Goal: Task Accomplishment & Management: Complete application form

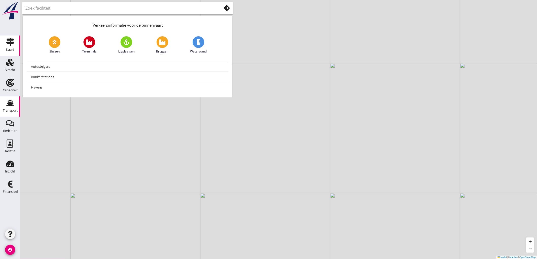
click at [11, 111] on div "Transport" at bounding box center [10, 110] width 15 height 3
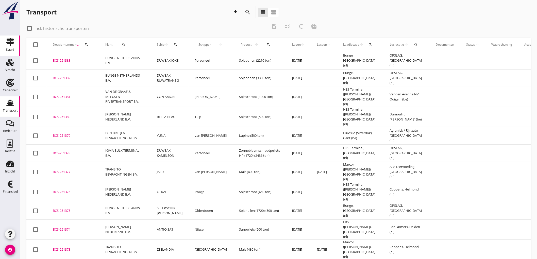
click at [16, 42] on link "Kaart Kaart" at bounding box center [10, 46] width 20 height 20
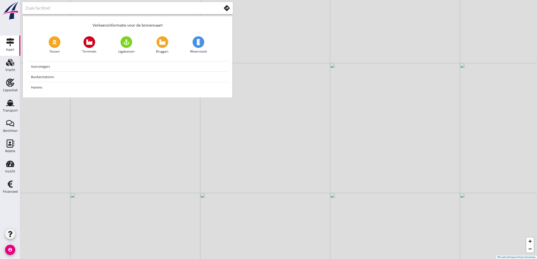
click at [228, 10] on use at bounding box center [227, 8] width 6 height 6
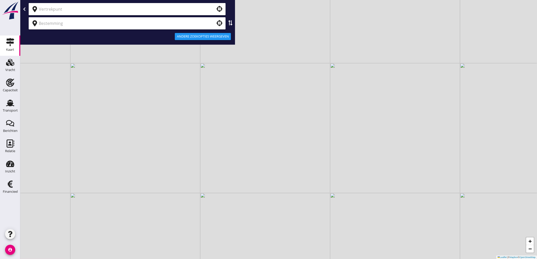
click at [67, 12] on input "text" at bounding box center [124, 9] width 170 height 8
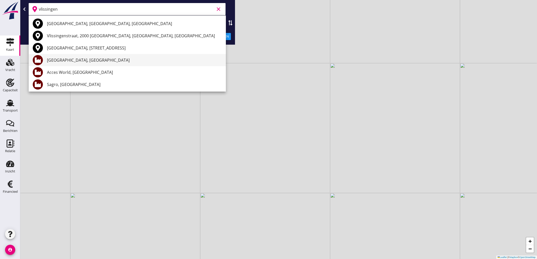
click at [68, 60] on div "[GEOGRAPHIC_DATA], [GEOGRAPHIC_DATA]" at bounding box center [134, 60] width 175 height 6
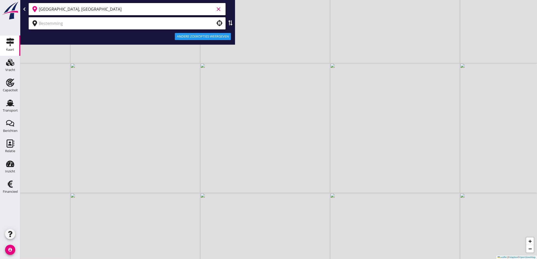
type input "[GEOGRAPHIC_DATA], [GEOGRAPHIC_DATA]"
click at [71, 20] on input "text" at bounding box center [124, 23] width 170 height 8
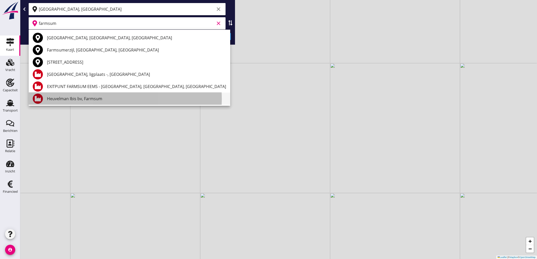
click at [88, 98] on div "Heuvelman Ibis bv, Farmsum" at bounding box center [136, 99] width 179 height 6
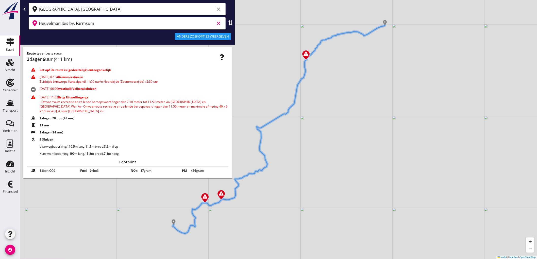
type input "Heuvelman Ibis bv, Farmsum"
click at [191, 37] on div "Andere zoekopties weergeven" at bounding box center [203, 36] width 52 height 5
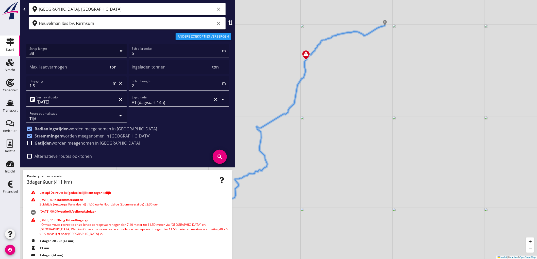
click at [57, 52] on input "38" at bounding box center [73, 53] width 89 height 8
type input "110"
type input "11"
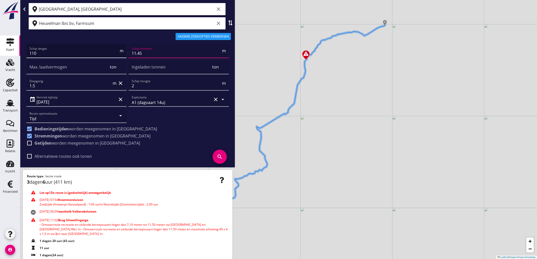
type input "11.45"
type input "3225"
type input "2200"
type input "2"
type input "2.80"
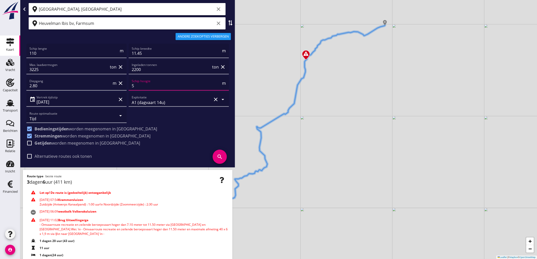
type input "5"
click at [66, 142] on span "Getijden worden meegenomen in berekeningen" at bounding box center [88, 143] width 106 height 5
checkbox input "true"
click at [216, 153] on icon "search" at bounding box center [220, 157] width 14 height 14
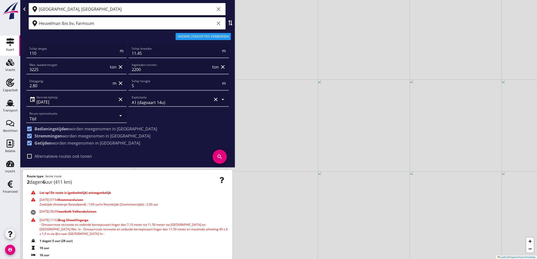
click at [153, 11] on input "[GEOGRAPHIC_DATA], [GEOGRAPHIC_DATA]" at bounding box center [127, 9] width 176 height 8
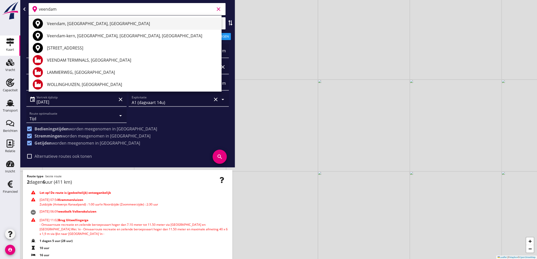
click at [107, 24] on div "Veendam, Groningen, Netherlands" at bounding box center [132, 24] width 171 height 6
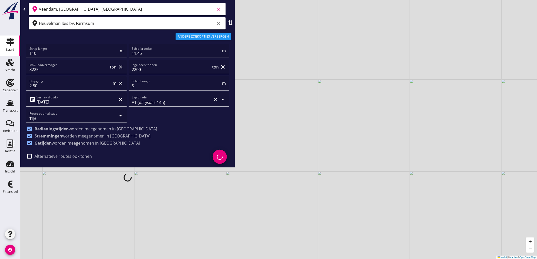
type input "Veendam, Groningen, Netherlands"
click at [102, 26] on input "Heuvelman Ibis bv, Farmsum" at bounding box center [127, 23] width 176 height 8
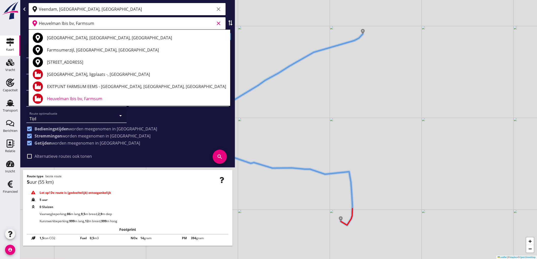
click at [219, 25] on icon "clear" at bounding box center [218, 23] width 6 height 6
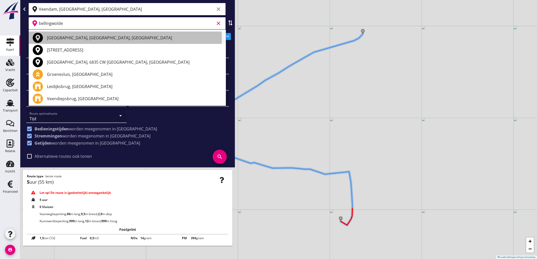
click at [115, 37] on div "Bellingwolde, Groningen, Netherlands" at bounding box center [134, 38] width 175 height 6
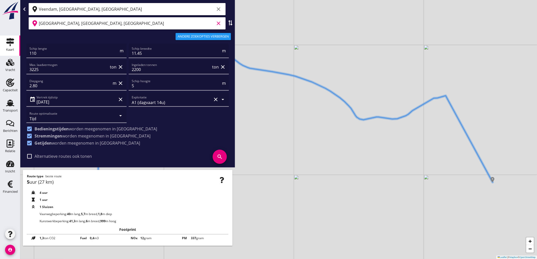
type input "Bellingwolde, Groningen, Netherlands"
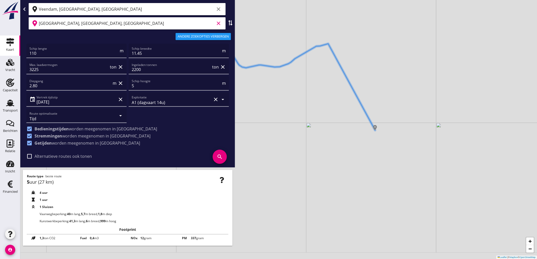
drag, startPoint x: 475, startPoint y: 201, endPoint x: 363, endPoint y: 142, distance: 126.8
click at [357, 146] on div "+ − Leaflet | © Mapbox © OpenStreetMap" at bounding box center [278, 129] width 517 height 259
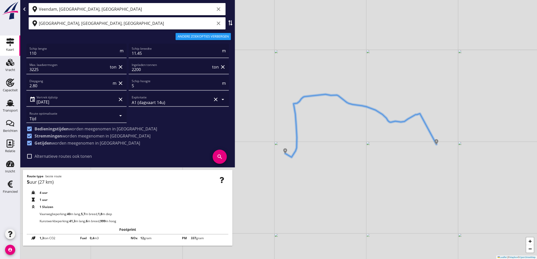
drag, startPoint x: 297, startPoint y: 98, endPoint x: 406, endPoint y: 132, distance: 114.0
click at [409, 143] on div "+ − Leaflet | © Mapbox © OpenStreetMap" at bounding box center [278, 129] width 517 height 259
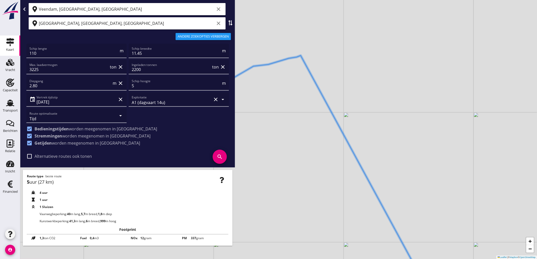
drag, startPoint x: 338, startPoint y: 124, endPoint x: 312, endPoint y: 133, distance: 26.7
click at [312, 133] on div "+ − Leaflet | © Mapbox © OpenStreetMap" at bounding box center [278, 129] width 517 height 259
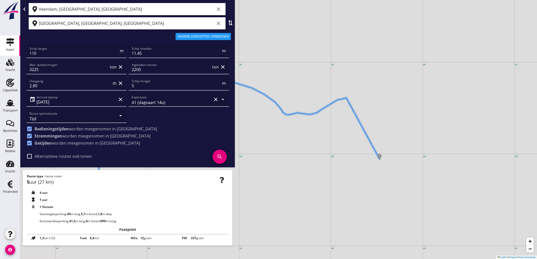
drag, startPoint x: 304, startPoint y: 140, endPoint x: 341, endPoint y: 125, distance: 40.7
click at [341, 125] on div "+ − Leaflet | © Mapbox © OpenStreetMap" at bounding box center [278, 129] width 517 height 259
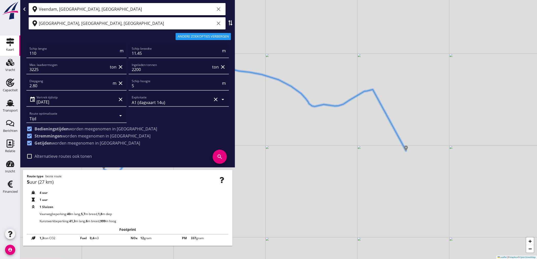
drag, startPoint x: 320, startPoint y: 120, endPoint x: 346, endPoint y: 111, distance: 27.7
click at [346, 111] on div "+ − Leaflet | © Mapbox © OpenStreetMap" at bounding box center [278, 129] width 517 height 259
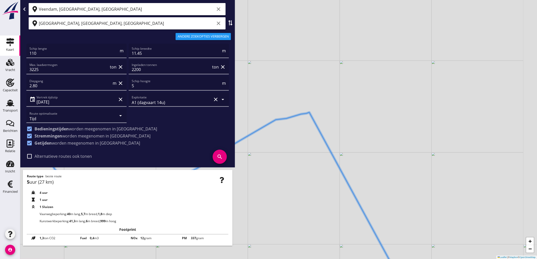
drag, startPoint x: 381, startPoint y: 91, endPoint x: 300, endPoint y: 131, distance: 91.1
click at [300, 131] on div "+ − Leaflet | © Mapbox © OpenStreetMap" at bounding box center [278, 129] width 517 height 259
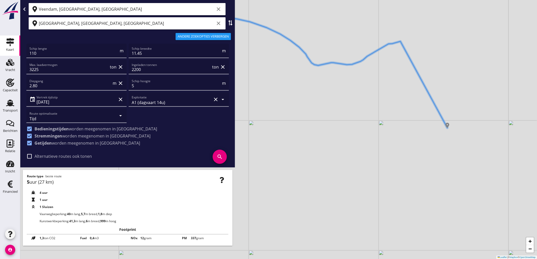
drag, startPoint x: 316, startPoint y: 133, endPoint x: 399, endPoint y: 63, distance: 108.2
click at [399, 63] on div "+ − Leaflet | © Mapbox © OpenStreetMap" at bounding box center [278, 129] width 517 height 259
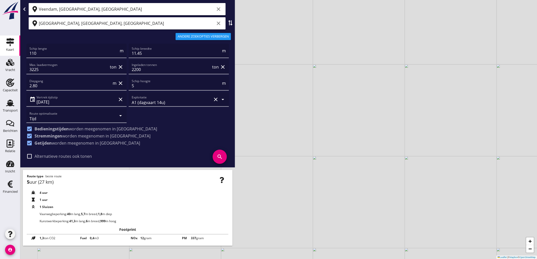
drag, startPoint x: 269, startPoint y: 141, endPoint x: 338, endPoint y: 168, distance: 73.3
click at [341, 179] on div "+ − Leaflet | © Mapbox © OpenStreetMap" at bounding box center [278, 129] width 517 height 259
drag, startPoint x: 325, startPoint y: 163, endPoint x: 374, endPoint y: 82, distance: 94.6
click at [374, 82] on div "+ − Leaflet | © Mapbox © OpenStreetMap" at bounding box center [278, 129] width 517 height 259
drag, startPoint x: 369, startPoint y: 139, endPoint x: 372, endPoint y: 170, distance: 31.2
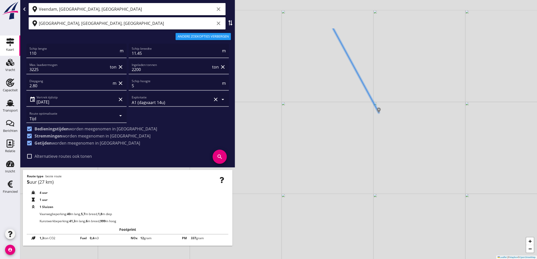
click at [372, 170] on div "+ − Leaflet | © Mapbox © OpenStreetMap" at bounding box center [278, 129] width 517 height 259
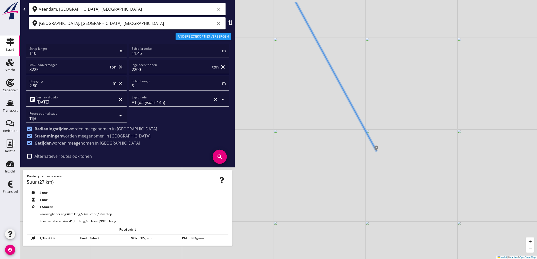
drag, startPoint x: 362, startPoint y: 116, endPoint x: 360, endPoint y: 144, distance: 27.5
click at [360, 144] on div "+ − Leaflet | © Mapbox © OpenStreetMap" at bounding box center [278, 129] width 517 height 259
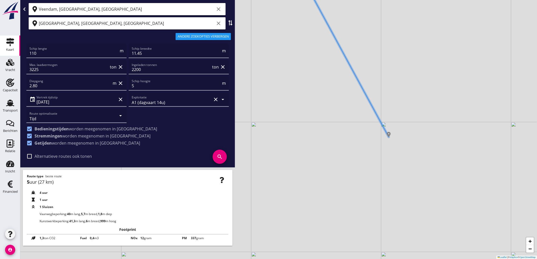
drag, startPoint x: 352, startPoint y: 136, endPoint x: 351, endPoint y: 139, distance: 3.0
click at [351, 139] on div "+ − Leaflet | © Mapbox © OpenStreetMap" at bounding box center [278, 129] width 517 height 259
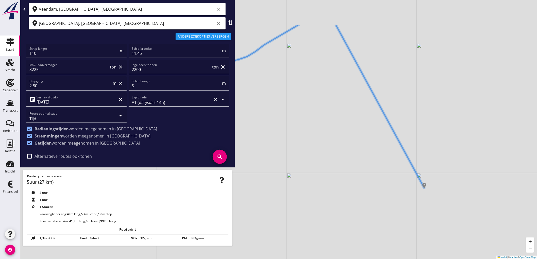
drag, startPoint x: 344, startPoint y: 128, endPoint x: 379, endPoint y: 172, distance: 55.7
click at [379, 172] on div "+ − Leaflet | © Mapbox © OpenStreetMap" at bounding box center [278, 129] width 517 height 259
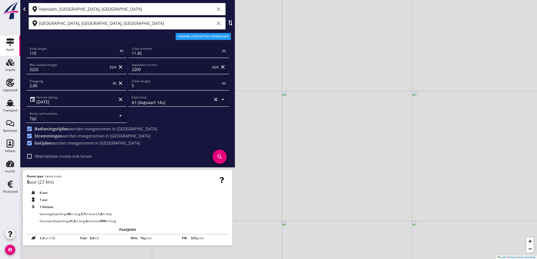
drag, startPoint x: 302, startPoint y: 121, endPoint x: 358, endPoint y: 128, distance: 55.9
click at [358, 128] on div "+ − Leaflet | © Mapbox © OpenStreetMap" at bounding box center [278, 129] width 517 height 259
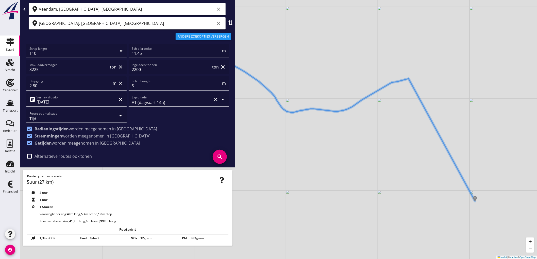
drag, startPoint x: 335, startPoint y: 139, endPoint x: 386, endPoint y: 148, distance: 51.2
click at [386, 148] on div "+ − Leaflet | © Mapbox © OpenStreetMap" at bounding box center [278, 129] width 517 height 259
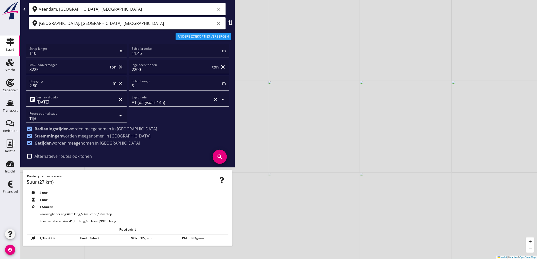
drag, startPoint x: 400, startPoint y: 201, endPoint x: 377, endPoint y: 98, distance: 106.4
click at [377, 98] on div "+ − Leaflet | © Mapbox © OpenStreetMap" at bounding box center [278, 129] width 517 height 259
drag, startPoint x: 393, startPoint y: 167, endPoint x: 442, endPoint y: 173, distance: 49.8
click at [442, 173] on div "+ − Leaflet | © Mapbox © OpenStreetMap" at bounding box center [278, 129] width 517 height 259
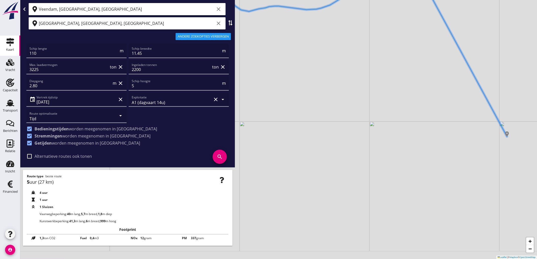
drag, startPoint x: 333, startPoint y: 164, endPoint x: 371, endPoint y: 88, distance: 85.1
click at [371, 88] on div "+ − Leaflet | © Mapbox © OpenStreetMap" at bounding box center [278, 129] width 517 height 259
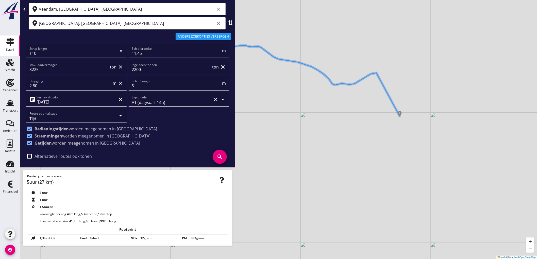
drag, startPoint x: 406, startPoint y: 81, endPoint x: 402, endPoint y: 99, distance: 18.6
click at [402, 99] on div "+ − Leaflet | © Mapbox © OpenStreetMap" at bounding box center [278, 129] width 517 height 259
click at [192, 22] on input "Bellingwolde, Groningen, Netherlands" at bounding box center [127, 23] width 176 height 8
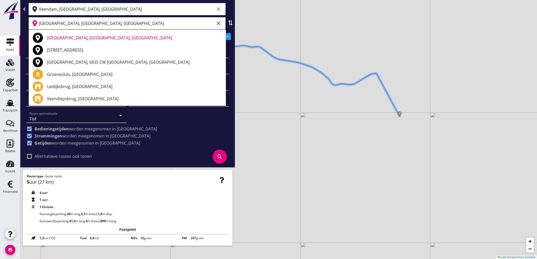
click at [192, 22] on input "Bellingwolde, Groningen, Netherlands" at bounding box center [127, 23] width 176 height 8
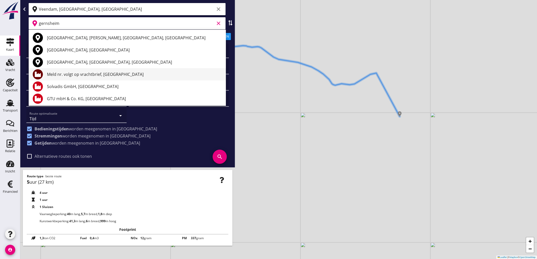
click at [119, 76] on div "Meld nr. volgt op vrachtbrief, Gernsheim" at bounding box center [134, 74] width 175 height 6
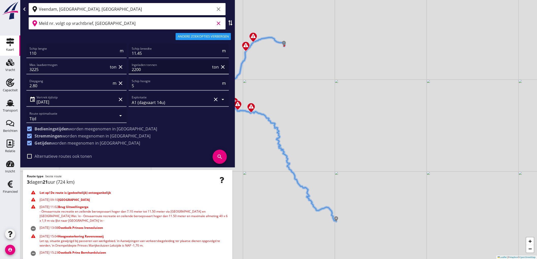
type input "Meld nr. volgt op vrachtbrief, Gernsheim"
click at [144, 70] on input "2200" at bounding box center [171, 69] width 79 height 8
type input "1300"
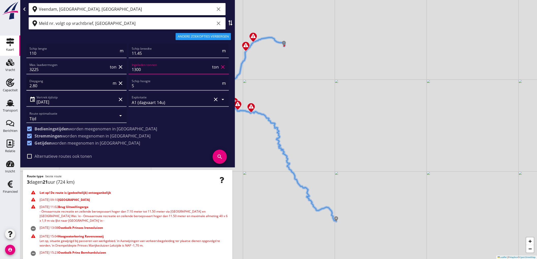
click at [49, 88] on input "2.80" at bounding box center [70, 86] width 82 height 8
type input "2.8"
type input "2.20"
click at [217, 155] on icon "search" at bounding box center [220, 157] width 14 height 14
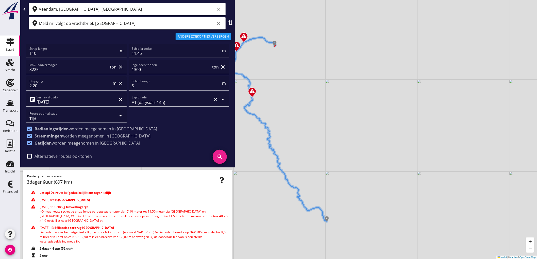
scroll to position [28, 0]
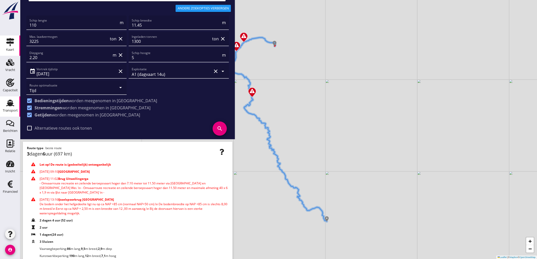
click at [18, 115] on link "Transport Transport" at bounding box center [10, 106] width 20 height 20
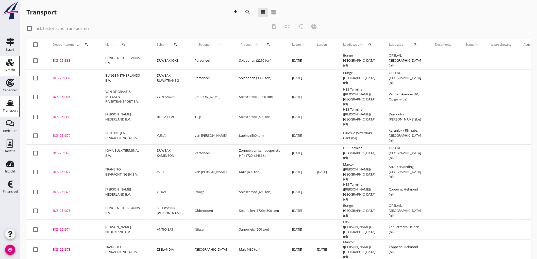
click at [14, 63] on div "Vracht" at bounding box center [10, 62] width 12 height 8
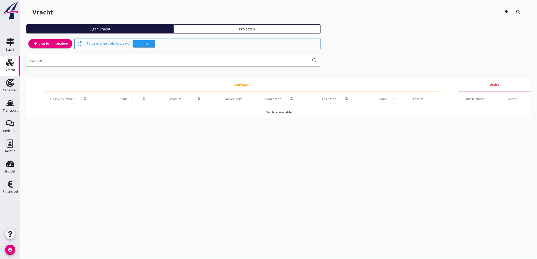
click at [38, 44] on div "add Vracht aanmaken" at bounding box center [50, 44] width 36 height 6
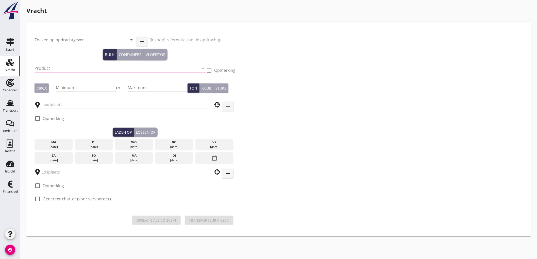
click at [73, 42] on input "Zoeken op opdrachtgever..." at bounding box center [78, 40] width 86 height 8
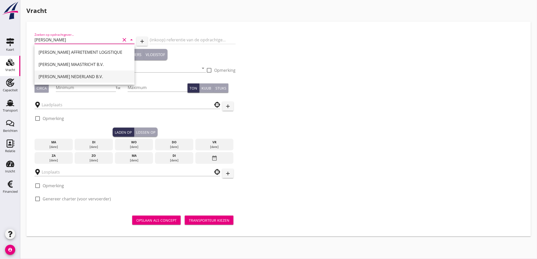
click at [109, 74] on div "[PERSON_NAME] NEDERLAND B.V." at bounding box center [85, 77] width 92 height 6
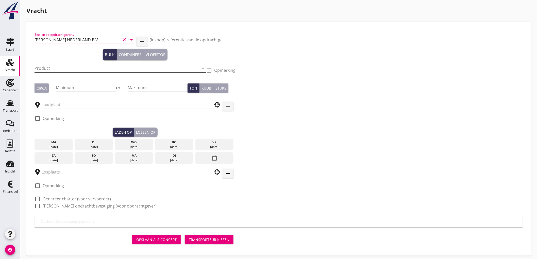
type input "[PERSON_NAME] NEDERLAND B.V."
click at [87, 71] on input "Product" at bounding box center [117, 68] width 164 height 8
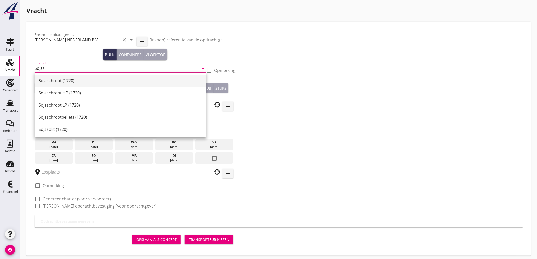
click at [114, 76] on div "Sojaschroot (1720)" at bounding box center [121, 81] width 164 height 12
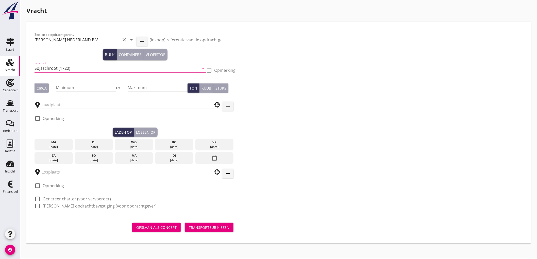
type input "Sojaschroot (1720)"
click at [44, 88] on div "Circa" at bounding box center [42, 88] width 10 height 5
click at [71, 86] on input "Minimum" at bounding box center [86, 87] width 60 height 8
type input "500"
click at [69, 106] on input "text" at bounding box center [124, 105] width 164 height 8
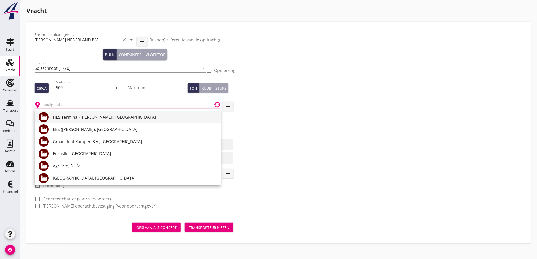
click at [74, 119] on div "HES Terminal ([PERSON_NAME]), [GEOGRAPHIC_DATA]" at bounding box center [135, 117] width 164 height 6
type input "HES Terminal ([PERSON_NAME]), [GEOGRAPHIC_DATA]"
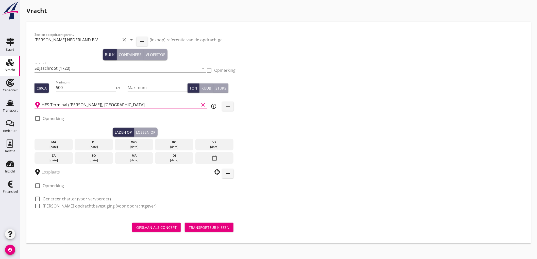
click at [55, 121] on label "Opmerking" at bounding box center [53, 118] width 21 height 5
checkbox input "true"
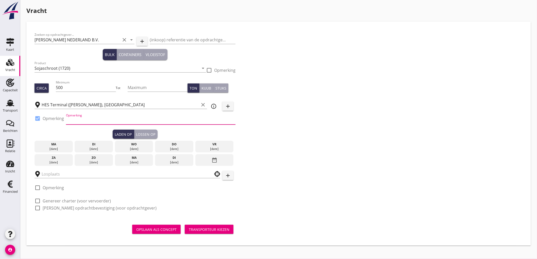
click at [82, 124] on input "Opmerking" at bounding box center [151, 120] width 170 height 8
type input "Ex. opslag Westhaven / Mercuriushaven"
type button "load"
click at [141, 147] on div "[DATE]" at bounding box center [134, 149] width 36 height 5
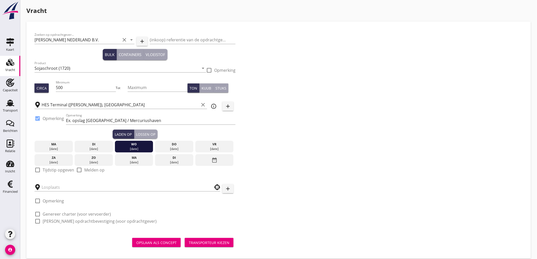
click at [50, 170] on label "Tijdstip opgeven" at bounding box center [58, 169] width 31 height 5
checkbox input "true"
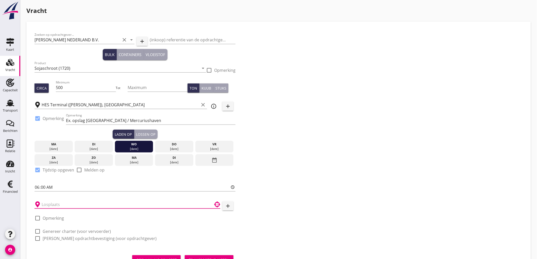
drag, startPoint x: 56, startPoint y: 208, endPoint x: 57, endPoint y: 191, distance: 16.8
click at [56, 207] on input "text" at bounding box center [124, 204] width 164 height 8
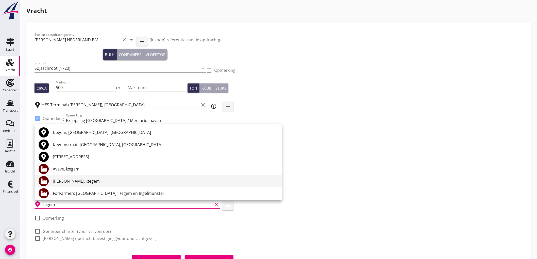
click at [88, 183] on div "[PERSON_NAME], Izegem" at bounding box center [165, 181] width 225 height 6
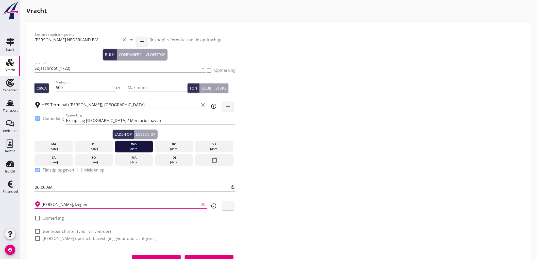
type input "[PERSON_NAME], Izegem"
click at [70, 229] on label "Genereer charter (voor vervoerder)" at bounding box center [77, 231] width 68 height 5
checkbox input "true"
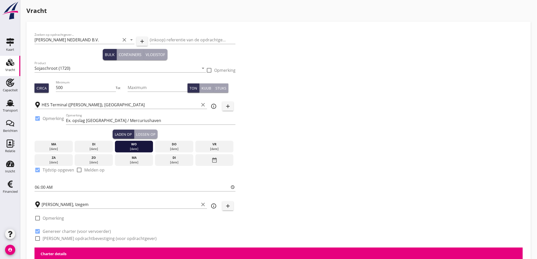
click at [70, 236] on label "[PERSON_NAME] opdrachtbevestiging (voor opdrachtgever)" at bounding box center [100, 238] width 114 height 5
checkbox input "true"
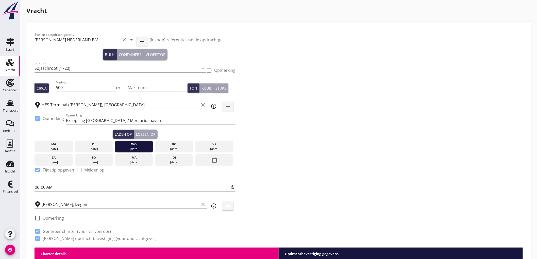
click at [147, 133] on div "Lossen op" at bounding box center [145, 134] width 19 height 5
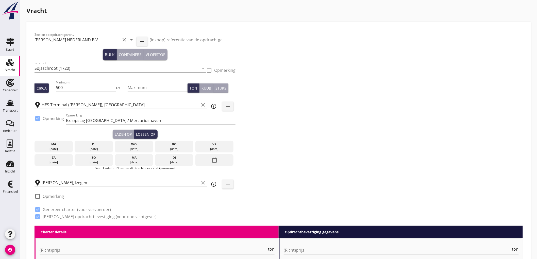
click at [216, 145] on div "vr" at bounding box center [215, 144] width 36 height 5
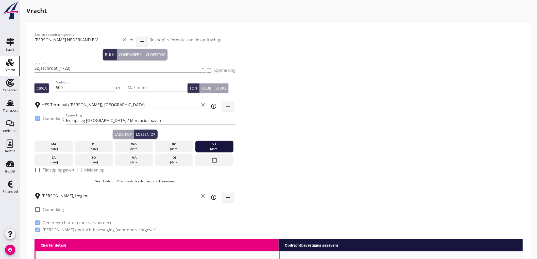
click at [50, 169] on label "Tijdstip opgeven" at bounding box center [58, 169] width 31 height 5
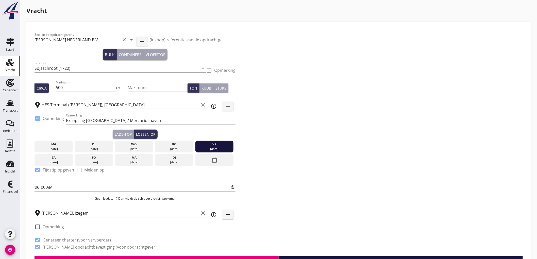
click at [54, 170] on label "Tijdstip opgeven" at bounding box center [58, 169] width 31 height 5
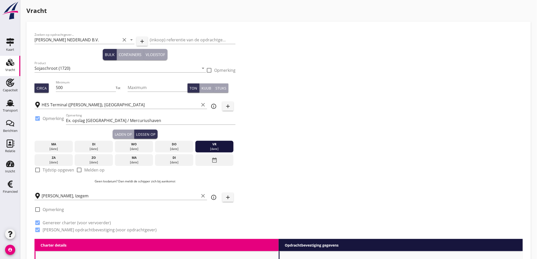
click at [54, 170] on label "Tijdstip opgeven" at bounding box center [58, 169] width 31 height 5
checkbox input "true"
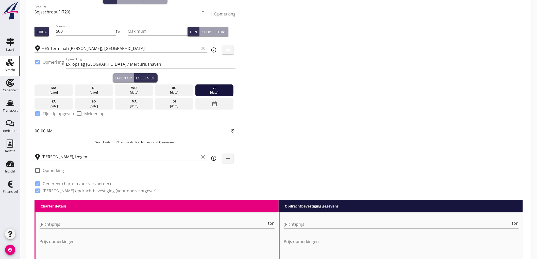
scroll to position [85, 0]
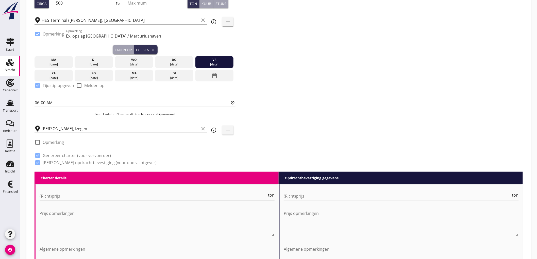
click at [60, 193] on input "(Richt)prijs" at bounding box center [153, 196] width 227 height 8
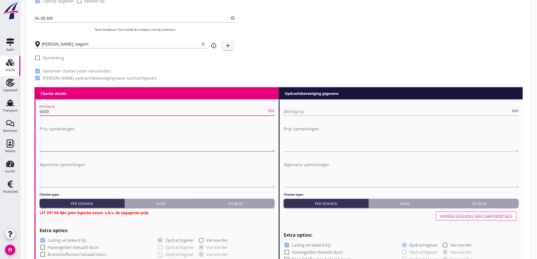
type input "6000"
click at [232, 142] on textarea "Prijs opmerkingen" at bounding box center [157, 138] width 235 height 27
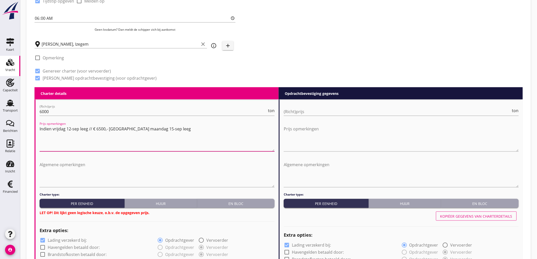
drag, startPoint x: 206, startPoint y: 137, endPoint x: 46, endPoint y: 126, distance: 160.0
click at [46, 126] on textarea "Indien vrijdag 12-sep leeg // € 6500,- indien maandag 15-sep leeg" at bounding box center [157, 138] width 235 height 27
click at [194, 132] on textarea "Indien vrijdag 12-sep leeg // € 6500,- indien maandag 15-sep leeg" at bounding box center [157, 138] width 235 height 27
drag, startPoint x: 194, startPoint y: 130, endPoint x: 58, endPoint y: 117, distance: 136.4
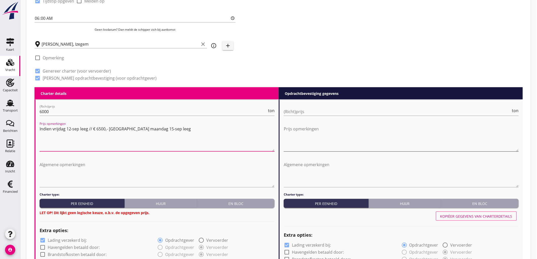
type textarea "Indien vrijdag 12-sep leeg // € 6500,- indien maandag 15-sep leeg"
click at [344, 133] on textarea "Prijs opmerkingen" at bounding box center [401, 138] width 235 height 27
paste textarea "Indien vrijdag 12-sep leeg // € 6500,- indien maandag 15-sep leeg"
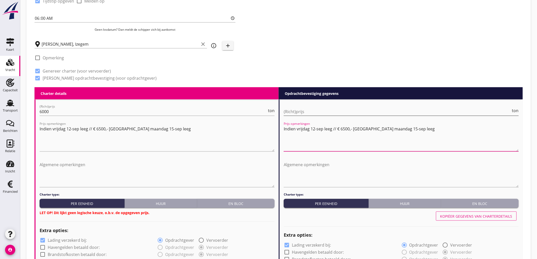
type textarea "Indien vrijdag 12-sep leeg // € 6500,- indien maandag 15-sep leeg"
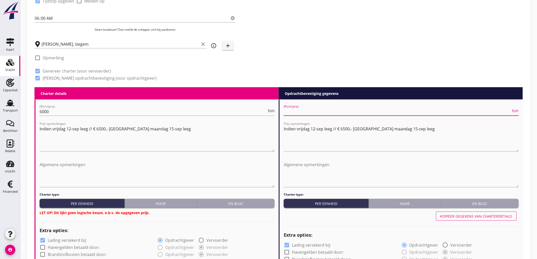
click at [315, 111] on input "(Richt)prijs" at bounding box center [397, 112] width 227 height 8
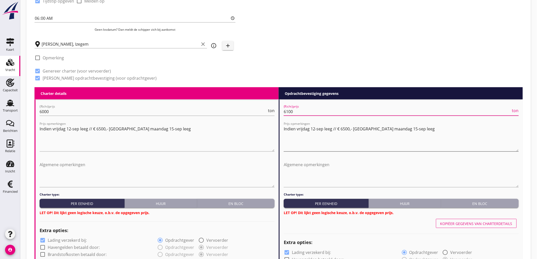
type input "6100"
click at [343, 128] on textarea "Indien vrijdag 12-sep leeg // € 6500,- indien maandag 15-sep leeg" at bounding box center [401, 138] width 235 height 27
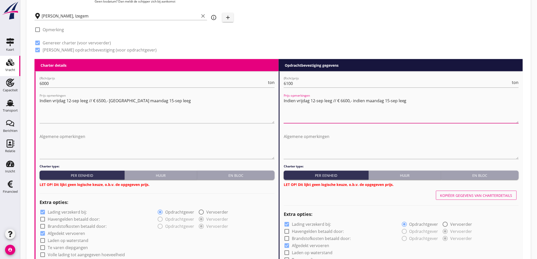
type textarea "Indien vrijdag 12-sep leeg // € 6600,- indien maandag 15-sep leeg"
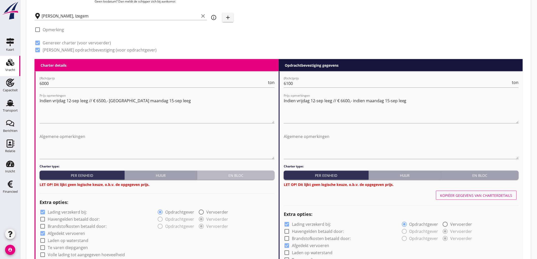
click at [226, 173] on div "En bloc" at bounding box center [235, 175] width 73 height 5
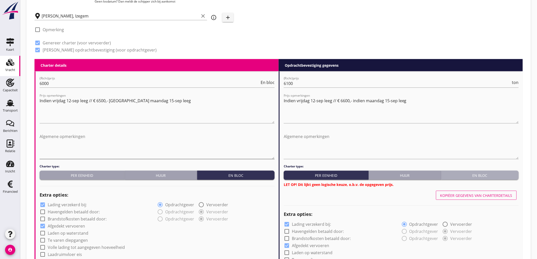
click at [462, 176] on div "En bloc" at bounding box center [479, 175] width 73 height 5
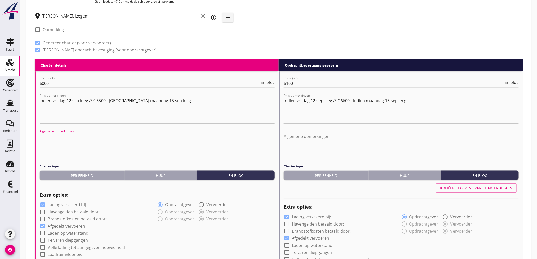
click at [184, 146] on textarea "Algemene opmerkingen" at bounding box center [157, 145] width 235 height 27
type textarea "L"
type textarea "V"
drag, startPoint x: 106, startPoint y: 136, endPoint x: 120, endPoint y: 137, distance: 13.7
click at [107, 136] on textarea "Vrijdag 15-sep zo vroeg mogelijk losgereed" at bounding box center [157, 145] width 235 height 27
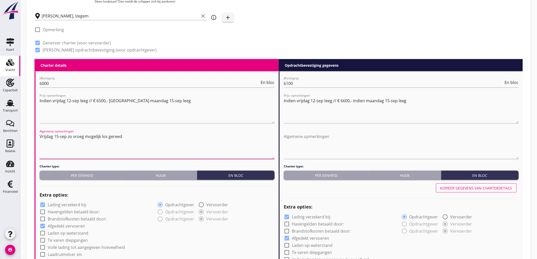
click at [145, 139] on textarea "Vrijdag 15-sep zo vroeg mogelijk los gereed" at bounding box center [157, 145] width 235 height 27
drag, startPoint x: 209, startPoint y: 148, endPoint x: 0, endPoint y: 138, distance: 209.3
click at [0, 139] on div "Kaart Kaart Vracht Vracht Capaciteit Capaciteit Transport Transport Berichten B…" at bounding box center [268, 222] width 537 height 838
type textarea "Vrijdag 15-sep zo vroeg mogelijk los gereed"
click at [353, 129] on div "Algemene opmerkingen" at bounding box center [401, 146] width 235 height 35
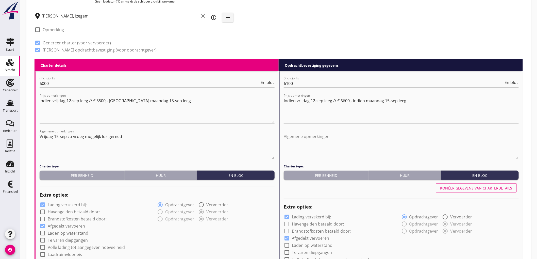
click at [346, 142] on textarea "Algemene opmerkingen" at bounding box center [401, 145] width 235 height 27
paste textarea "Vrijdag 15-sep zo vroeg mogelijk los gereed"
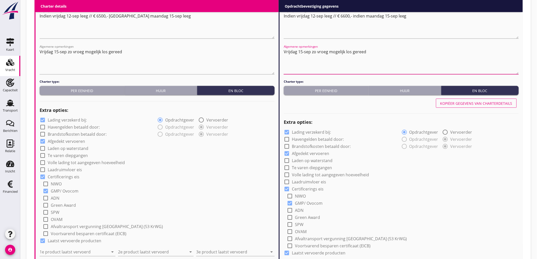
type textarea "Vrijdag 15-sep zo vroeg mogelijk los gereed"
click at [65, 118] on label "Lading verzekerd bij:" at bounding box center [67, 120] width 39 height 5
checkbox input "false"
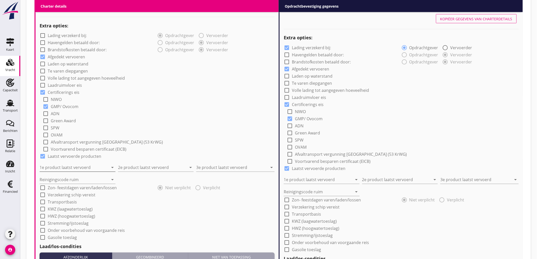
click at [79, 167] on input "1e product laatst vervoerd" at bounding box center [74, 168] width 69 height 8
type input "Kunstmest (7242)"
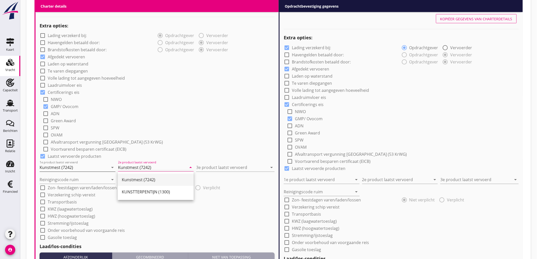
type input "Kunstmest (7242)"
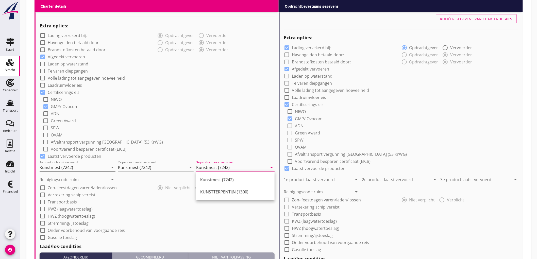
type input "Kunstmest (7242)"
click at [88, 181] on input "a" at bounding box center [74, 180] width 69 height 8
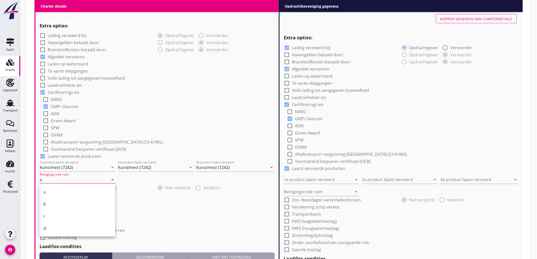
click at [55, 204] on div "b" at bounding box center [77, 204] width 68 height 6
type input "b"
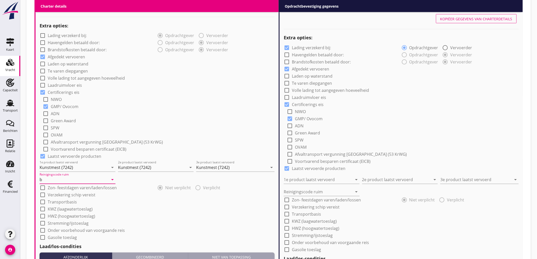
click at [169, 128] on div "check_box_outline_blank SPW" at bounding box center [159, 127] width 232 height 7
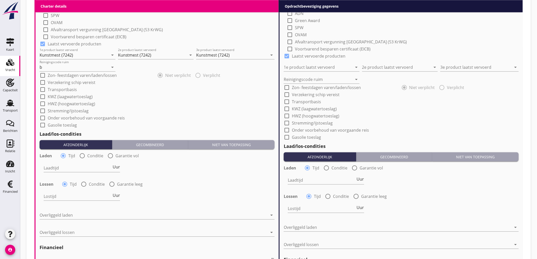
click at [86, 156] on div at bounding box center [82, 155] width 9 height 9
radio input "false"
radio input "true"
click at [75, 168] on div at bounding box center [98, 168] width 108 height 8
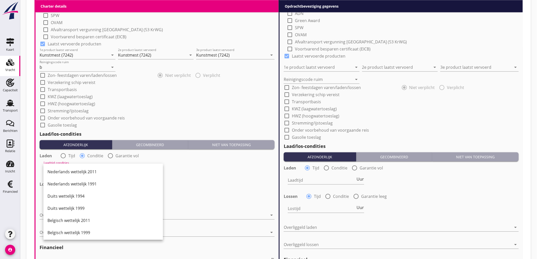
click at [75, 168] on div "Nederlands wettelijk 2011" at bounding box center [102, 172] width 111 height 12
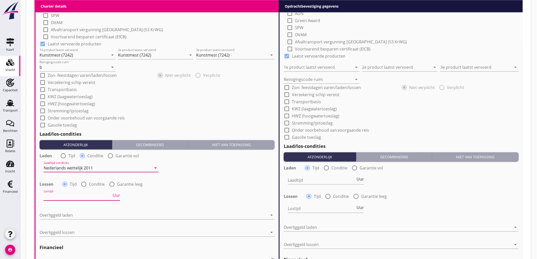
click at [78, 193] on input "Lostijd" at bounding box center [78, 196] width 68 height 8
click at [128, 184] on label "Garantie leeg" at bounding box center [130, 184] width 26 height 5
radio input "false"
radio input "true"
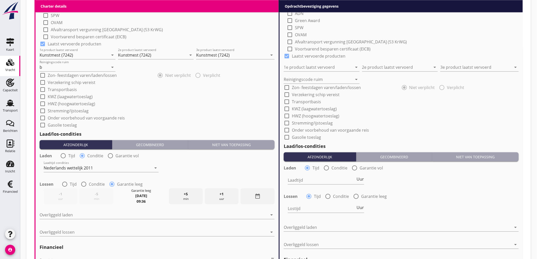
click at [254, 199] on div "date_range" at bounding box center [258, 196] width 34 height 16
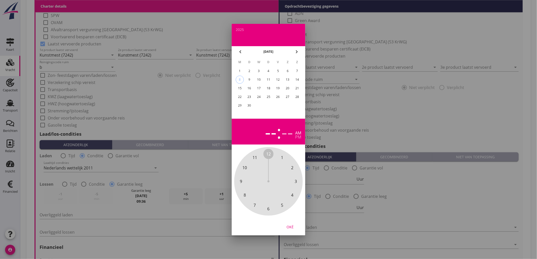
click at [242, 85] on div "15" at bounding box center [240, 88] width 8 height 8
click at [296, 138] on div "pm" at bounding box center [298, 137] width 6 height 4
click at [257, 158] on span "11" at bounding box center [254, 158] width 5 height 6
click at [268, 153] on span "00" at bounding box center [268, 154] width 5 height 6
click at [265, 154] on div "00 05 10 15 20 25 30 35 40 45 50 55" at bounding box center [268, 181] width 55 height 55
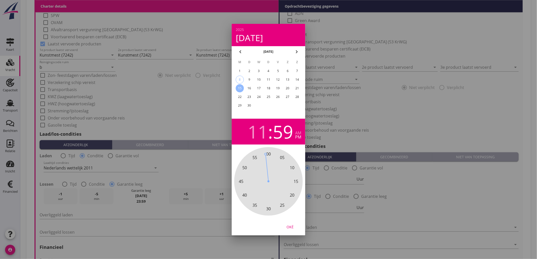
click at [293, 224] on div "Oké" at bounding box center [290, 226] width 14 height 5
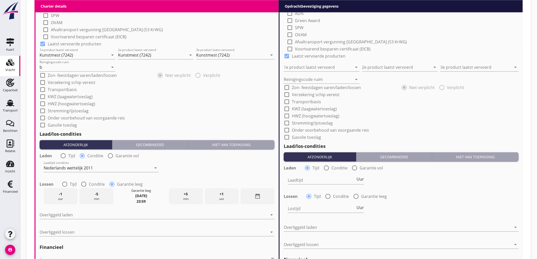
scroll to position [508, 0]
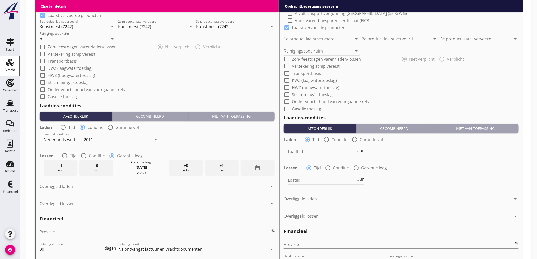
click at [217, 143] on div "Laadtijd condities Nederlands wettelijk 2011 arrow_drop_down" at bounding box center [157, 140] width 236 height 18
click at [188, 133] on div "Laadtijd condities Nederlands wettelijk 2011 arrow_drop_down" at bounding box center [157, 140] width 236 height 18
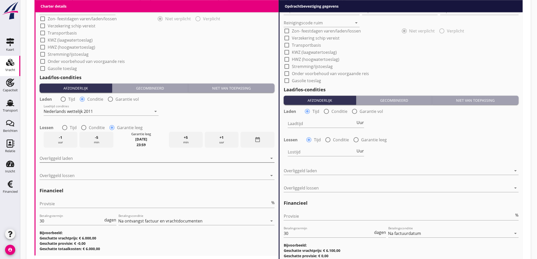
click at [71, 160] on div at bounding box center [154, 158] width 228 height 8
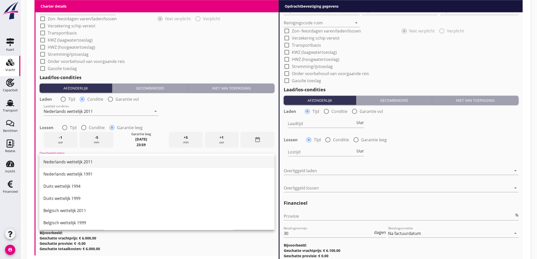
click at [74, 162] on div "Nederlands wettelijk 2011" at bounding box center [156, 162] width 227 height 6
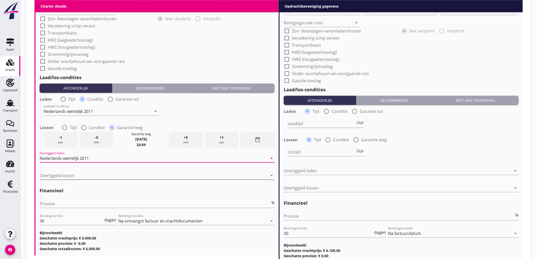
click at [76, 178] on div at bounding box center [154, 176] width 228 height 8
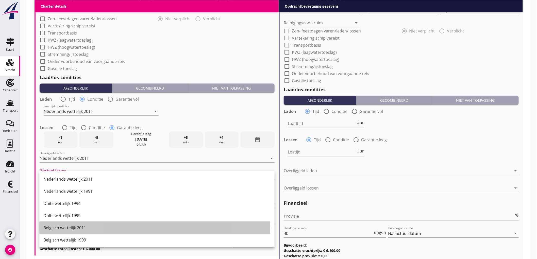
drag, startPoint x: 86, startPoint y: 228, endPoint x: 91, endPoint y: 226, distance: 5.9
click at [86, 228] on div "Belgisch wettelijk 2011" at bounding box center [156, 228] width 227 height 6
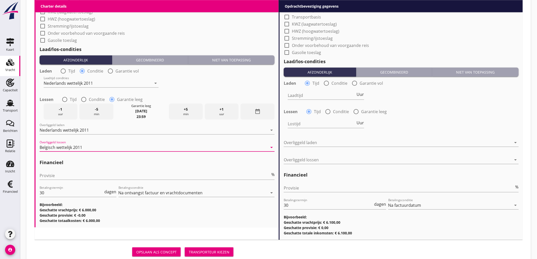
scroll to position [579, 0]
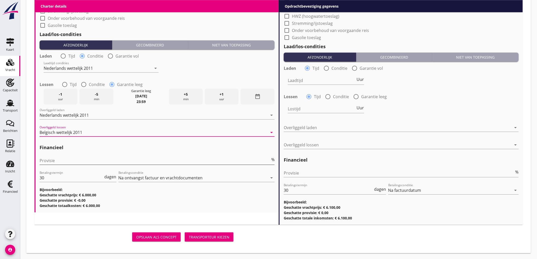
click at [80, 161] on input "Provisie" at bounding box center [155, 161] width 231 height 8
type input "5"
click at [333, 174] on input "Provisie" at bounding box center [399, 173] width 231 height 8
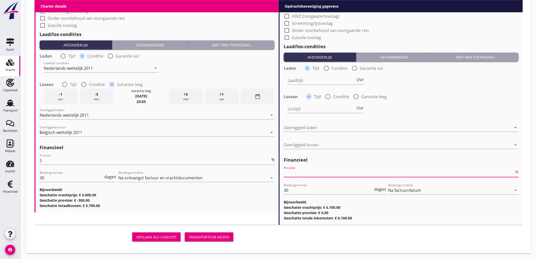
type input "2"
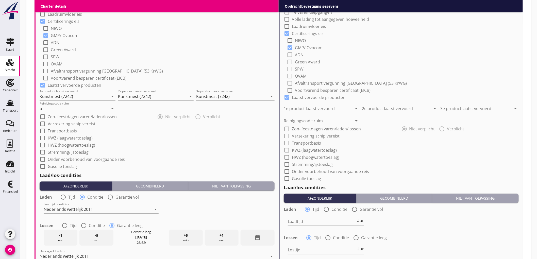
scroll to position [353, 0]
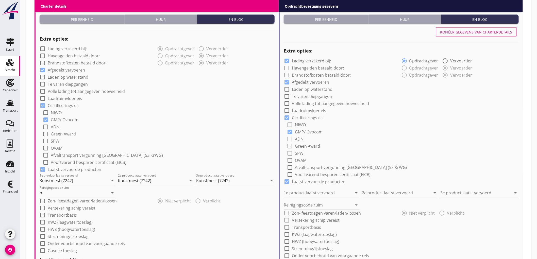
type input "2.5"
click at [500, 31] on div "Kopiëer gegevens van charterdetails" at bounding box center [476, 31] width 72 height 5
checkbox input "false"
type input "Kunstmest (7242)"
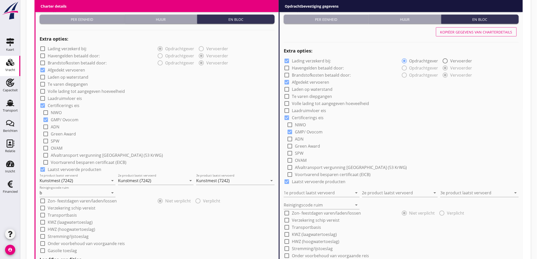
type input "Kunstmest (7242)"
type input "b"
radio input "false"
radio input "true"
radio input "false"
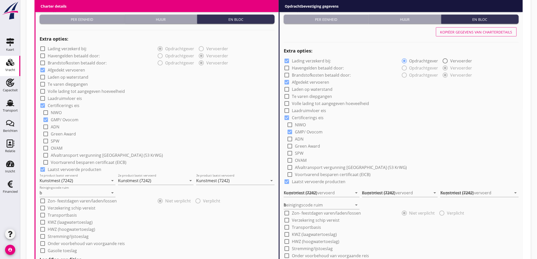
radio input "true"
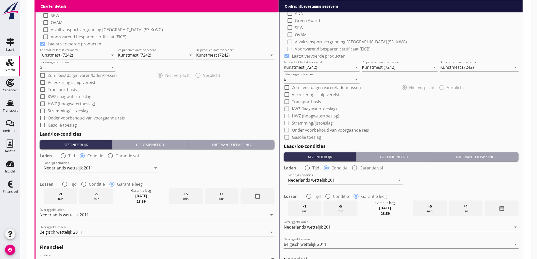
scroll to position [578, 0]
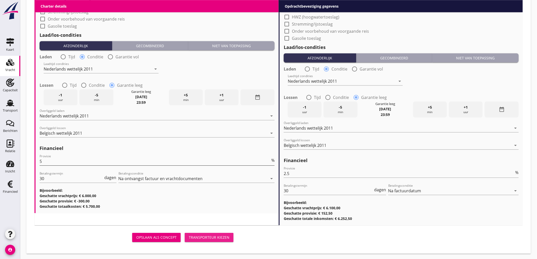
click at [213, 235] on div "Transporteur kiezen" at bounding box center [209, 237] width 41 height 5
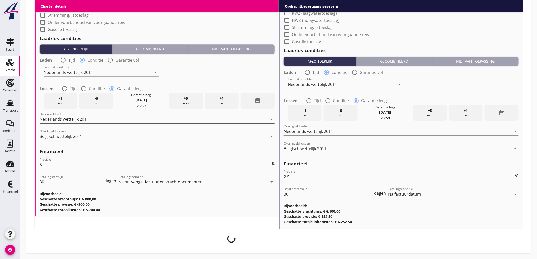
scroll to position [574, 0]
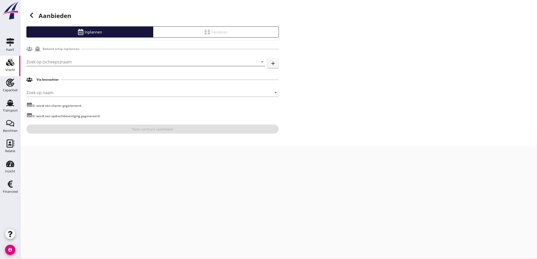
click at [84, 60] on input "Zoek op (scheeps)naam" at bounding box center [138, 62] width 225 height 8
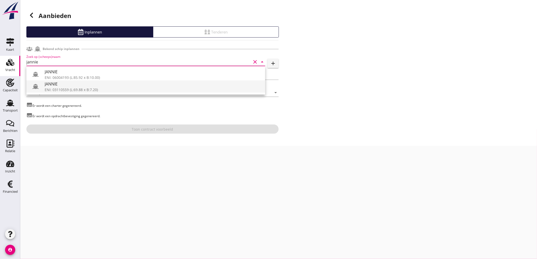
click at [107, 90] on div "ENI: 03110559 (L:69.88 x B:7.20)" at bounding box center [153, 89] width 216 height 5
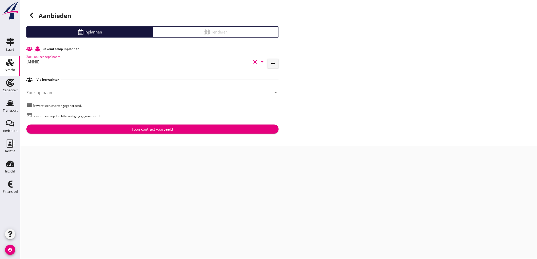
type input "JANNIE"
click at [124, 130] on div "Toon contract voorbeeld" at bounding box center [152, 129] width 244 height 5
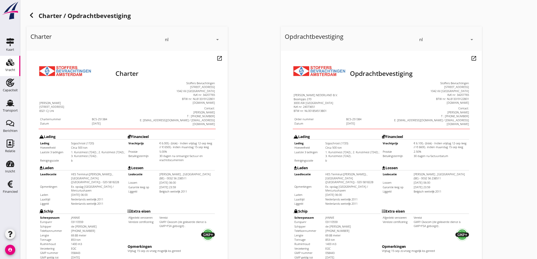
scroll to position [116, 0]
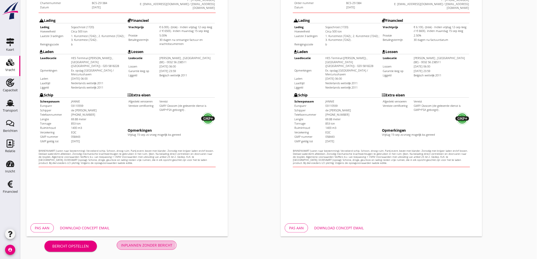
click at [153, 244] on div "Inplannen zonder bericht" at bounding box center [146, 245] width 51 height 5
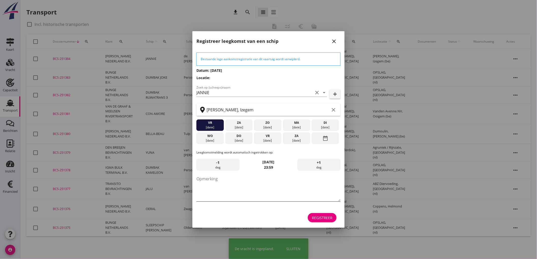
click at [225, 181] on textarea "Opmerking" at bounding box center [268, 188] width 144 height 27
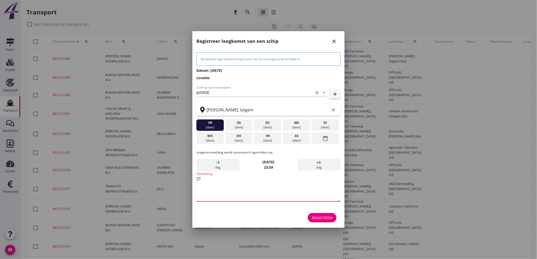
type textarea "S"
click at [323, 218] on div "Registreer" at bounding box center [322, 217] width 21 height 5
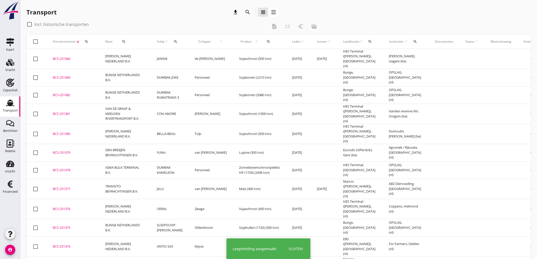
click at [134, 59] on td "[PERSON_NAME] NEDERLAND B.V." at bounding box center [125, 59] width 52 height 20
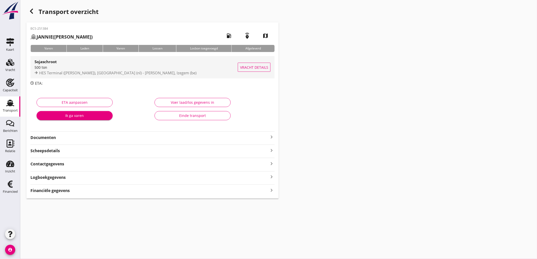
click at [83, 72] on span "HES Terminal (melden Peterson), Amsterdam (nl) - Vanden Avenne, Izegem (be)" at bounding box center [117, 72] width 157 height 5
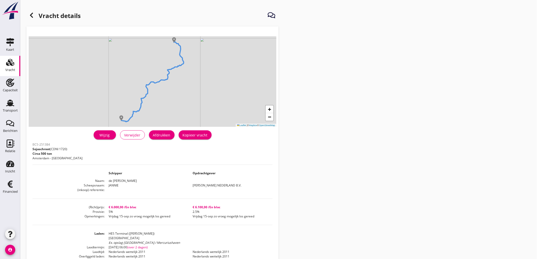
click at [154, 136] on div "Afdrukken" at bounding box center [162, 134] width 18 height 5
click at [28, 14] on icon at bounding box center [31, 15] width 6 height 6
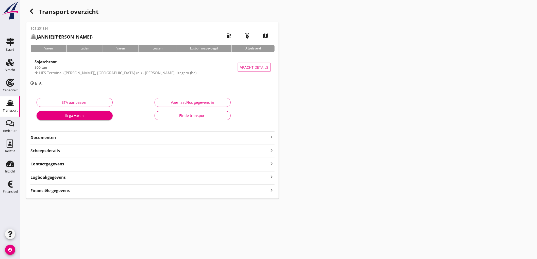
click at [59, 138] on strong "Documenten" at bounding box center [149, 138] width 238 height 6
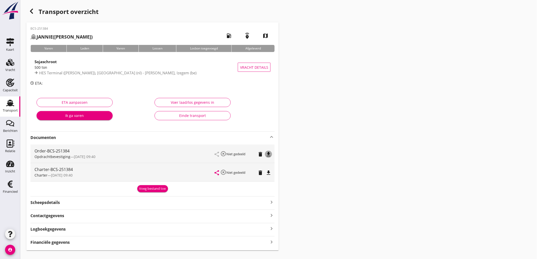
click at [269, 153] on icon "file_download" at bounding box center [268, 154] width 6 height 6
click at [273, 173] on div "Charter-BCS-251384 Charter — 08/09 09:40 share highlight_off Niet gedeeld delet…" at bounding box center [152, 172] width 244 height 18
click at [270, 174] on icon "file_download" at bounding box center [268, 173] width 6 height 6
click at [105, 61] on div "Sojaschroot" at bounding box center [136, 62] width 203 height 6
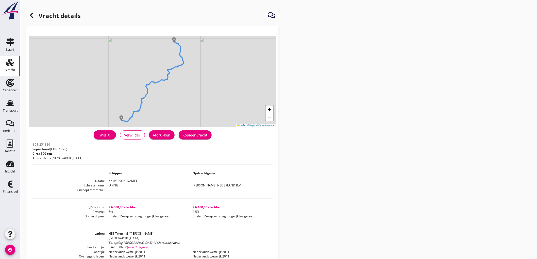
click at [103, 136] on div "Wijzig" at bounding box center [105, 134] width 14 height 5
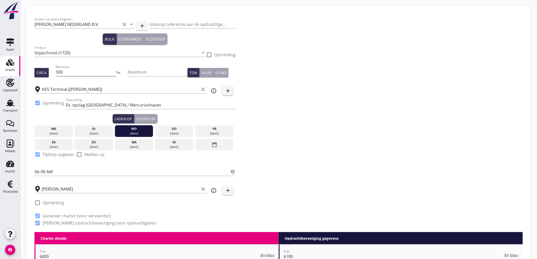
click at [69, 73] on input "500" at bounding box center [86, 72] width 60 height 8
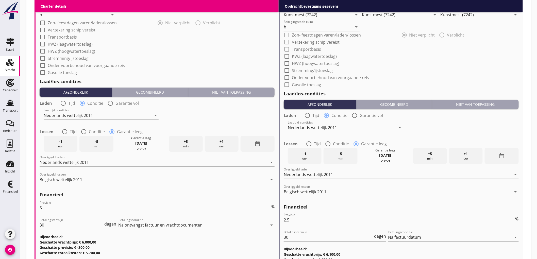
scroll to position [554, 0]
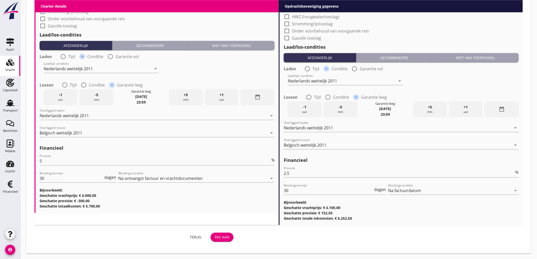
type input "550"
click at [225, 235] on div "Pas aan" at bounding box center [222, 236] width 15 height 5
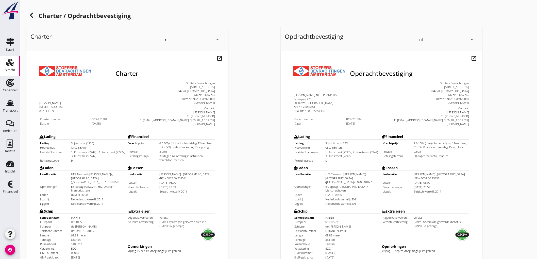
scroll to position [116, 0]
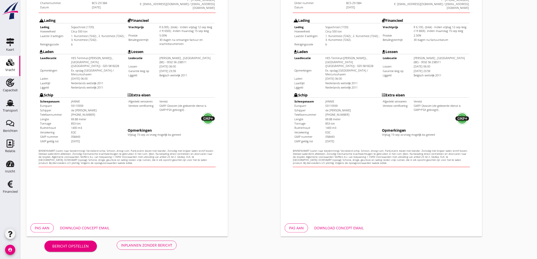
click at [161, 243] on div "Inplannen zonder bericht" at bounding box center [146, 245] width 51 height 5
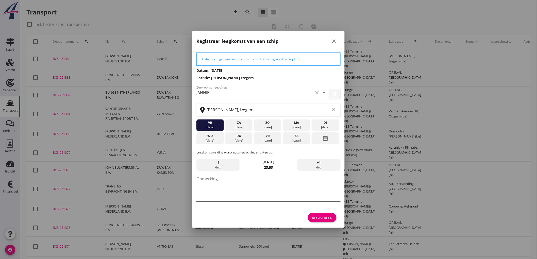
click at [230, 190] on textarea "Opmerking" at bounding box center [268, 188] width 144 height 27
click at [336, 42] on icon "close" at bounding box center [334, 41] width 6 height 6
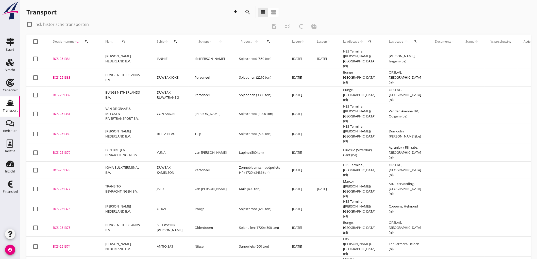
click at [233, 59] on td "Sojaschroot (550 ton)" at bounding box center [259, 59] width 53 height 20
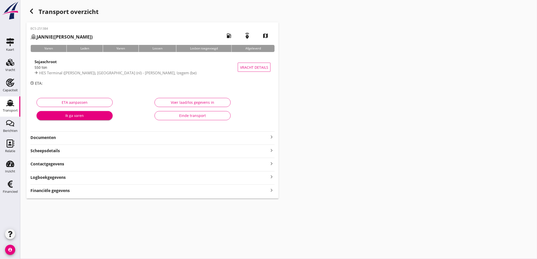
click at [58, 141] on div "BCS-251384 JANNIE (de Boer) local_gas_station emergency_share map Varen Laden V…" at bounding box center [152, 110] width 252 height 176
click at [60, 140] on strong "Documenten" at bounding box center [149, 138] width 238 height 6
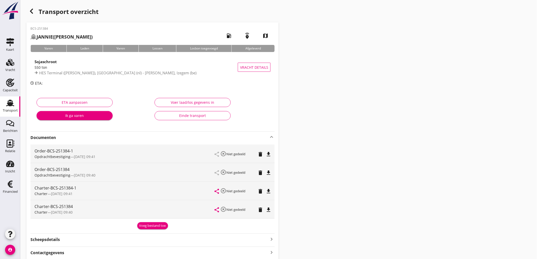
click at [262, 175] on icon "delete" at bounding box center [260, 173] width 6 height 6
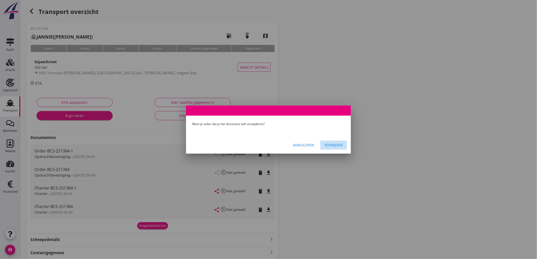
click at [333, 146] on div "Verwijder" at bounding box center [333, 144] width 19 height 5
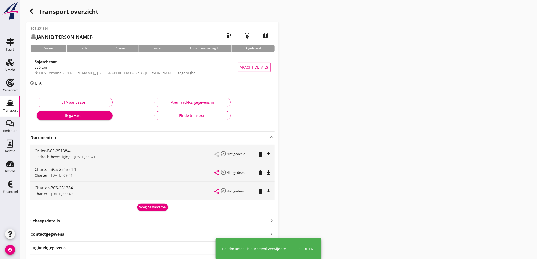
click at [257, 194] on icon "delete" at bounding box center [260, 191] width 6 height 6
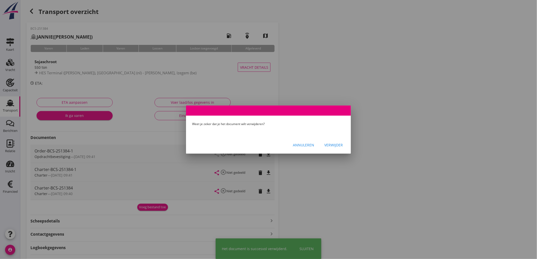
click at [338, 145] on div "Verwijder" at bounding box center [333, 144] width 19 height 5
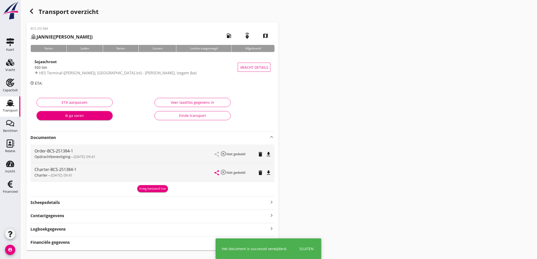
click at [270, 152] on icon "file_download" at bounding box center [268, 154] width 6 height 6
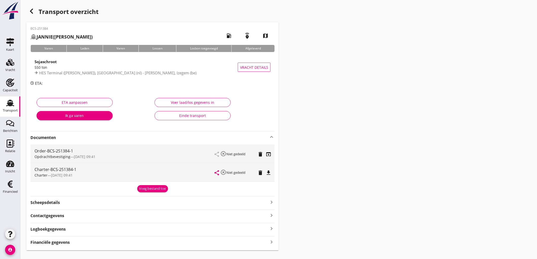
click at [268, 173] on icon "file_download" at bounding box center [268, 173] width 6 height 6
click at [68, 245] on strong "Financiële gegevens" at bounding box center [49, 243] width 39 height 6
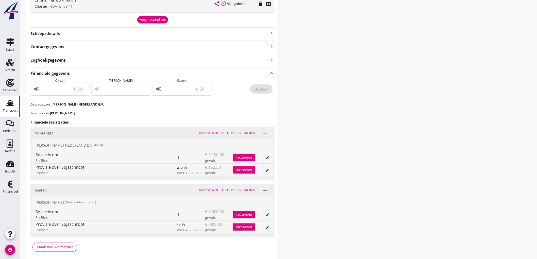
click at [78, 91] on input "number" at bounding box center [63, 89] width 45 height 8
type input "5947"
type input "5947.50"
type input "5942.50"
type input "5"
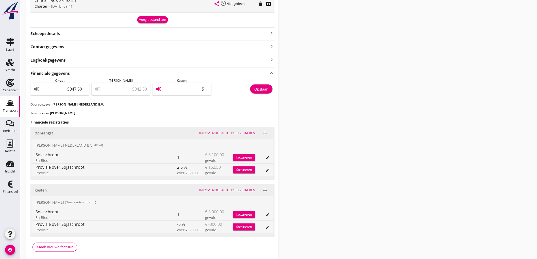
type input "5890.50"
type input "57"
type input "5377.50"
type input "570"
type input "247.50"
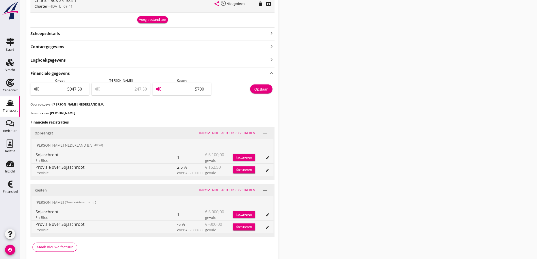
type input "5700"
click at [265, 90] on div "Opslaan" at bounding box center [261, 89] width 14 height 5
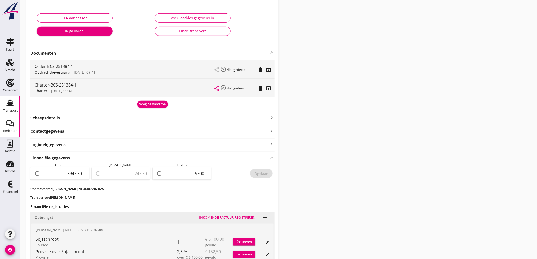
scroll to position [56, 0]
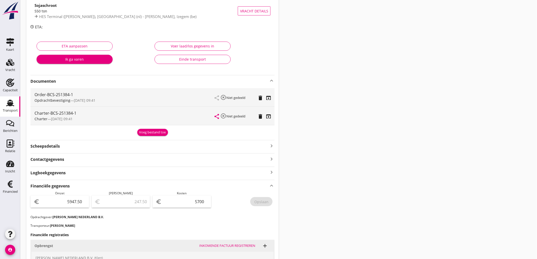
click at [5, 99] on div "Transport" at bounding box center [10, 103] width 12 height 8
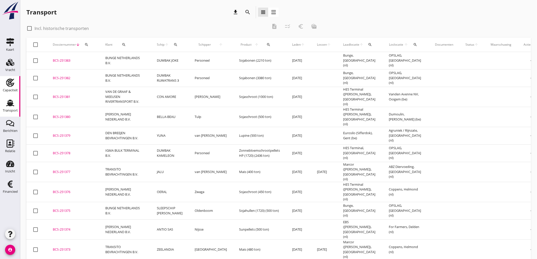
click at [11, 89] on div "Capaciteit" at bounding box center [10, 90] width 15 height 3
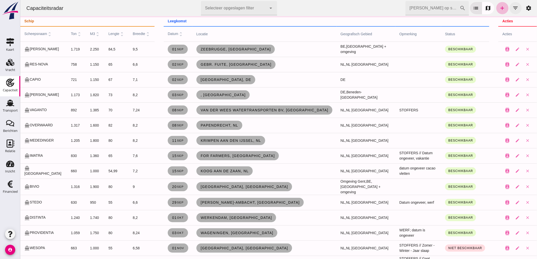
click at [513, 8] on icon "filter_list" at bounding box center [515, 8] width 6 height 6
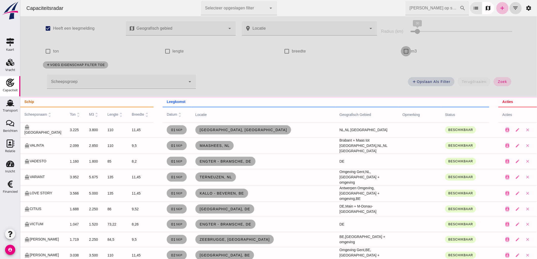
click at [401, 50] on input "m3" at bounding box center [406, 51] width 10 height 10
checkbox input "true"
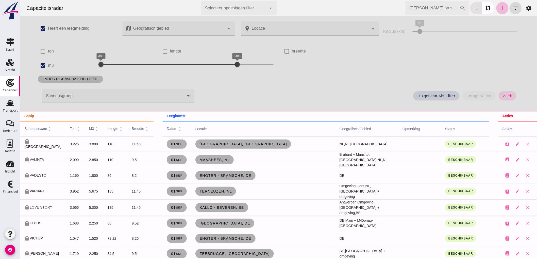
drag, startPoint x: 91, startPoint y: 67, endPoint x: 155, endPoint y: 70, distance: 64.0
click at [107, 66] on div "check_box m3 400 6400 400 6400" at bounding box center [157, 65] width 244 height 14
drag, startPoint x: 155, startPoint y: 70, endPoint x: 126, endPoint y: 68, distance: 29.0
click at [153, 71] on div "2700 6400 2700 6400" at bounding box center [187, 65] width 183 height 14
drag, startPoint x: 126, startPoint y: 78, endPoint x: 218, endPoint y: 65, distance: 92.8
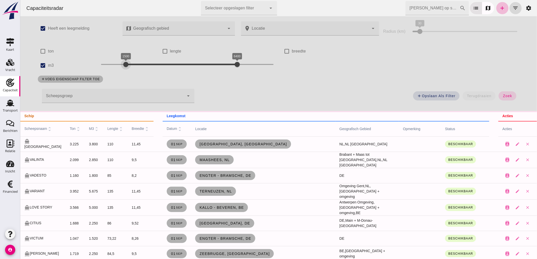
click at [128, 69] on div at bounding box center [126, 64] width 10 height 10
drag, startPoint x: 230, startPoint y: 63, endPoint x: 133, endPoint y: 65, distance: 96.7
click at [149, 70] on div "1700 4900 1700 4900" at bounding box center [187, 65] width 183 height 14
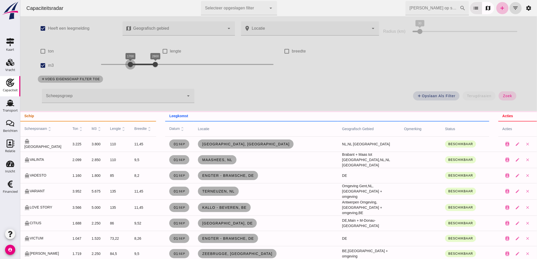
drag, startPoint x: 127, startPoint y: 66, endPoint x: 119, endPoint y: 67, distance: 8.2
click at [117, 71] on div "1600 2800 1700 2800" at bounding box center [187, 65] width 183 height 14
click at [114, 64] on div at bounding box center [119, 64] width 10 height 10
drag, startPoint x: 127, startPoint y: 72, endPoint x: 117, endPoint y: 65, distance: 12.5
click at [117, 65] on div at bounding box center [119, 64] width 10 height 10
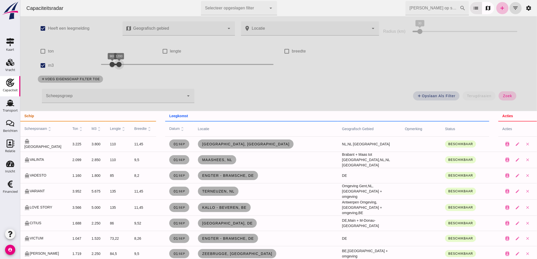
click at [505, 97] on span "zoek" at bounding box center [506, 96] width 9 height 4
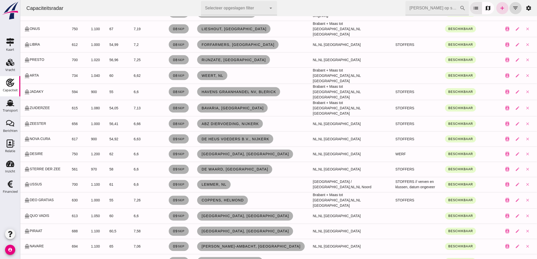
scroll to position [197, 0]
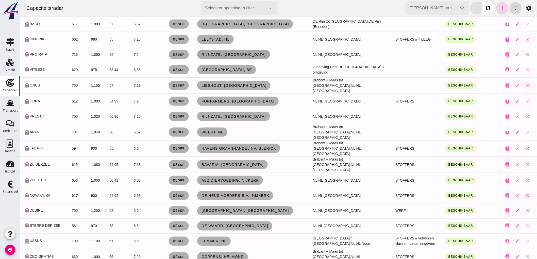
click at [206, 53] on span "Rijnzate, Wageningen" at bounding box center [233, 55] width 64 height 4
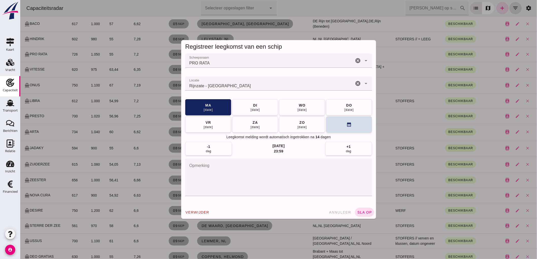
click at [358, 84] on icon "cancel" at bounding box center [358, 83] width 6 height 6
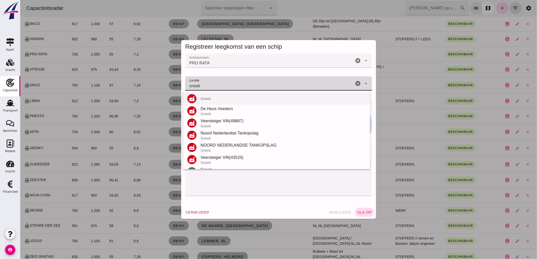
click at [217, 99] on div "Sneek" at bounding box center [282, 99] width 165 height 4
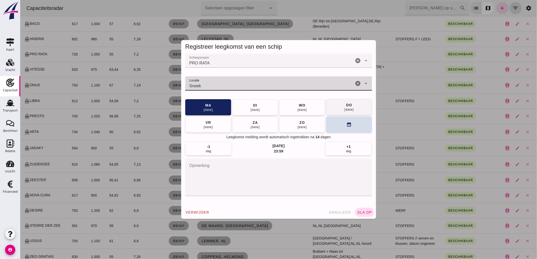
type input "Sneek"
click at [351, 110] on div "11 sep" at bounding box center [349, 110] width 10 height 4
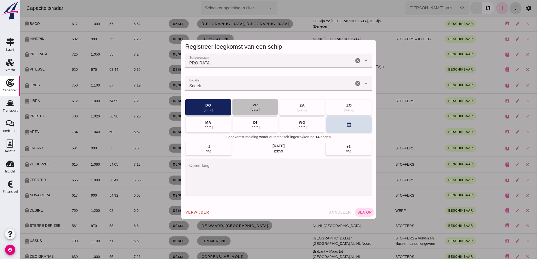
click at [264, 106] on button "vr 12 sep" at bounding box center [255, 107] width 46 height 16
click at [363, 212] on span "sla op" at bounding box center [364, 212] width 15 height 4
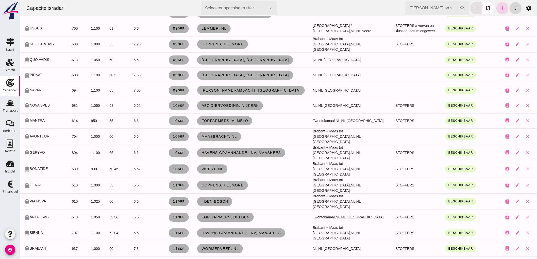
scroll to position [479, 0]
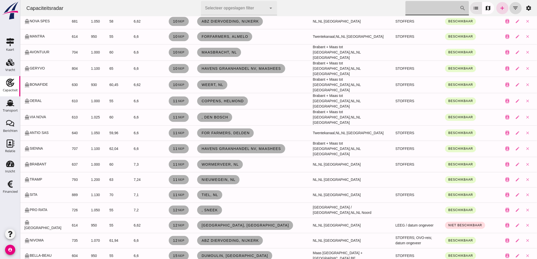
click at [421, 10] on input "Zoek op scheepsnaam" at bounding box center [432, 8] width 54 height 14
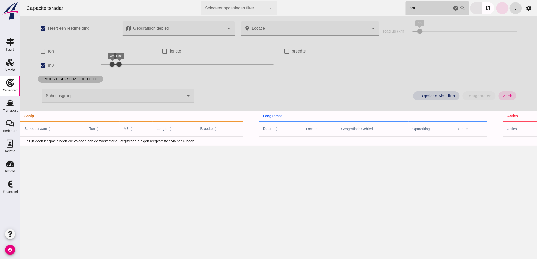
scroll to position [0, 0]
type input "apri"
drag, startPoint x: 42, startPoint y: 64, endPoint x: 63, endPoint y: 65, distance: 20.6
click at [43, 64] on input "m3" at bounding box center [43, 65] width 10 height 10
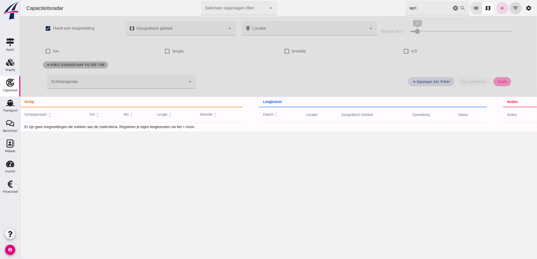
click at [493, 80] on button "zoek" at bounding box center [502, 81] width 18 height 9
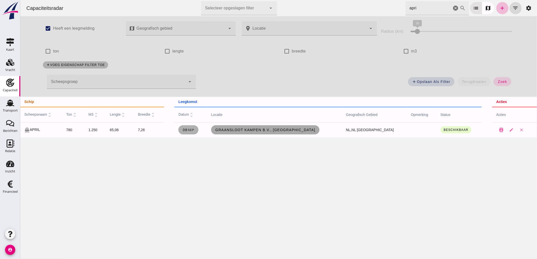
click at [288, 128] on span "Graansloot Kampen B.V., [GEOGRAPHIC_DATA]" at bounding box center [265, 130] width 100 height 4
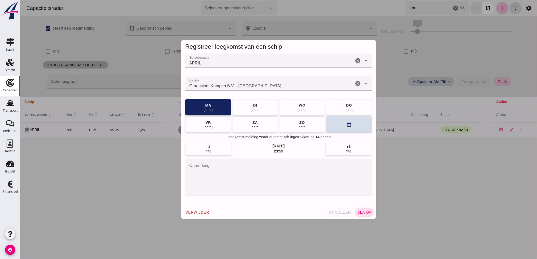
click at [341, 212] on span "annuleer" at bounding box center [340, 212] width 22 height 4
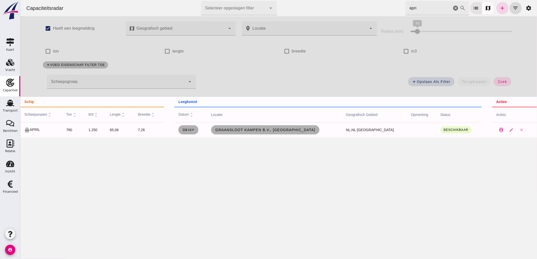
click at [452, 6] on icon "cancel" at bounding box center [455, 8] width 6 height 6
click at [405, 52] on input "m3" at bounding box center [406, 51] width 10 height 10
checkbox input "true"
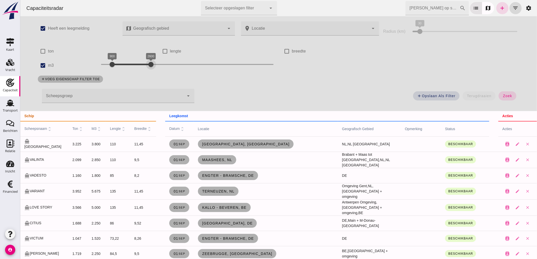
drag, startPoint x: 117, startPoint y: 61, endPoint x: 152, endPoint y: 72, distance: 36.5
click at [152, 72] on div "900 2700 900 2600" at bounding box center [187, 65] width 183 height 14
click at [503, 97] on span "zoek" at bounding box center [506, 96] width 9 height 4
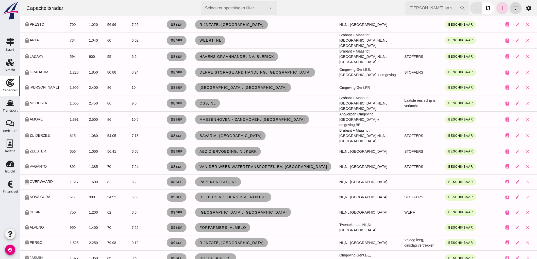
scroll to position [677, 0]
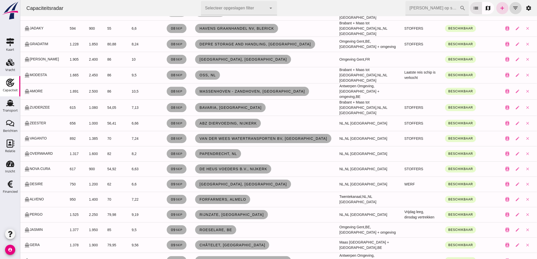
click at [426, 8] on input "Zoek op scheepsnaam" at bounding box center [432, 8] width 54 height 14
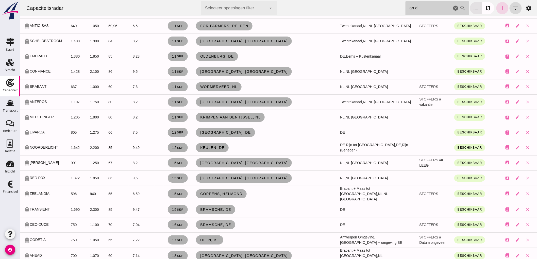
click at [433, 13] on input "an d" at bounding box center [428, 8] width 46 height 14
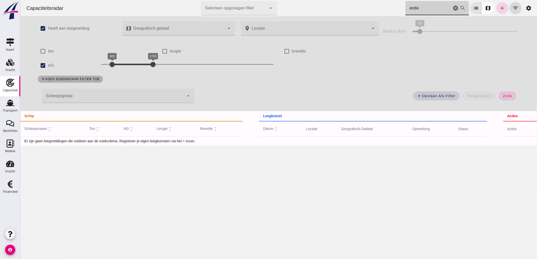
scroll to position [0, 0]
type input "anda"
click at [48, 62] on label "m3" at bounding box center [51, 65] width 6 height 14
click at [47, 62] on input "m3" at bounding box center [43, 65] width 10 height 10
checkbox input "false"
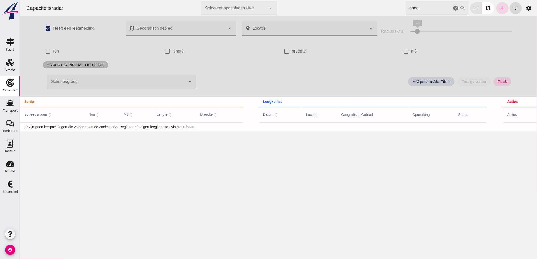
click at [507, 86] on div "add Opslaan als filter terugdraaien zoek" at bounding box center [358, 83] width 318 height 18
click at [504, 83] on span "zoek" at bounding box center [501, 82] width 9 height 4
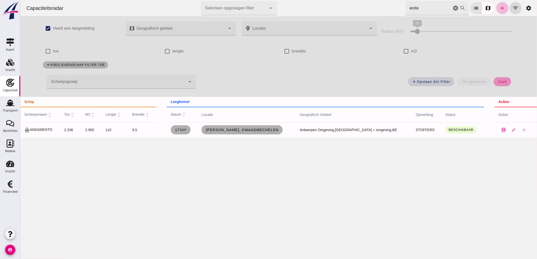
click at [503, 77] on button "zoek" at bounding box center [502, 81] width 18 height 9
drag, startPoint x: 293, startPoint y: 130, endPoint x: 189, endPoint y: 130, distance: 104.0
click at [191, 130] on tr "directions_boat ANDAMENTO 2.208 2.950 110 9,5 17 sep Hopper, Kwaadmechelen Antw…" at bounding box center [278, 129] width 517 height 15
click at [453, 7] on icon "cancel" at bounding box center [455, 8] width 6 height 6
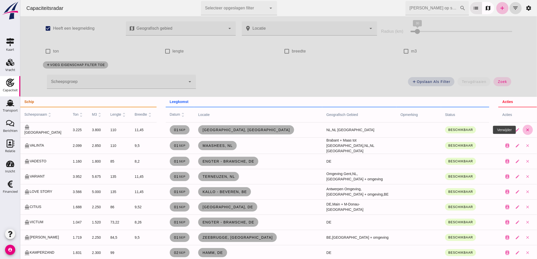
click at [525, 131] on icon "close" at bounding box center [527, 130] width 5 height 5
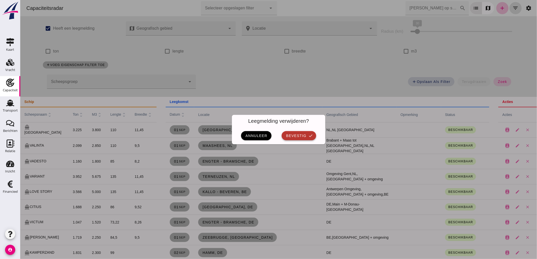
click at [293, 134] on span "bevestig" at bounding box center [295, 136] width 21 height 4
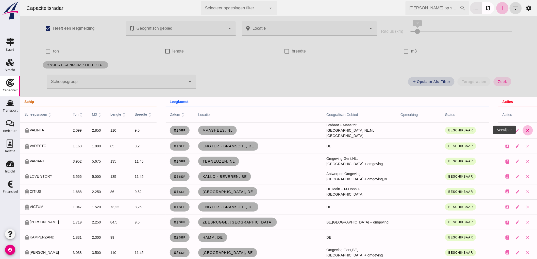
click at [525, 130] on icon "close" at bounding box center [527, 130] width 5 height 5
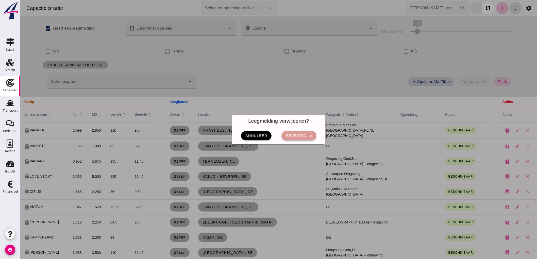
drag, startPoint x: 304, startPoint y: 133, endPoint x: 561, endPoint y: 136, distance: 257.6
click at [304, 134] on span "bevestig" at bounding box center [295, 136] width 21 height 4
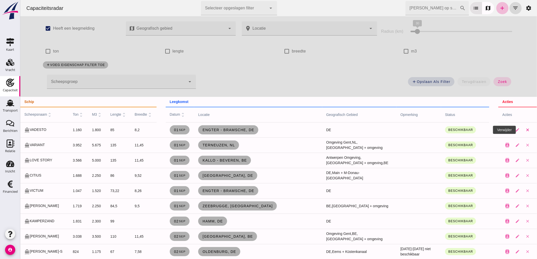
click at [525, 128] on icon "close" at bounding box center [527, 130] width 5 height 5
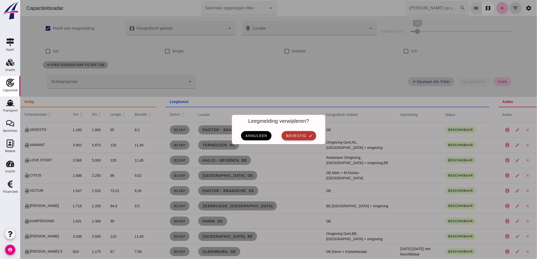
click at [293, 138] on span "bevestig" at bounding box center [295, 136] width 21 height 4
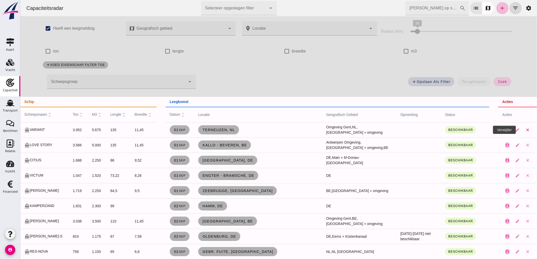
click at [526, 130] on button "close" at bounding box center [528, 130] width 10 height 10
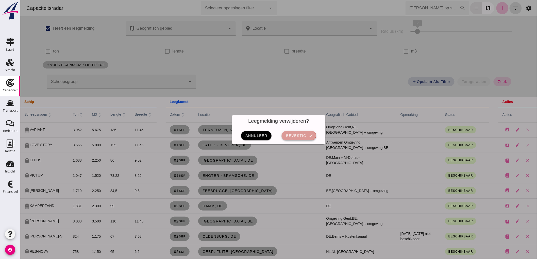
click at [293, 140] on button "bevestig check" at bounding box center [298, 135] width 34 height 9
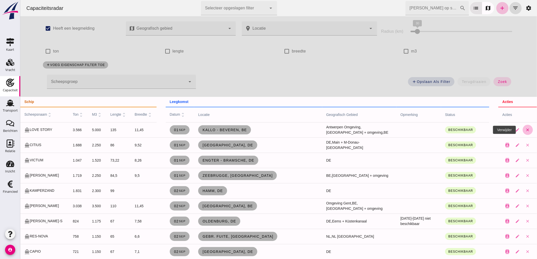
click at [523, 130] on button "close" at bounding box center [528, 130] width 10 height 10
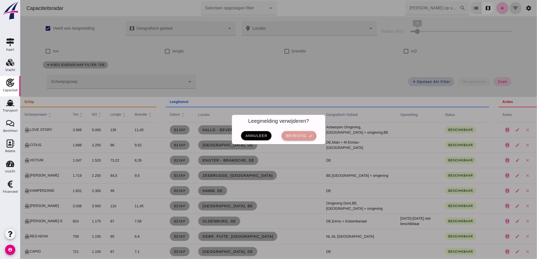
click at [302, 134] on span "bevestig" at bounding box center [295, 136] width 21 height 4
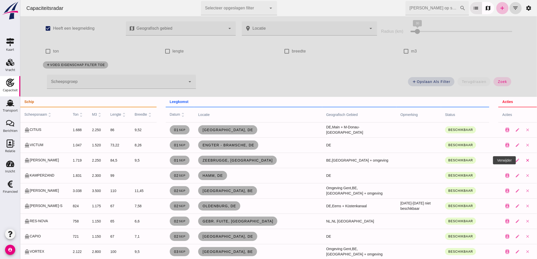
click at [525, 162] on icon "close" at bounding box center [527, 160] width 5 height 5
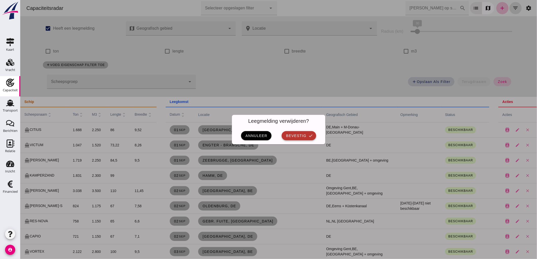
click at [309, 136] on icon "check" at bounding box center [310, 135] width 5 height 5
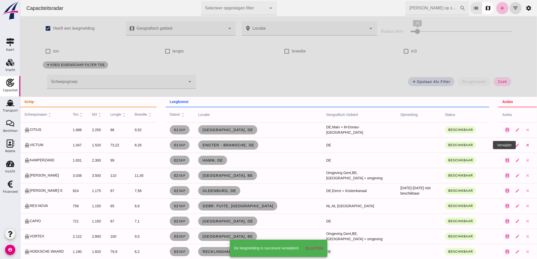
click at [525, 145] on icon "close" at bounding box center [527, 145] width 5 height 5
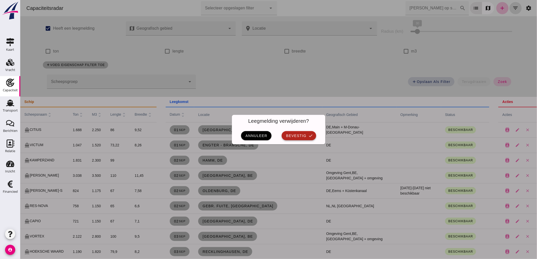
click at [310, 139] on button "bevestig check" at bounding box center [298, 135] width 34 height 9
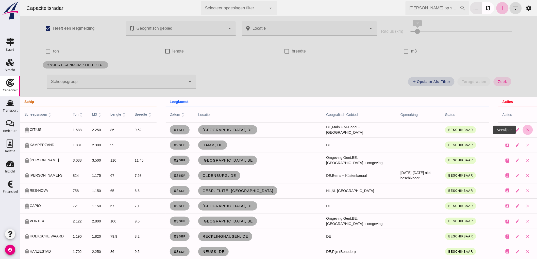
click at [526, 130] on button "close" at bounding box center [528, 130] width 10 height 10
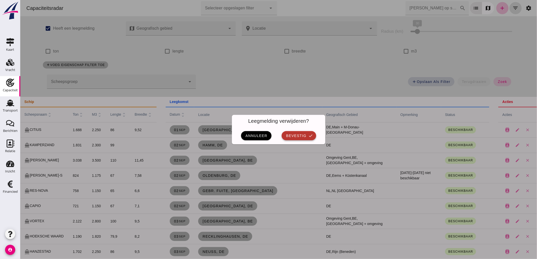
click at [299, 131] on button "bevestig check" at bounding box center [298, 135] width 34 height 9
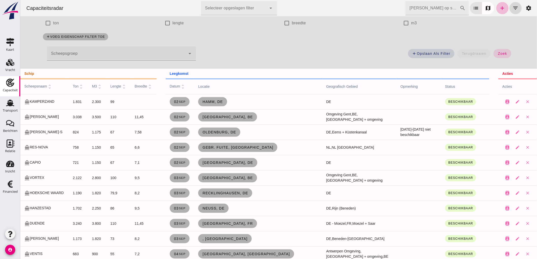
scroll to position [56, 0]
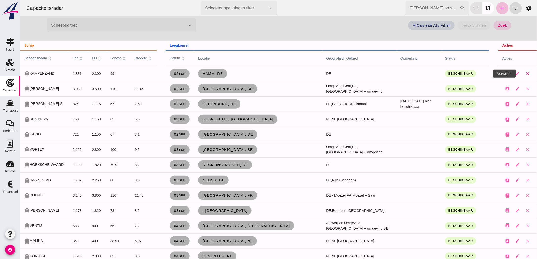
click at [525, 73] on icon "close" at bounding box center [527, 73] width 5 height 5
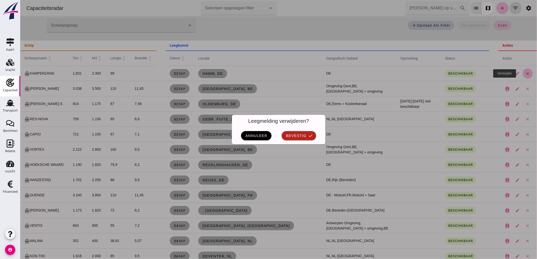
scroll to position [0, 0]
click at [286, 135] on span "bevestig" at bounding box center [295, 136] width 21 height 4
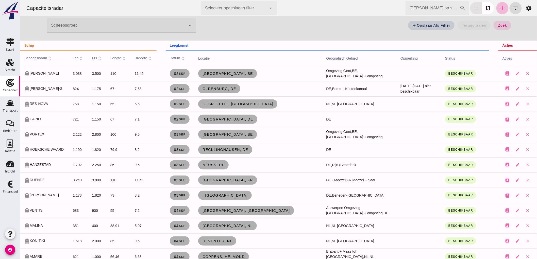
scroll to position [85, 0]
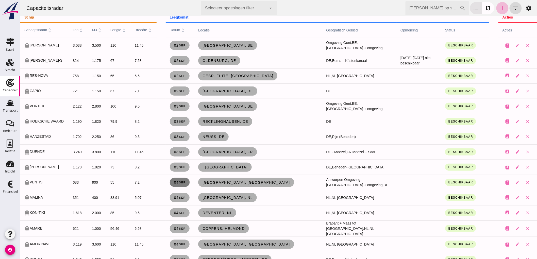
click at [179, 181] on small "sep" at bounding box center [181, 182] width 7 height 3
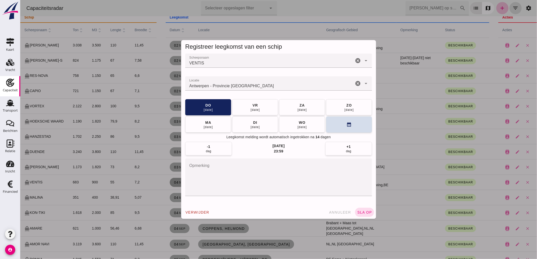
scroll to position [0, 0]
click at [331, 213] on span "annuleer" at bounding box center [340, 212] width 22 height 4
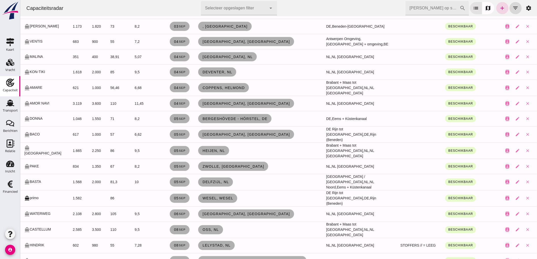
scroll to position [254, 0]
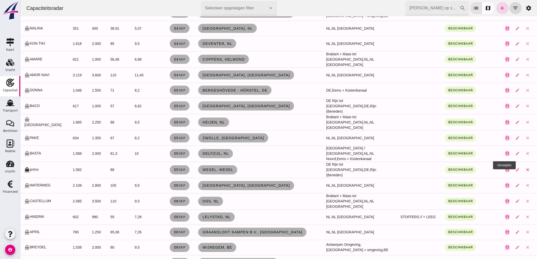
click at [525, 168] on icon "close" at bounding box center [527, 170] width 5 height 5
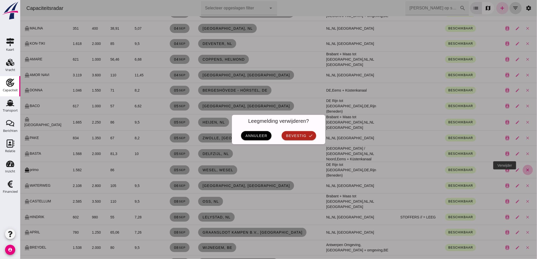
scroll to position [0, 0]
click at [308, 138] on icon "check" at bounding box center [310, 135] width 5 height 5
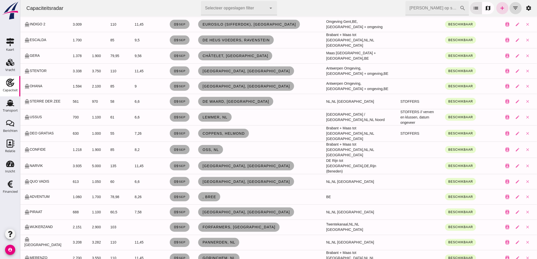
scroll to position [1015, 0]
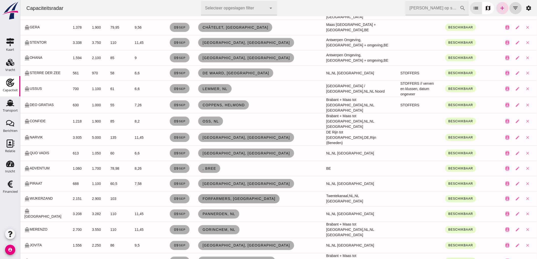
click at [229, 194] on link "Forfarmers, [GEOGRAPHIC_DATA]" at bounding box center [238, 198] width 81 height 9
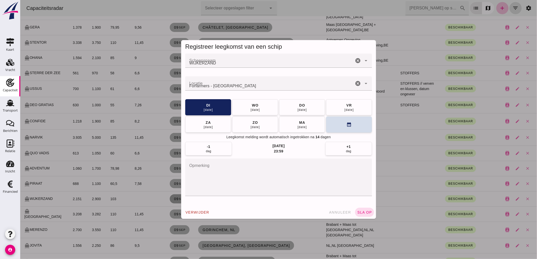
scroll to position [0, 0]
click at [348, 130] on button "calendar_month" at bounding box center [349, 124] width 46 height 16
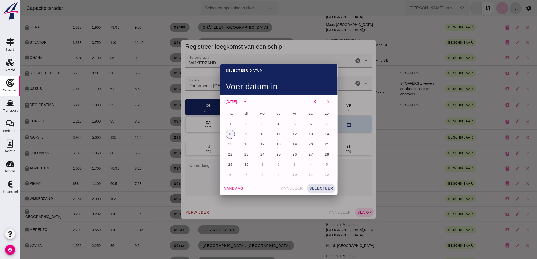
click at [231, 135] on button "8" at bounding box center [230, 134] width 9 height 9
click at [316, 187] on span "selecteer" at bounding box center [321, 189] width 24 height 4
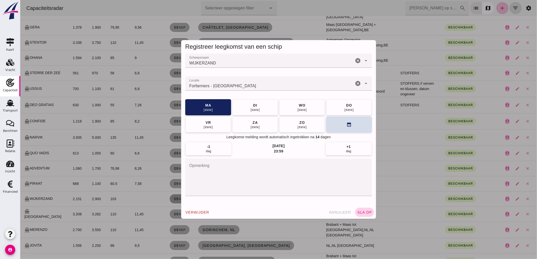
click at [361, 211] on span "sla op" at bounding box center [364, 212] width 15 height 4
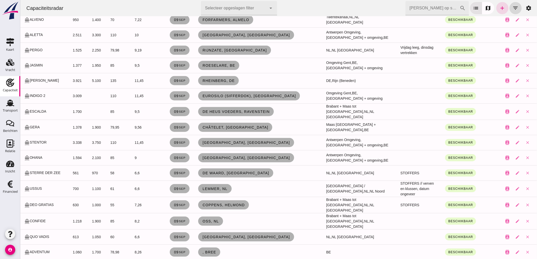
scroll to position [846, 0]
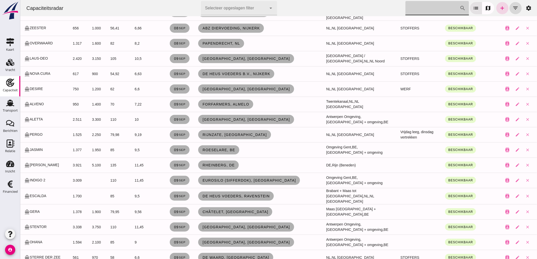
click at [420, 10] on input "[PERSON_NAME] op scheepsnaam" at bounding box center [432, 8] width 54 height 14
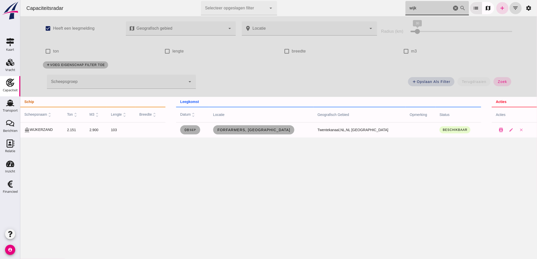
scroll to position [0, 0]
type input "wijk"
click at [262, 130] on span "Forfarmers, [GEOGRAPHIC_DATA]" at bounding box center [253, 130] width 73 height 4
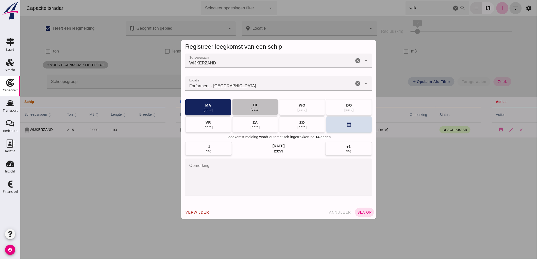
click at [265, 107] on button "di 09 sep" at bounding box center [255, 107] width 46 height 16
click at [364, 202] on div "Scheepsnaam Scheepsnaam WIJKERZAND cancel arrow_drop_down Locatie Locatie Forfa…" at bounding box center [278, 130] width 195 height 152
click at [364, 211] on span "sla op" at bounding box center [364, 212] width 15 height 4
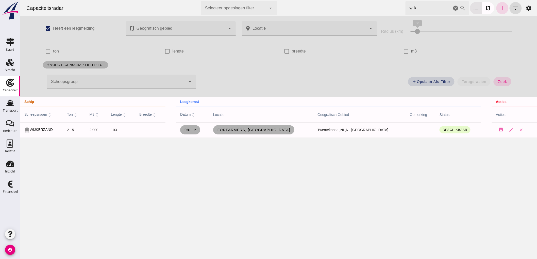
drag, startPoint x: 451, startPoint y: 7, endPoint x: 559, endPoint y: 61, distance: 121.2
click at [452, 7] on icon "cancel" at bounding box center [455, 8] width 6 height 6
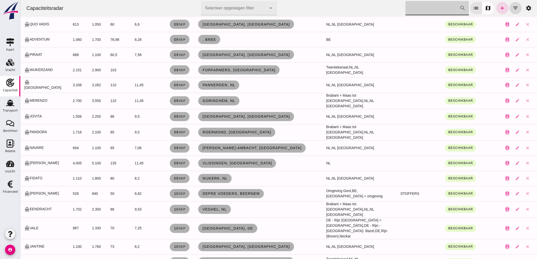
scroll to position [1156, 0]
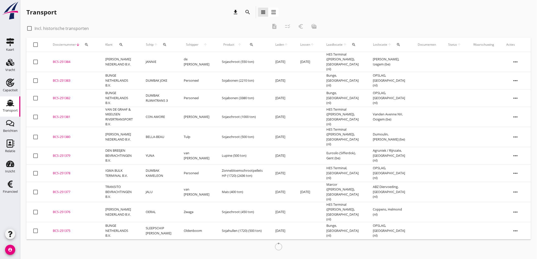
click at [13, 89] on div "Capaciteit" at bounding box center [10, 90] width 15 height 3
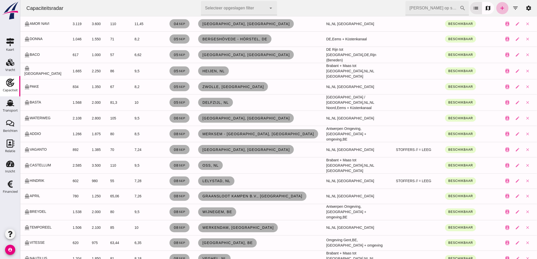
scroll to position [254, 0]
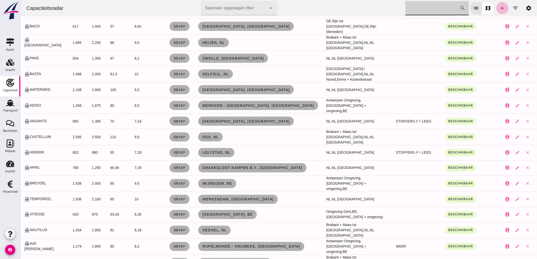
click at [417, 5] on input "Zoek op scheepsnaam" at bounding box center [432, 8] width 54 height 14
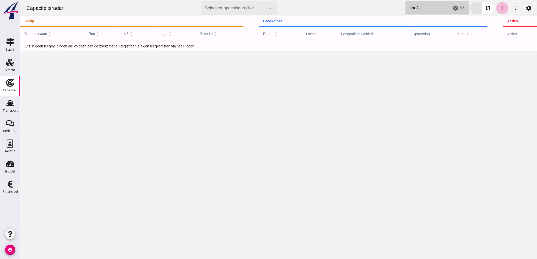
scroll to position [0, 0]
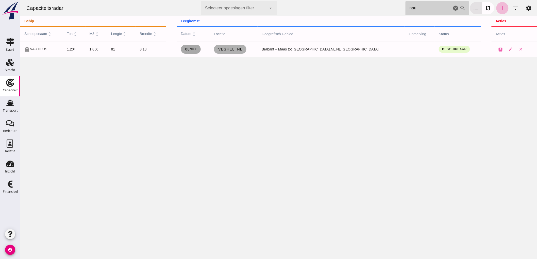
type input "nau"
click at [197, 51] on span "08 sep" at bounding box center [191, 49] width 12 height 4
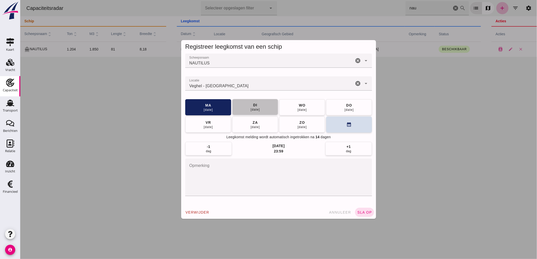
click at [260, 108] on button "di 09 sep" at bounding box center [255, 107] width 46 height 16
click at [369, 216] on button "sla op" at bounding box center [364, 212] width 19 height 9
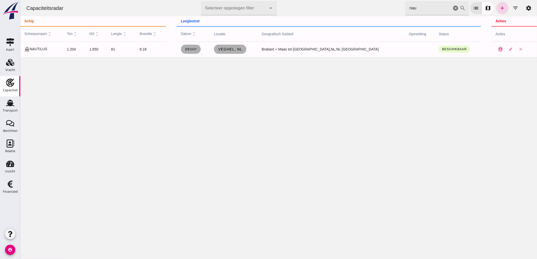
drag, startPoint x: 451, startPoint y: 8, endPoint x: 455, endPoint y: 6, distance: 3.6
click at [452, 8] on icon "cancel" at bounding box center [455, 8] width 6 height 6
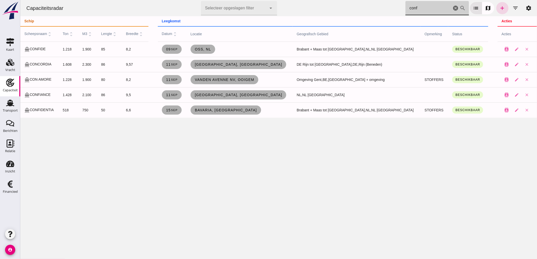
type input "confi"
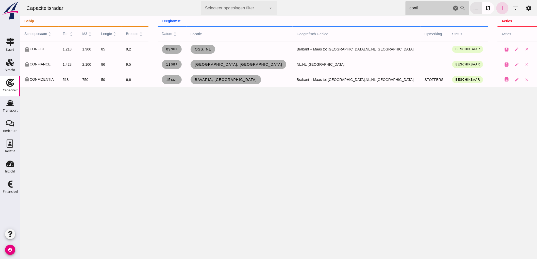
drag, startPoint x: 449, startPoint y: 8, endPoint x: 559, endPoint y: 26, distance: 111.5
click at [452, 8] on icon "cancel" at bounding box center [455, 8] width 6 height 6
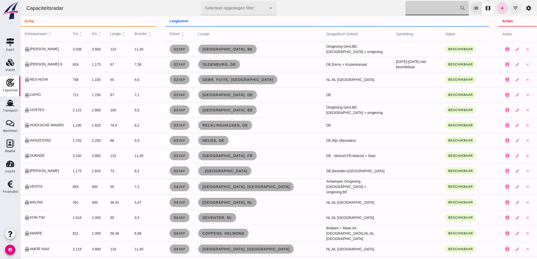
click at [513, 7] on icon "filter_list" at bounding box center [515, 8] width 6 height 6
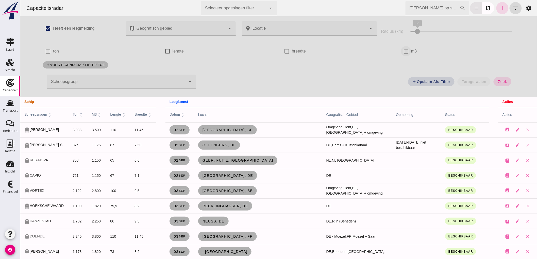
click at [403, 52] on input "m3" at bounding box center [406, 51] width 10 height 10
checkbox input "true"
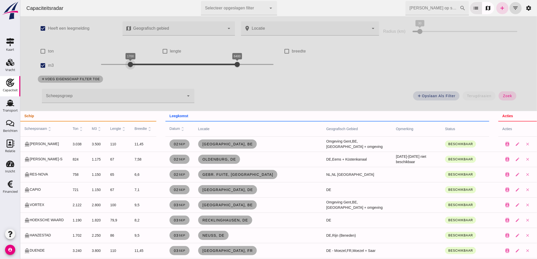
drag, startPoint x: 95, startPoint y: 66, endPoint x: 125, endPoint y: 76, distance: 31.9
click at [125, 76] on div "check_box Heeft een leegmelding map Geografisch gebied Geografisch gebied cance…" at bounding box center [278, 63] width 492 height 95
drag, startPoint x: 126, startPoint y: 69, endPoint x: 124, endPoint y: 74, distance: 5.3
click at [124, 74] on div "check_box Heeft een leegmelding map Geografisch gebied Geografisch gebied cance…" at bounding box center [278, 63] width 492 height 95
drag, startPoint x: 229, startPoint y: 64, endPoint x: 146, endPoint y: 69, distance: 83.4
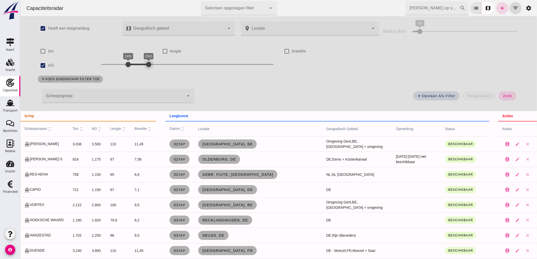
click at [146, 69] on div "1600 2500 1600 2500" at bounding box center [187, 64] width 173 height 8
drag, startPoint x: 508, startPoint y: 97, endPoint x: 20, endPoint y: 111, distance: 488.2
click at [508, 97] on span "zoek" at bounding box center [506, 96] width 9 height 4
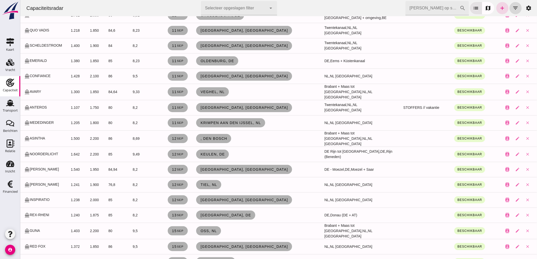
scroll to position [677, 0]
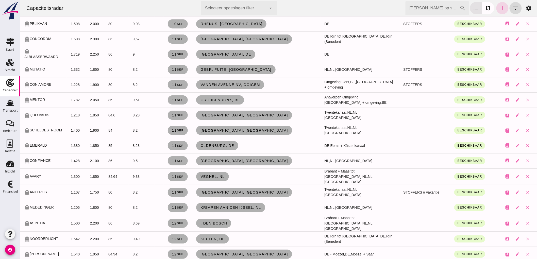
click at [144, 185] on td "8,2" at bounding box center [141, 192] width 26 height 15
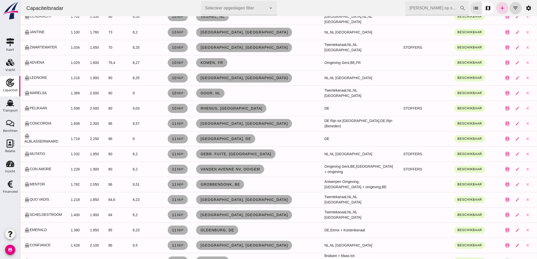
scroll to position [564, 0]
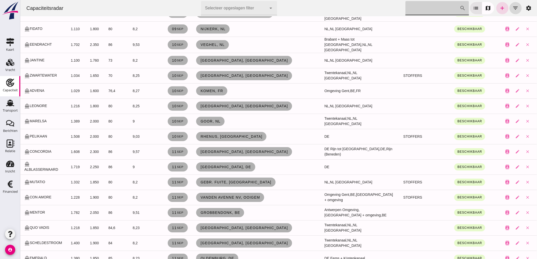
click at [407, 13] on input "[PERSON_NAME] op scheepsnaam" at bounding box center [432, 8] width 54 height 14
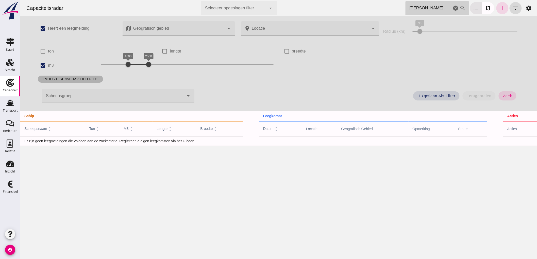
scroll to position [0, 0]
type input "janna"
click at [48, 64] on label "m3" at bounding box center [51, 65] width 6 height 14
click at [46, 64] on input "m3" at bounding box center [43, 65] width 10 height 10
checkbox input "false"
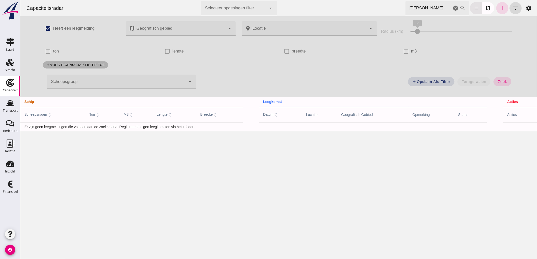
click at [492, 87] on div "add Opslaan als filter terugdraaien zoek" at bounding box center [358, 83] width 318 height 18
click at [502, 78] on button "zoek" at bounding box center [502, 81] width 18 height 9
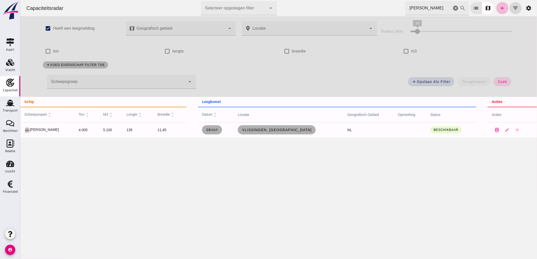
click at [428, 4] on input "janna" at bounding box center [428, 8] width 46 height 14
click at [291, 130] on span "Vlissingen, nl" at bounding box center [277, 130] width 70 height 4
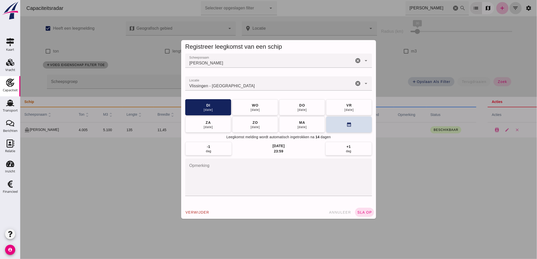
click at [359, 85] on div "Locatie Locatie Vlissingen - Zeeland cancel arrow_drop_down" at bounding box center [278, 83] width 187 height 14
type input "Vlissingen - Zeeland"
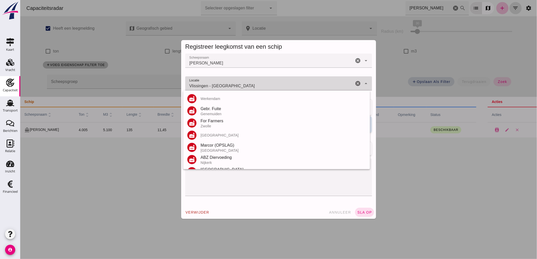
click at [355, 83] on icon "cancel" at bounding box center [358, 83] width 6 height 6
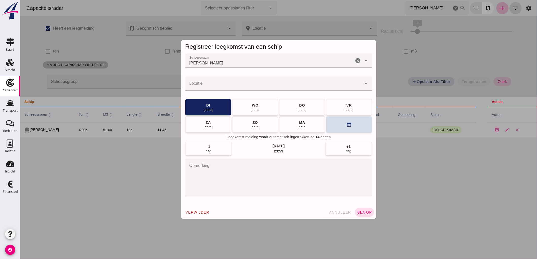
click at [216, 79] on div at bounding box center [273, 83] width 177 height 14
click at [224, 79] on div at bounding box center [273, 83] width 177 height 14
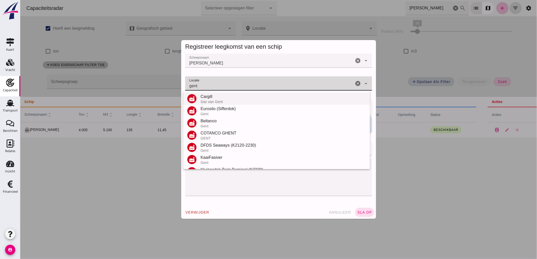
click at [225, 97] on div "Cargill" at bounding box center [282, 97] width 165 height 6
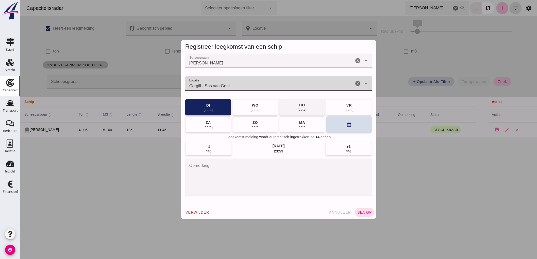
type input "Cargill - Sas van Gent"
click at [293, 106] on button "[DATE]" at bounding box center [302, 107] width 46 height 16
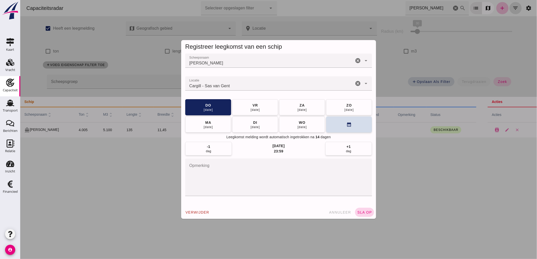
click at [367, 210] on button "sla op" at bounding box center [364, 212] width 19 height 9
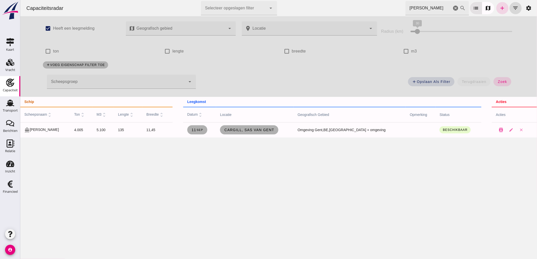
click at [452, 10] on icon "cancel" at bounding box center [455, 8] width 6 height 6
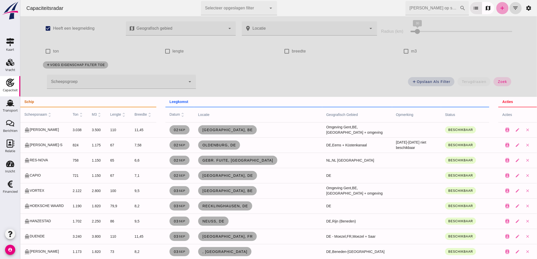
click at [499, 9] on icon "add" at bounding box center [502, 8] width 6 height 6
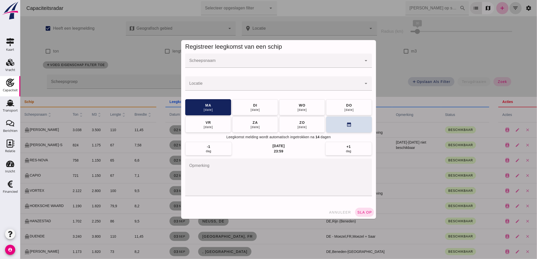
click at [208, 63] on input "Scheepsnaam" at bounding box center [273, 63] width 177 height 6
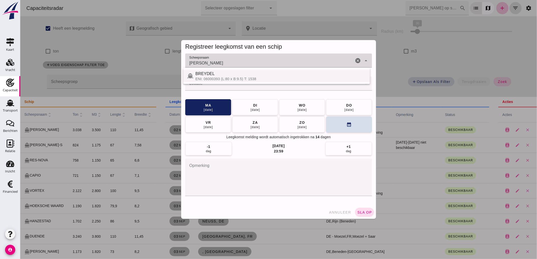
click at [204, 74] on div "BREYDEL" at bounding box center [280, 74] width 171 height 6
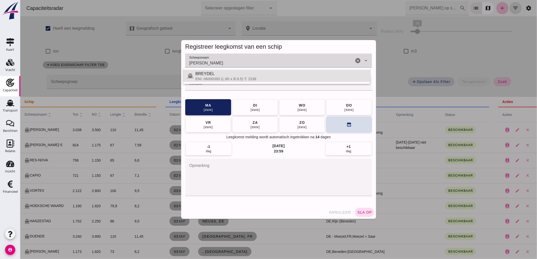
type input "BREYDEL"
click at [213, 83] on input "Locatie" at bounding box center [273, 86] width 177 height 6
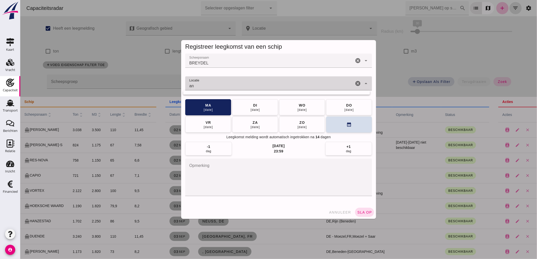
type input "a"
click at [236, 100] on div "België" at bounding box center [282, 102] width 165 height 4
type input "Terminal Vaartdijk (Wijnegem) - Wijnegem"
click at [366, 214] on button "sla op" at bounding box center [364, 212] width 19 height 9
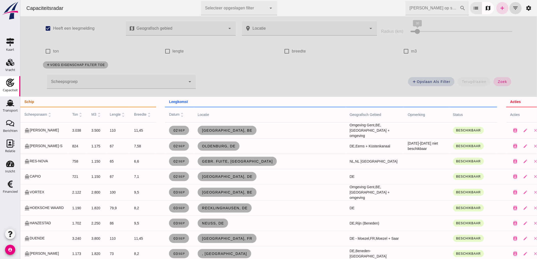
scroll to position [56, 0]
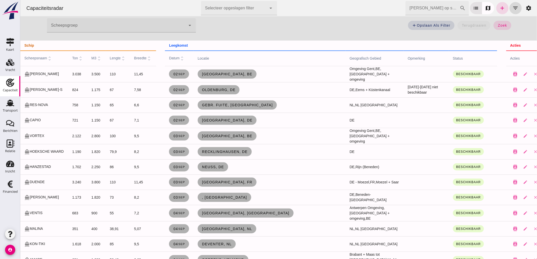
click at [98, 26] on div at bounding box center [116, 25] width 139 height 14
click at [81, 23] on div at bounding box center [116, 25] width 139 height 14
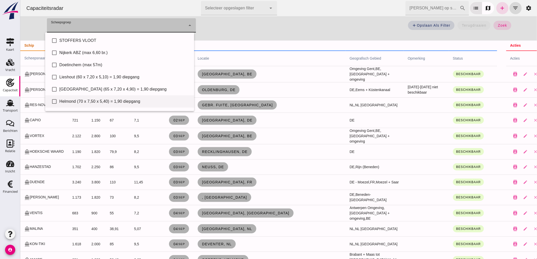
click at [88, 102] on div "Helmond (70 x 7,50 x 5,40) = 1,90 diepgang" at bounding box center [124, 101] width 131 height 6
type input "Helmond (70 x 7,50 x 5,40) = 1,90 diepgang"
checkbox input "true"
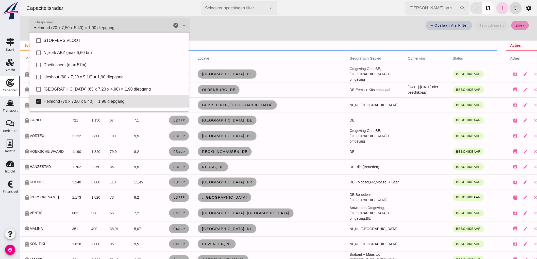
click at [522, 27] on button "zoek" at bounding box center [520, 25] width 18 height 9
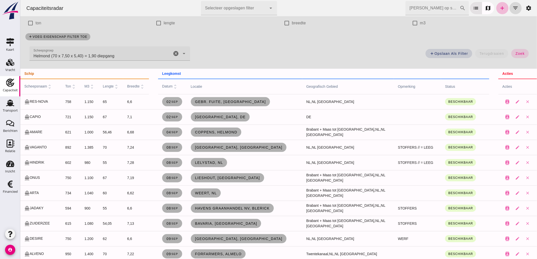
scroll to position [0, 0]
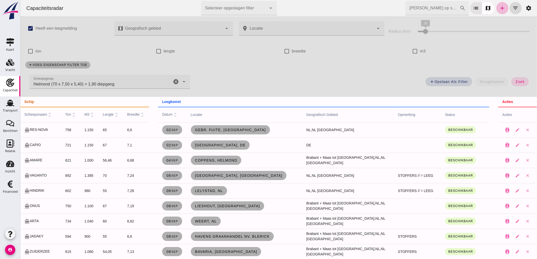
click at [177, 82] on icon "cancel" at bounding box center [176, 82] width 6 height 6
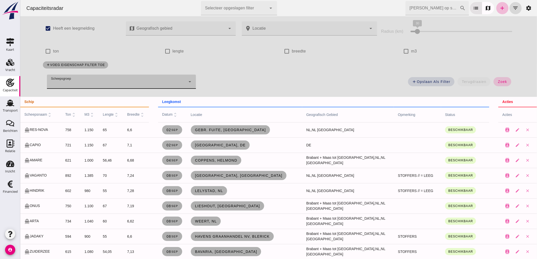
click at [500, 84] on button "zoek" at bounding box center [502, 81] width 18 height 9
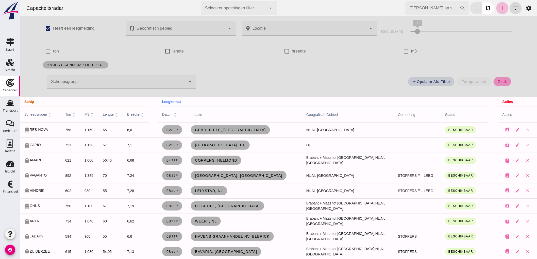
click at [501, 82] on span "zoek" at bounding box center [501, 82] width 9 height 4
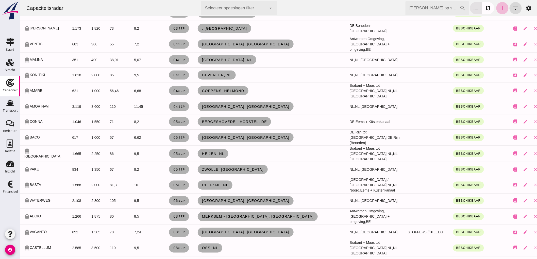
scroll to position [366, 0]
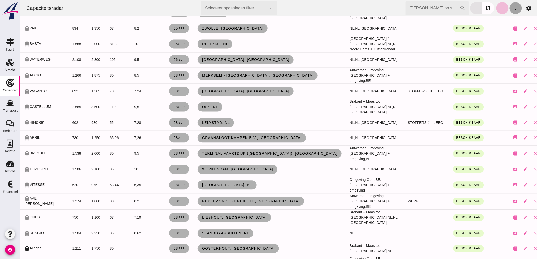
click at [512, 8] on icon "filter_list" at bounding box center [515, 8] width 6 height 6
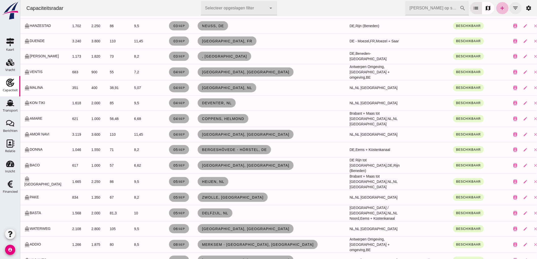
scroll to position [4, 0]
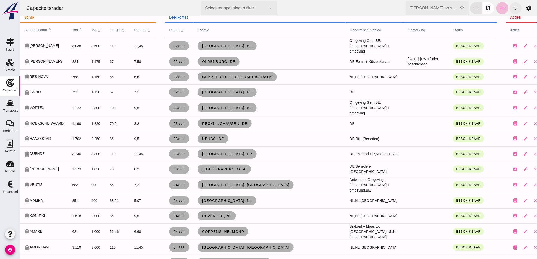
click at [512, 6] on icon "filter_list" at bounding box center [515, 8] width 6 height 6
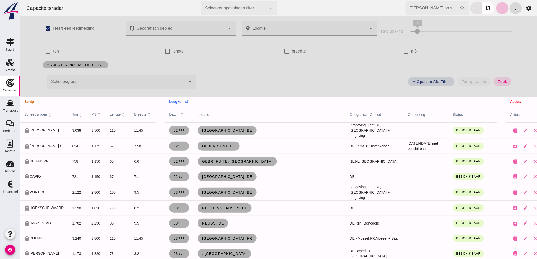
click at [141, 77] on div at bounding box center [116, 82] width 139 height 14
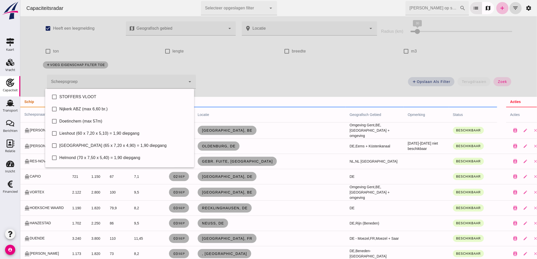
click at [249, 79] on div "add Opslaan als filter terugdraaien zoek" at bounding box center [358, 83] width 318 height 18
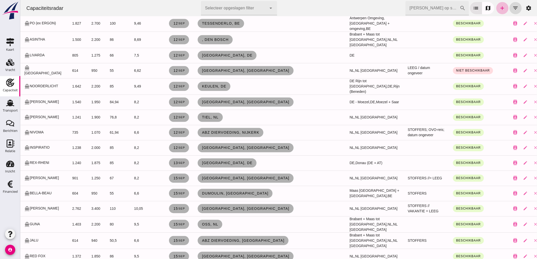
scroll to position [2227, 0]
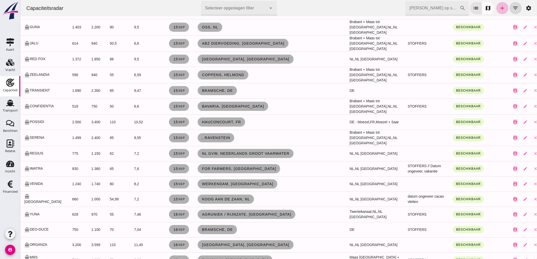
click at [517, 5] on div "Zoek op scheepsnaam cancel search list map add filter_list settings" at bounding box center [469, 8] width 129 height 14
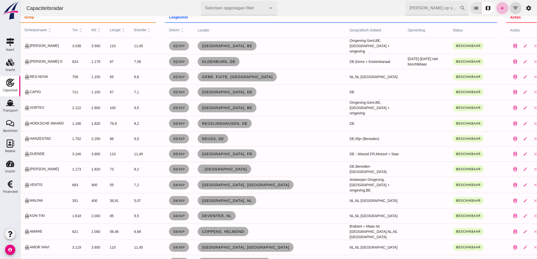
scroll to position [0, 0]
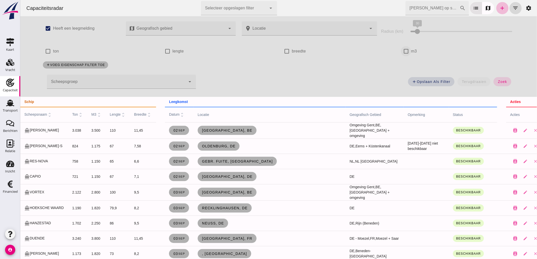
click at [403, 48] on input "m3" at bounding box center [406, 51] width 10 height 10
checkbox input "true"
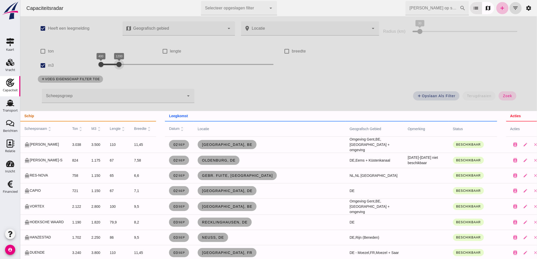
drag, startPoint x: 242, startPoint y: 67, endPoint x: 117, endPoint y: 72, distance: 125.5
click at [117, 72] on div "check_box Heeft een leegmelding map Geografisch gebied Geografisch gebied cance…" at bounding box center [278, 63] width 492 height 95
click at [502, 95] on span "zoek" at bounding box center [506, 96] width 9 height 4
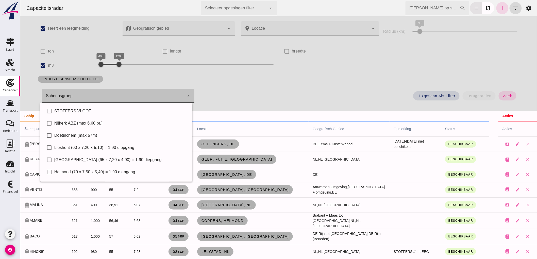
click at [114, 99] on div at bounding box center [113, 96] width 142 height 14
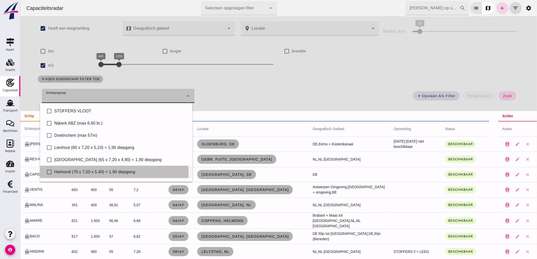
click at [86, 170] on div "Helmond (70 x 7,50 x 5,40) = 1,90 diepgang" at bounding box center [121, 172] width 134 height 6
type input "Helmond (70 x 7,50 x 5,40) = 1,90 diepgang"
checkbox input "true"
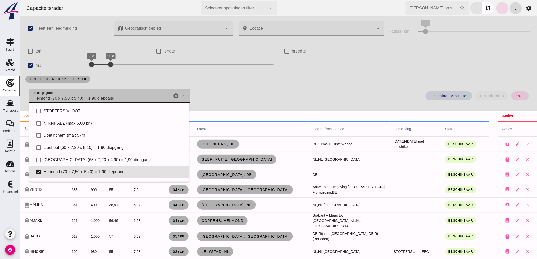
click at [514, 98] on button "zoek" at bounding box center [520, 95] width 18 height 9
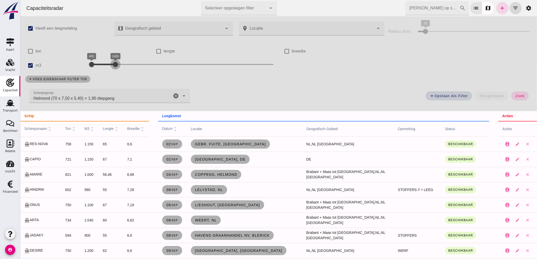
click at [118, 67] on div at bounding box center [115, 64] width 10 height 10
click at [521, 97] on button "zoek" at bounding box center [520, 95] width 18 height 9
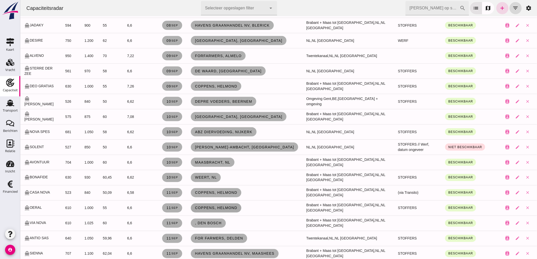
scroll to position [310, 0]
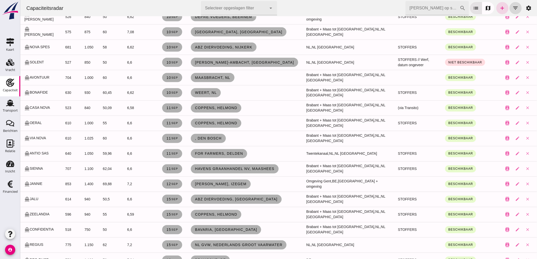
click at [267, 88] on td "Weert, nl" at bounding box center [244, 92] width 115 height 15
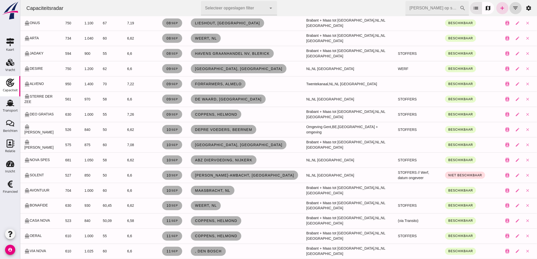
scroll to position [0, 0]
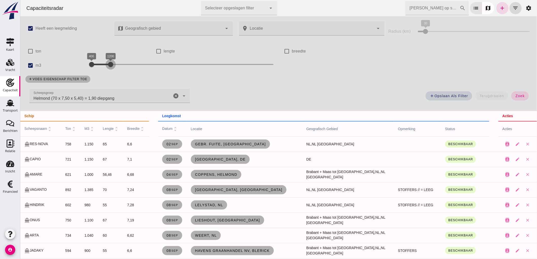
drag, startPoint x: 115, startPoint y: 65, endPoint x: 108, endPoint y: 65, distance: 7.4
click at [108, 65] on div at bounding box center [110, 64] width 10 height 10
drag, startPoint x: 172, startPoint y: 95, endPoint x: 199, endPoint y: 93, distance: 27.9
click at [173, 95] on icon "cancel" at bounding box center [176, 96] width 6 height 6
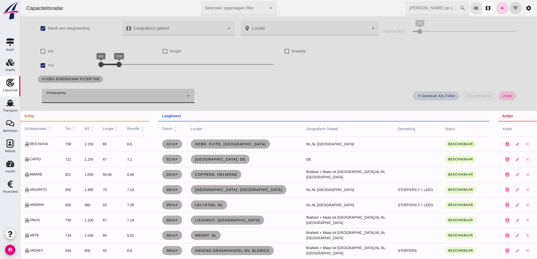
click at [511, 95] on button "zoek" at bounding box center [507, 95] width 18 height 9
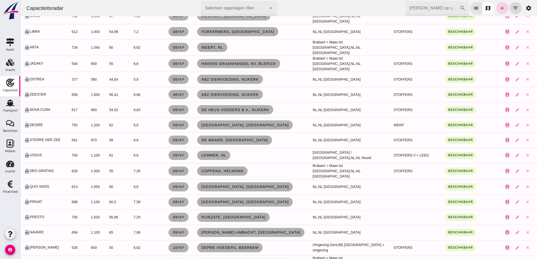
scroll to position [239, 0]
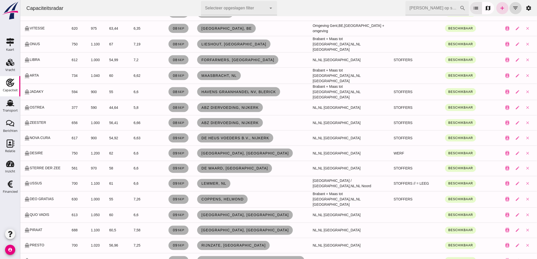
drag, startPoint x: 323, startPoint y: 55, endPoint x: 302, endPoint y: 71, distance: 25.7
drag, startPoint x: 302, startPoint y: 71, endPoint x: 306, endPoint y: 7, distance: 64.1
click at [306, 7] on div "Capaciteitsradar Selecteer opgeslagen filter Selecteer opgeslagen filter cancel…" at bounding box center [278, 8] width 513 height 16
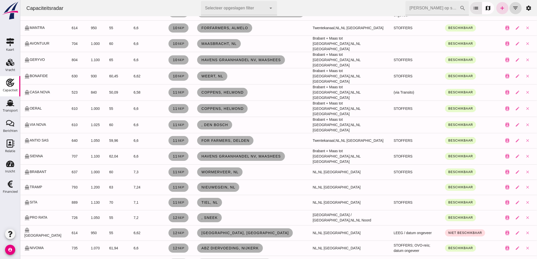
scroll to position [605, 0]
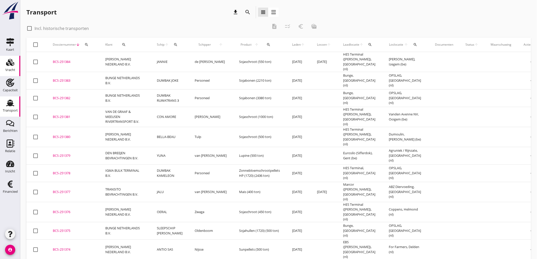
click at [9, 61] on use at bounding box center [10, 62] width 8 height 7
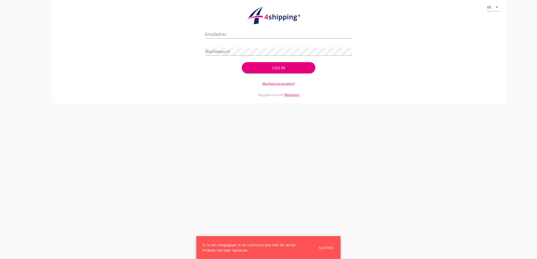
click at [254, 43] on div at bounding box center [278, 41] width 147 height 3
click at [254, 35] on input "Emailadres" at bounding box center [278, 34] width 147 height 8
type input "[EMAIL_ADDRESS][DOMAIN_NAME]"
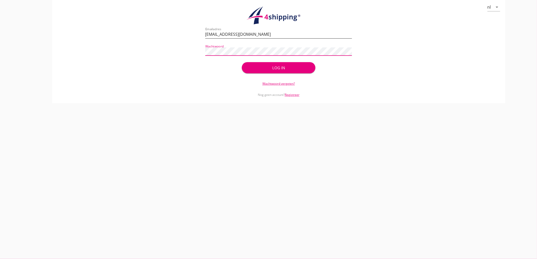
click at [242, 62] on button "Log in" at bounding box center [278, 67] width 73 height 11
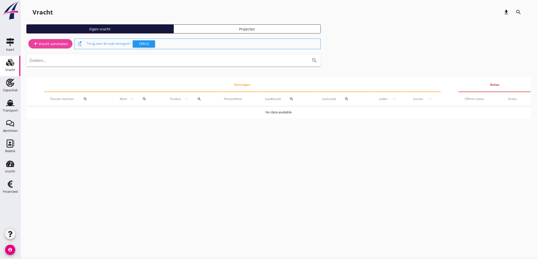
click at [49, 40] on link "add Vracht aanmaken" at bounding box center [50, 43] width 44 height 9
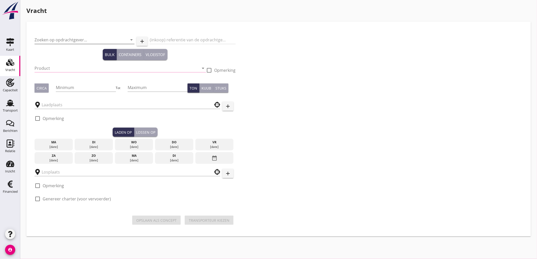
click at [52, 40] on input "Zoeken op opdrachtgever..." at bounding box center [78, 40] width 86 height 8
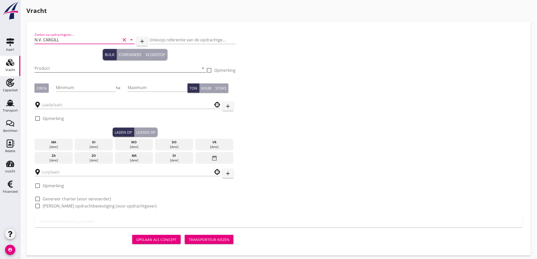
type input "N.V. CARGILL"
click at [53, 69] on input "Product" at bounding box center [117, 68] width 164 height 8
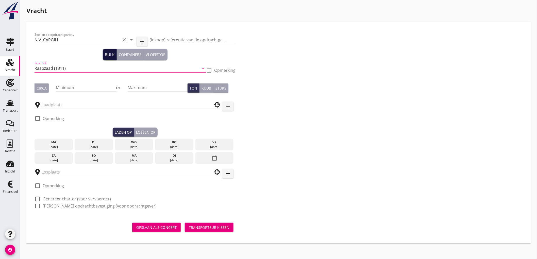
type input "Raapzaad (1811)"
click at [40, 87] on div "Circa" at bounding box center [42, 88] width 10 height 5
click at [61, 88] on input "Minimum" at bounding box center [86, 87] width 60 height 8
type input "3200"
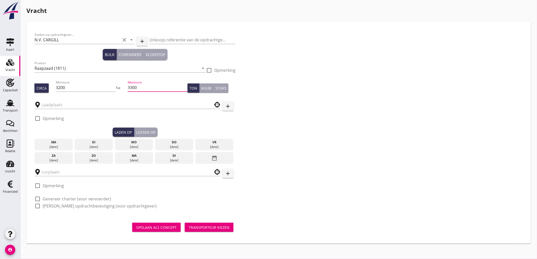
type input "3300"
click at [90, 109] on div at bounding box center [128, 105] width 186 height 16
click at [92, 107] on input "text" at bounding box center [124, 105] width 164 height 8
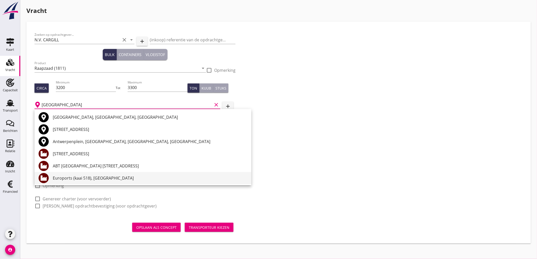
click at [113, 181] on div "Euroports (kaai 518), [GEOGRAPHIC_DATA]" at bounding box center [150, 178] width 194 height 12
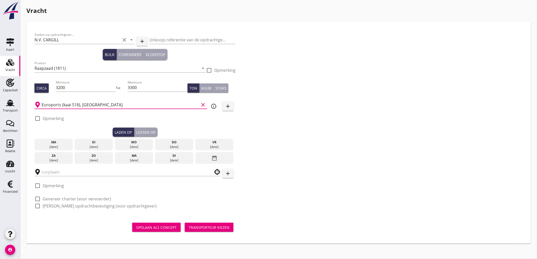
type input "Euroports (kaai 518), [GEOGRAPHIC_DATA]"
click at [212, 106] on icon "info_outline" at bounding box center [214, 106] width 6 height 6
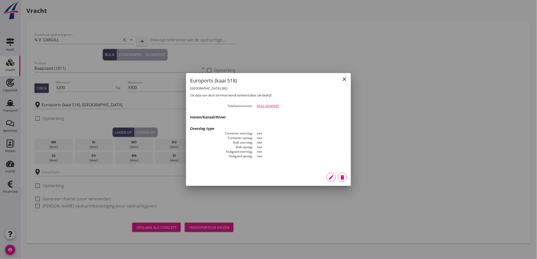
click at [332, 174] on button "edit" at bounding box center [331, 177] width 9 height 9
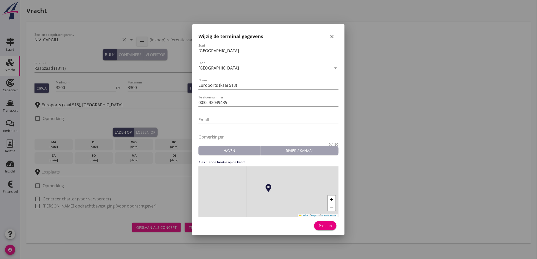
click at [258, 102] on input "0032-32049435" at bounding box center [268, 102] width 140 height 8
click at [242, 102] on input "0032-35459452 / 0032 474447188" at bounding box center [268, 102] width 140 height 8
type input "0032-35459452 / 0032-474447188"
click at [333, 229] on button "Pas aan" at bounding box center [325, 225] width 22 height 9
type input "Euroports (kaai 518)"
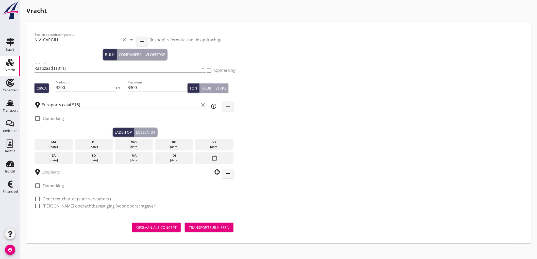
drag, startPoint x: 52, startPoint y: 120, endPoint x: 57, endPoint y: 119, distance: 5.4
click at [52, 120] on label "Opmerking" at bounding box center [53, 118] width 21 height 5
checkbox input "true"
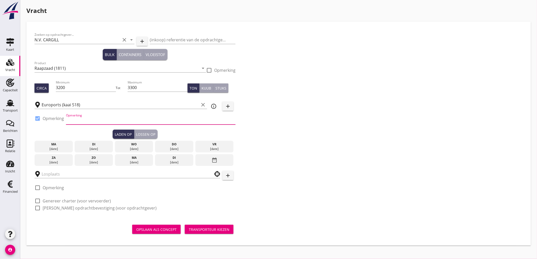
click at [72, 122] on input "Opmerking" at bounding box center [151, 120] width 170 height 8
type input "Ex. Zeeboot"
click at [219, 148] on div "[DATE]" at bounding box center [215, 149] width 36 height 5
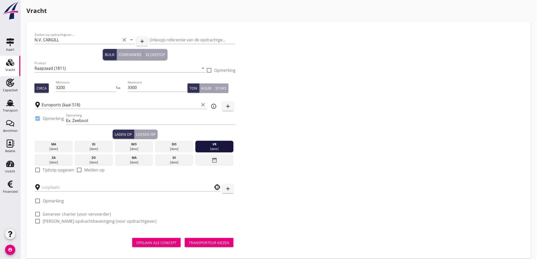
click at [51, 173] on div "check_box_outline_blank Tijdstip opgeven" at bounding box center [55, 170] width 40 height 6
click at [53, 170] on label "Tijdstip opgeven" at bounding box center [58, 169] width 31 height 5
checkbox input "true"
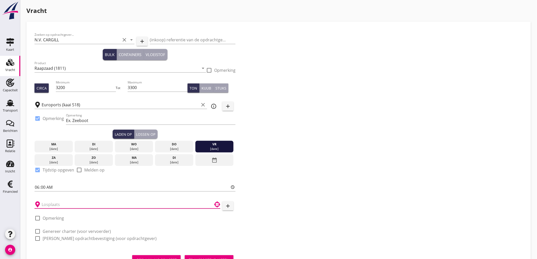
click at [63, 200] on input "text" at bounding box center [124, 204] width 164 height 8
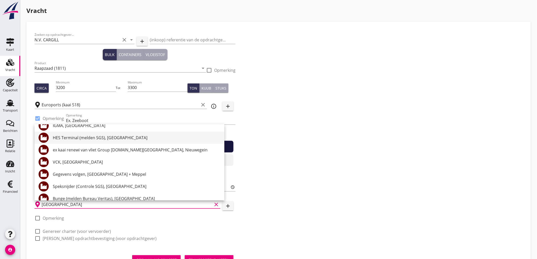
scroll to position [169, 0]
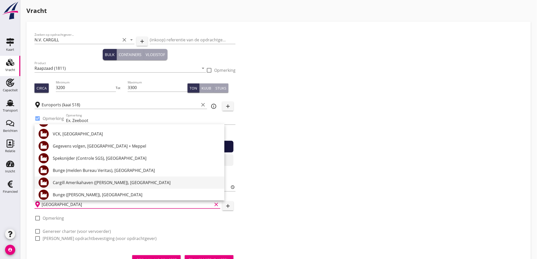
click at [128, 185] on div "Cargill Amerikahaven ([PERSON_NAME]), [GEOGRAPHIC_DATA]" at bounding box center [136, 183] width 167 height 6
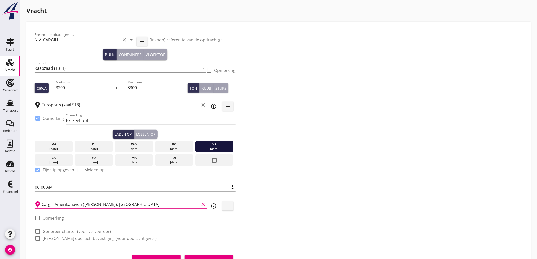
type input "Cargill Amerikahaven ([PERSON_NAME]), [GEOGRAPHIC_DATA]"
click at [73, 228] on div "check_box_outline_blank Genereer charter (voor vervoerder)" at bounding box center [73, 231] width 76 height 6
click at [72, 230] on label "Genereer charter (voor vervoerder)" at bounding box center [77, 231] width 68 height 5
checkbox input "true"
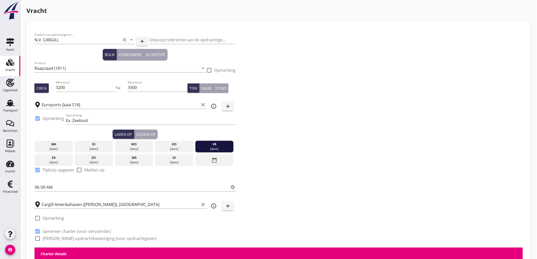
click at [70, 236] on label "[PERSON_NAME] opdrachtbevestiging (voor opdrachtgever)" at bounding box center [100, 238] width 114 height 5
checkbox input "true"
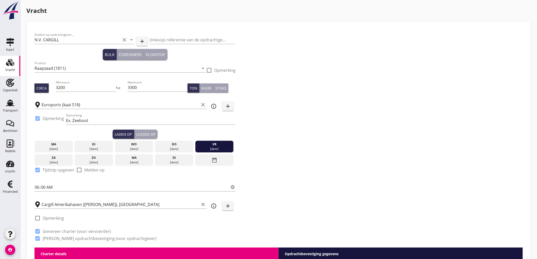
scroll to position [113, 0]
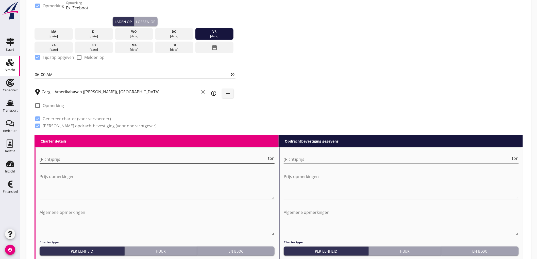
click at [69, 158] on input "(Richt)prijs" at bounding box center [153, 159] width 227 height 8
type input "6"
type input "6.5"
click at [301, 156] on input "(Richt)prijs" at bounding box center [397, 159] width 227 height 8
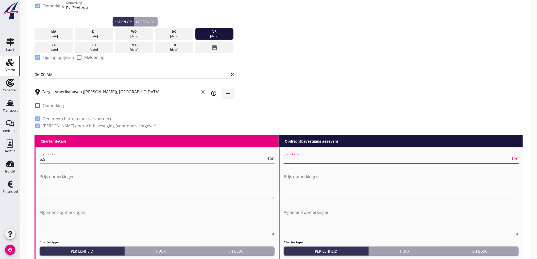
type input "6"
type input "6.5"
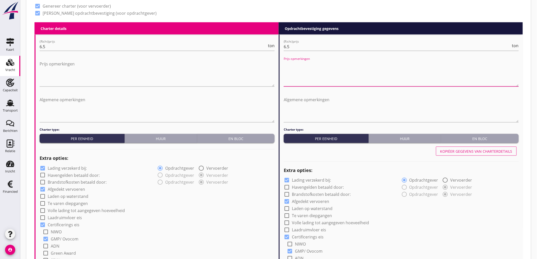
scroll to position [254, 0]
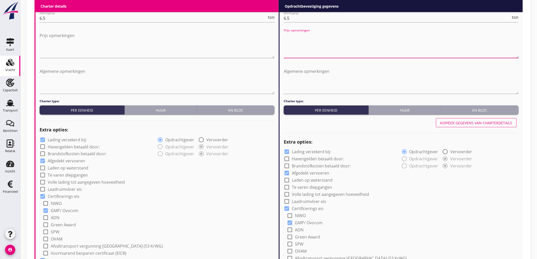
click at [60, 141] on label "Lading verzekerd bij:" at bounding box center [67, 139] width 39 height 5
checkbox input "false"
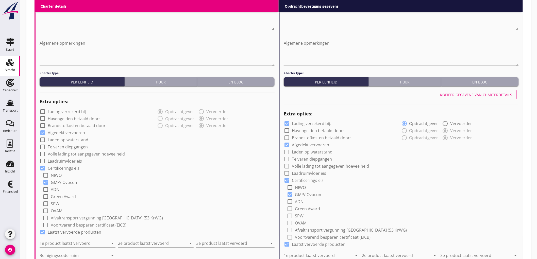
scroll to position [310, 0]
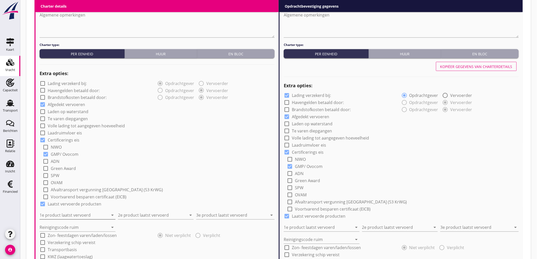
click at [89, 217] on input "1e product laatst vervoerd" at bounding box center [74, 215] width 69 height 8
type input "Containers (9910)"
drag, startPoint x: 178, startPoint y: 217, endPoint x: 135, endPoint y: 220, distance: 43.5
click at [135, 220] on div "check_box_outline_blank Lading verzekerd bij: radio_button_checked Opdrachtgeve…" at bounding box center [157, 183] width 235 height 209
click at [178, 215] on input "Petcokes (gecalcineerd) (3491)" at bounding box center [152, 215] width 69 height 8
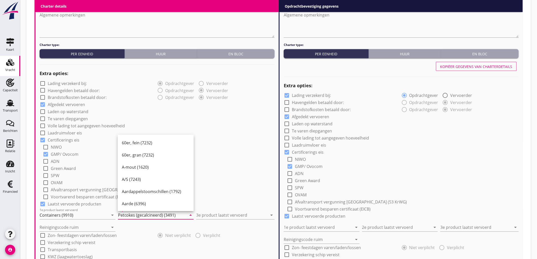
click at [178, 215] on input "Petcokes (gecalcineerd) (3491)" at bounding box center [152, 215] width 69 height 8
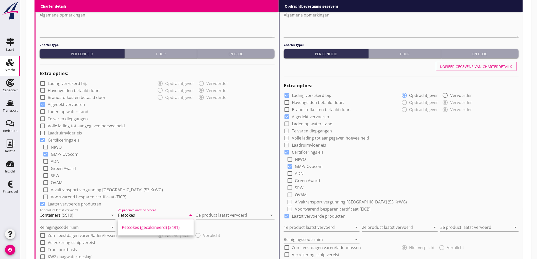
type input "Petcokes"
click at [85, 216] on input "Containers (9910)" at bounding box center [74, 215] width 69 height 8
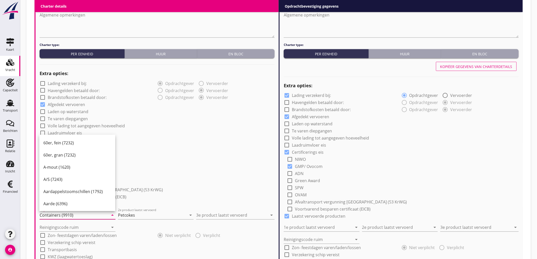
click at [85, 216] on input "Containers (9910)" at bounding box center [74, 215] width 69 height 8
click at [81, 216] on input "Containers (9910)" at bounding box center [74, 215] width 69 height 8
click at [76, 216] on input "Containers (9910)" at bounding box center [74, 215] width 69 height 8
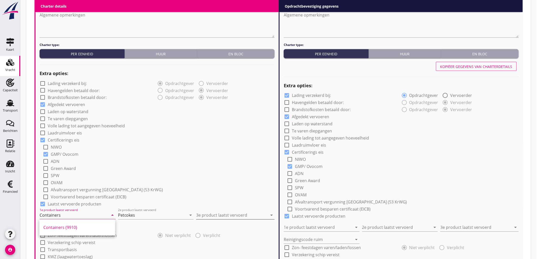
type input "Containers"
click at [224, 213] on input "3e product laatst vervoerd" at bounding box center [231, 215] width 71 height 8
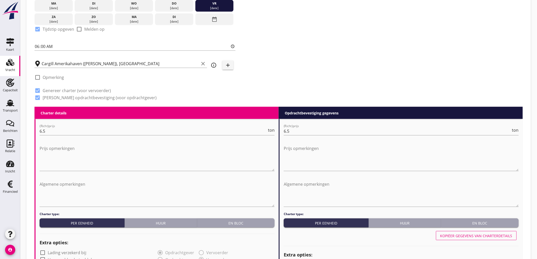
scroll to position [0, 0]
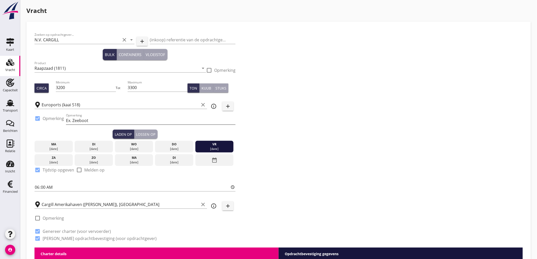
click at [95, 122] on input "Ex. Zeeboot" at bounding box center [151, 120] width 170 height 8
type input "Ex. MEGHAN DREAM"
type button "load"
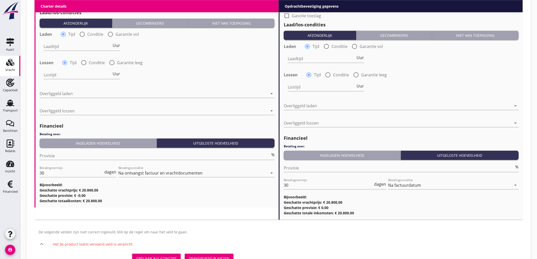
scroll to position [508, 0]
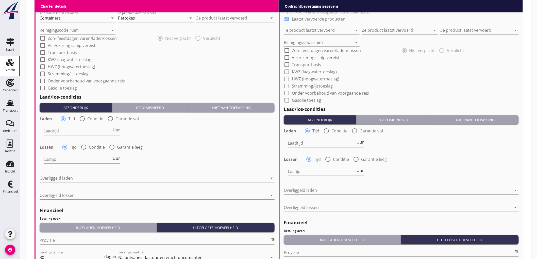
click at [72, 132] on input "Laadtijd" at bounding box center [78, 131] width 68 height 8
type input "24"
click at [72, 160] on input "Lostijd" at bounding box center [78, 159] width 68 height 8
type input "36"
click at [90, 180] on div at bounding box center [154, 178] width 228 height 8
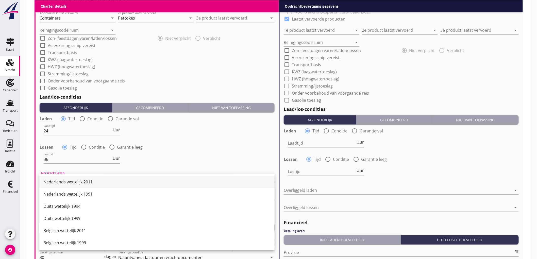
click at [75, 179] on div "Nederlands wettelijk 2011" at bounding box center [156, 182] width 227 height 6
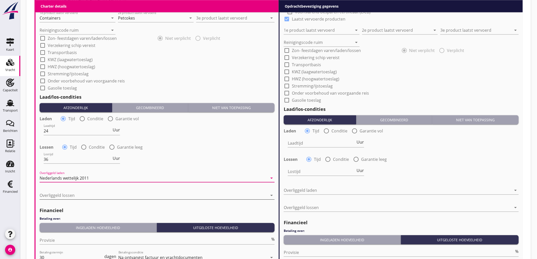
click at [69, 197] on div at bounding box center [154, 195] width 228 height 8
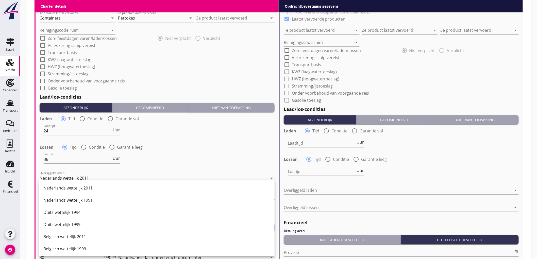
click at [81, 179] on div "Nederlands wettelijk 2011" at bounding box center [64, 178] width 49 height 5
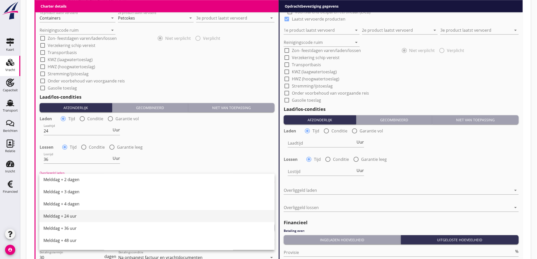
scroll to position [257, 0]
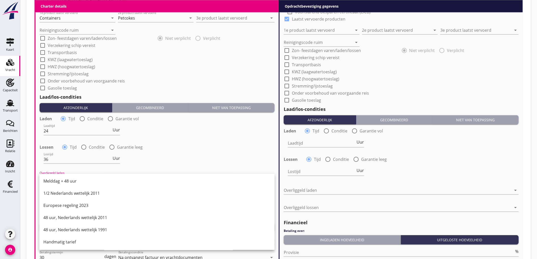
click at [80, 239] on div "Handmatig tarief" at bounding box center [156, 242] width 227 height 12
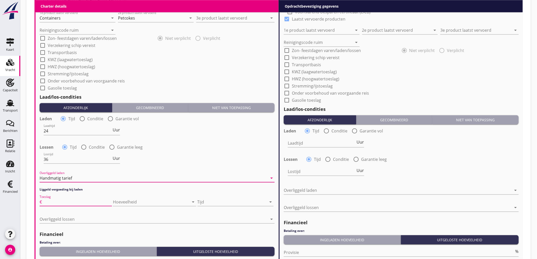
click at [72, 204] on input "Toeslag" at bounding box center [77, 202] width 69 height 8
click at [89, 175] on div "Handmatig tarief" at bounding box center [154, 178] width 228 height 8
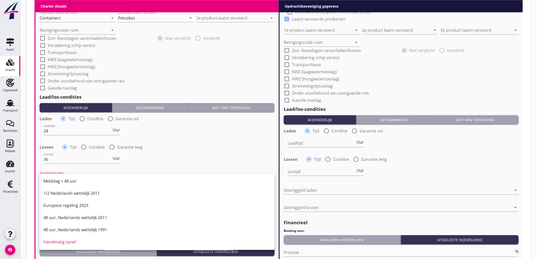
scroll to position [87, 0]
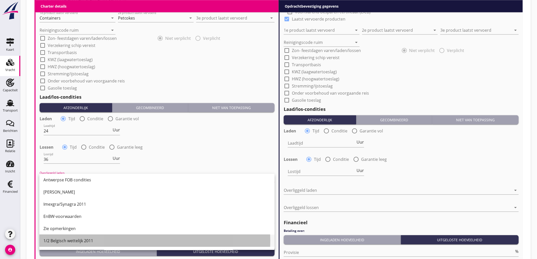
click at [81, 242] on div "1/2 Belgisch wettelijk 2011" at bounding box center [156, 241] width 227 height 6
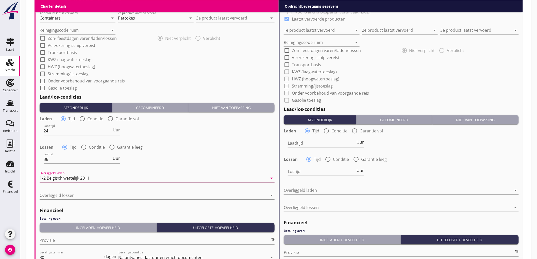
click at [189, 146] on div "Lossen radio_button_checked Tijd radio_button_unchecked Conditie radio_button_u…" at bounding box center [157, 146] width 235 height 7
click at [88, 197] on div at bounding box center [154, 195] width 228 height 8
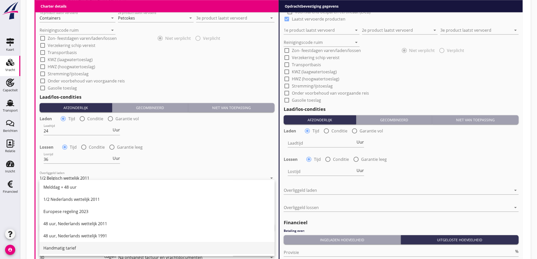
scroll to position [536, 0]
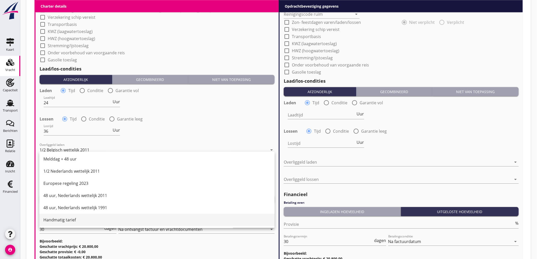
click at [79, 219] on div "Handmatig tarief" at bounding box center [156, 220] width 227 height 6
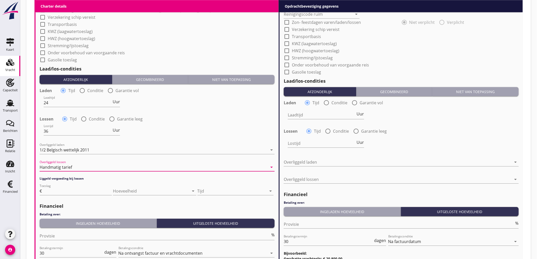
click at [71, 167] on div "Handmatig tarief" at bounding box center [56, 167] width 32 height 5
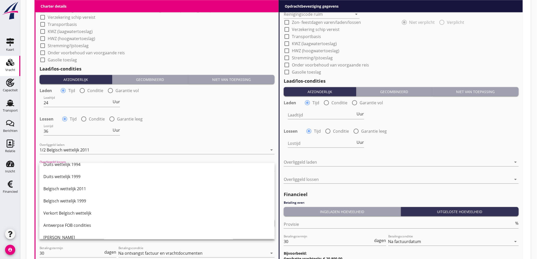
scroll to position [0, 0]
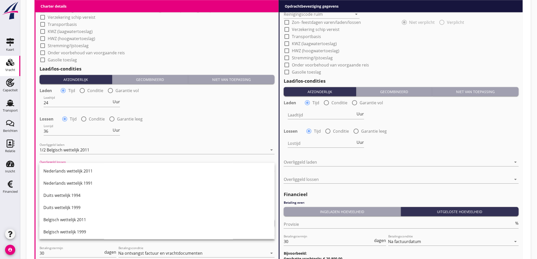
click at [72, 171] on div "Nederlands wettelijk 2011" at bounding box center [156, 171] width 227 height 6
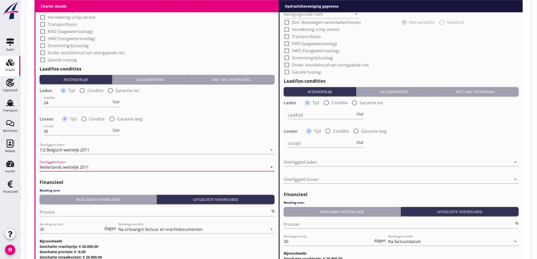
click at [170, 130] on div "Lostijd 36 Uur" at bounding box center [157, 132] width 236 height 18
click at [59, 207] on div "Provisie %" at bounding box center [157, 213] width 235 height 16
click at [59, 209] on input "Provisie" at bounding box center [155, 212] width 231 height 8
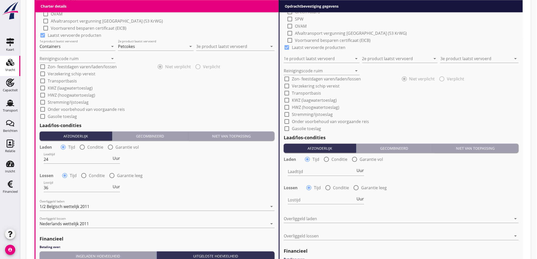
scroll to position [310, 0]
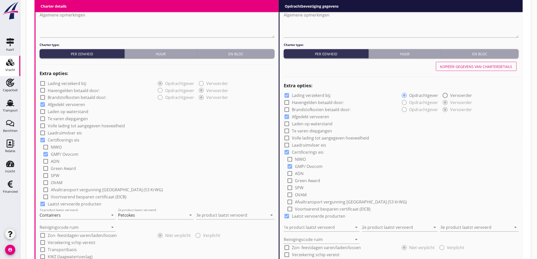
type input "5"
click at [484, 66] on div "Kopiëer gegevens van charterdetails" at bounding box center [476, 66] width 72 height 5
checkbox input "false"
type input "Containers"
type input "Petcokes"
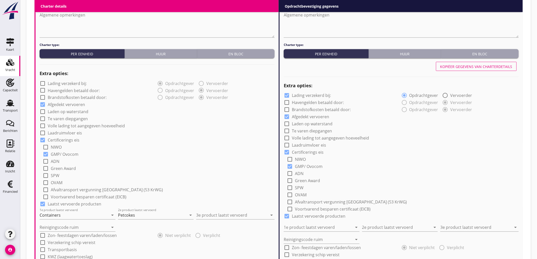
type input "24"
type input "36"
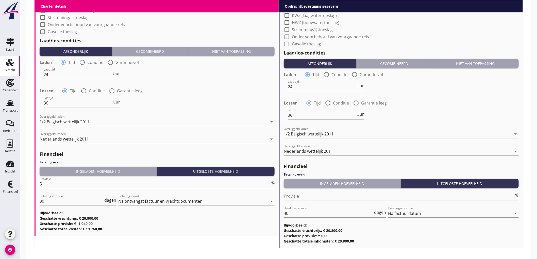
scroll to position [625, 0]
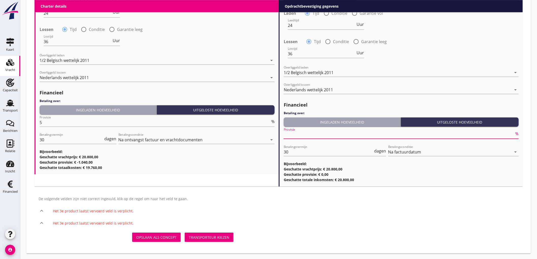
click at [310, 133] on input "Provisie" at bounding box center [399, 135] width 231 height 8
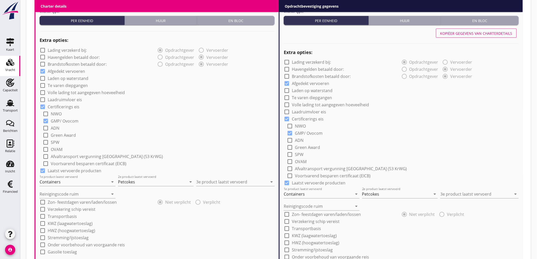
scroll to position [372, 0]
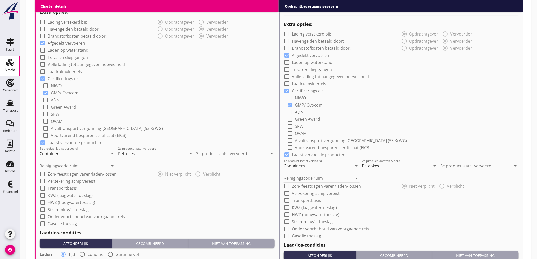
click at [63, 217] on label "Onder voorbehoud van voorgaande reis" at bounding box center [86, 216] width 77 height 5
checkbox input "true"
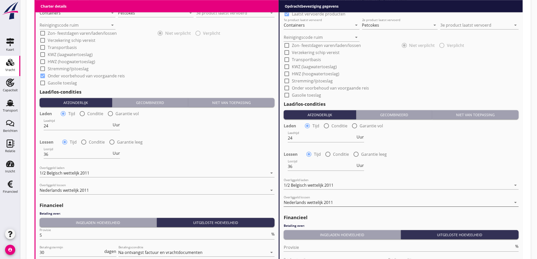
click at [310, 199] on div "Nederlands wettelijk 2011" at bounding box center [398, 202] width 228 height 8
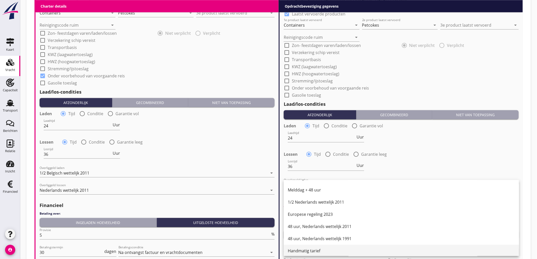
scroll to position [257, 0]
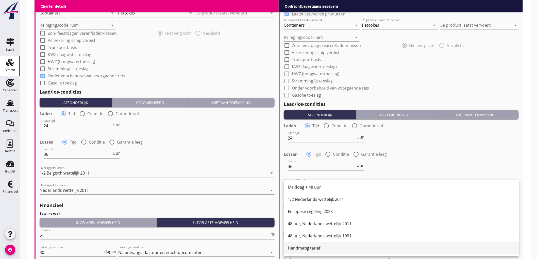
click at [316, 247] on div "Handmatig tarief" at bounding box center [401, 248] width 227 height 6
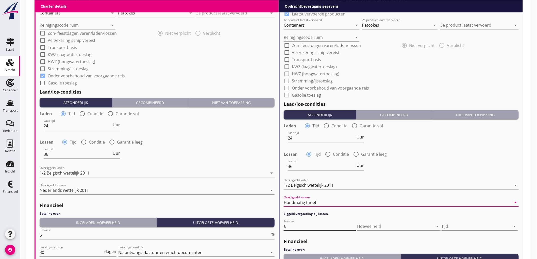
click at [299, 226] on input "Toeslag" at bounding box center [321, 226] width 69 height 8
type input "100"
click at [477, 227] on div at bounding box center [476, 226] width 69 height 8
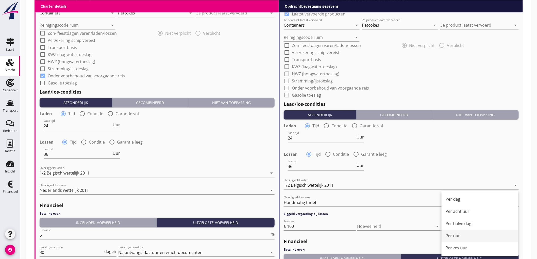
click at [456, 239] on div "Per uur" at bounding box center [480, 236] width 68 height 6
click at [442, 174] on div "Lostijd 36 Uur" at bounding box center [401, 167] width 236 height 18
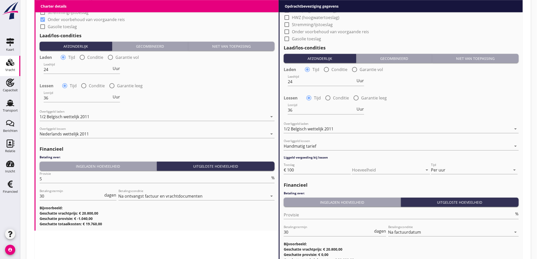
scroll to position [649, 0]
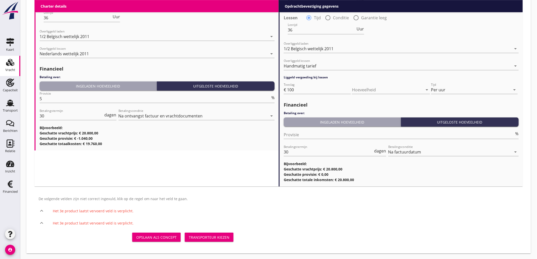
click at [215, 237] on div "Transporteur kiezen" at bounding box center [209, 237] width 41 height 5
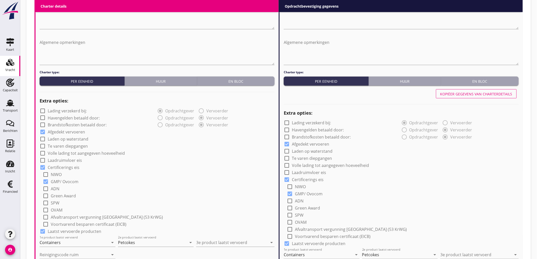
scroll to position [339, 0]
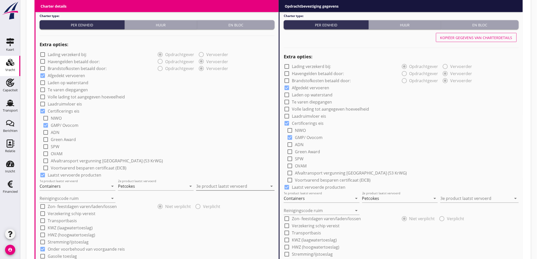
click at [230, 184] on input "3e product laatst vervoerd" at bounding box center [231, 186] width 71 height 8
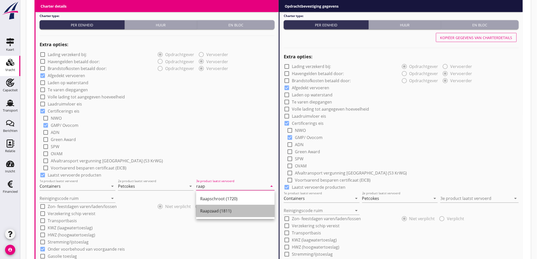
click at [242, 212] on div "Raapzaad (1811)" at bounding box center [235, 211] width 70 height 6
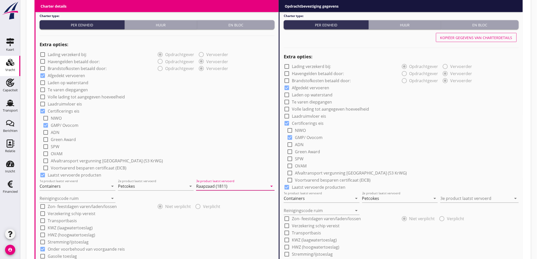
click at [232, 187] on input "Raapzaad (1811)" at bounding box center [231, 186] width 71 height 8
click at [233, 186] on input "Raapzaad (1811)" at bounding box center [231, 186] width 71 height 8
type input "Raapzaad"
click at [453, 201] on input "3e product laatst vervoerd" at bounding box center [475, 199] width 71 height 8
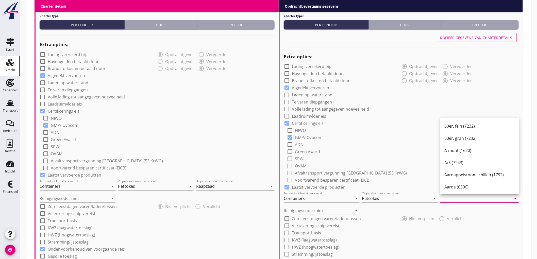
click at [453, 200] on input "3e product laatst vervoerd" at bounding box center [475, 199] width 71 height 8
type input "Raapzaad"
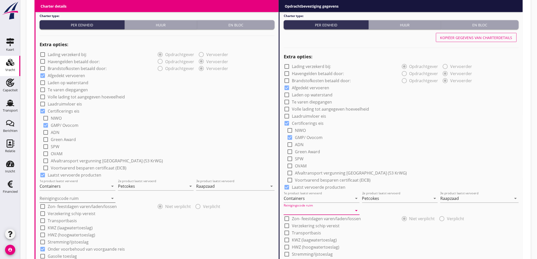
click at [90, 198] on input "Reinigingscode ruim" at bounding box center [74, 199] width 69 height 8
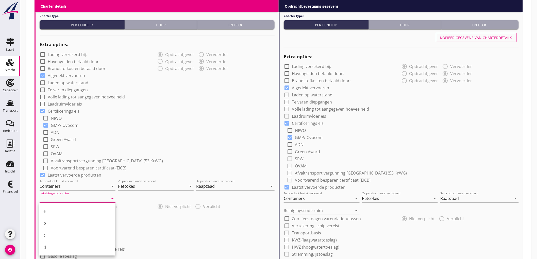
click at [61, 226] on div "b" at bounding box center [77, 223] width 68 height 6
type input "b"
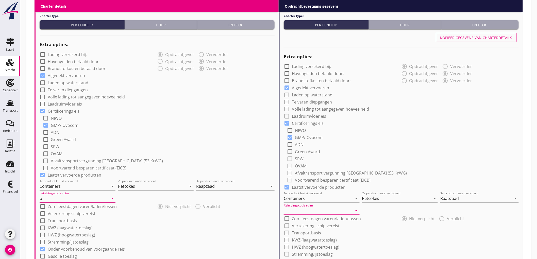
click at [331, 210] on input "Reinigingscode ruim" at bounding box center [318, 211] width 69 height 8
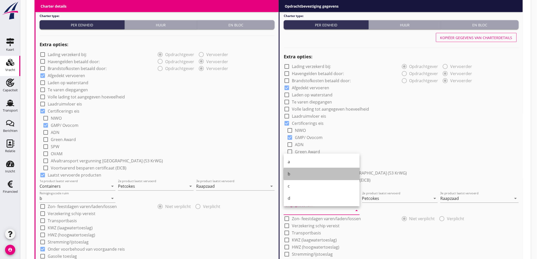
click at [296, 176] on div "b" at bounding box center [322, 174] width 68 height 6
type input "b"
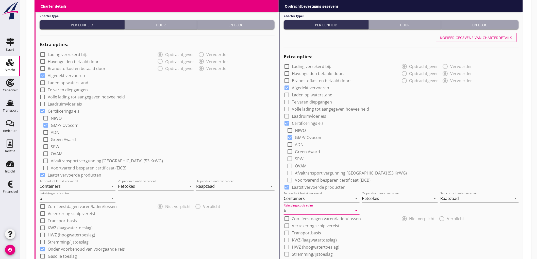
click at [451, 127] on div "check_box_outline_blank NIWO" at bounding box center [403, 130] width 232 height 7
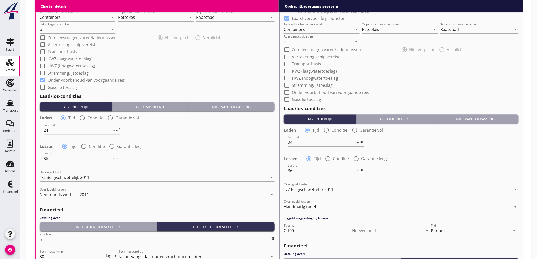
scroll to position [611, 0]
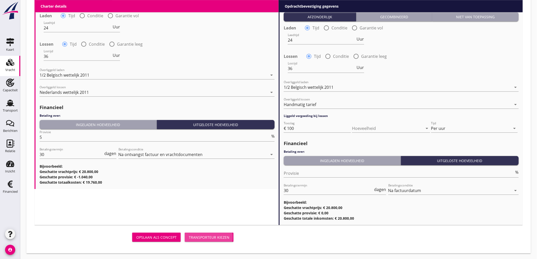
click at [214, 237] on div "Transporteur kiezen" at bounding box center [209, 237] width 41 height 5
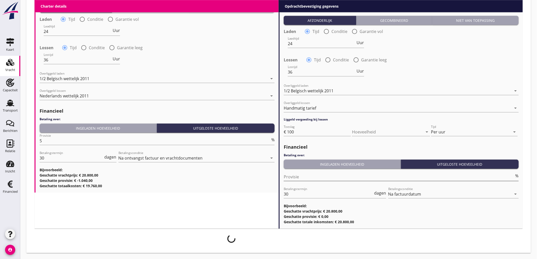
scroll to position [607, 0]
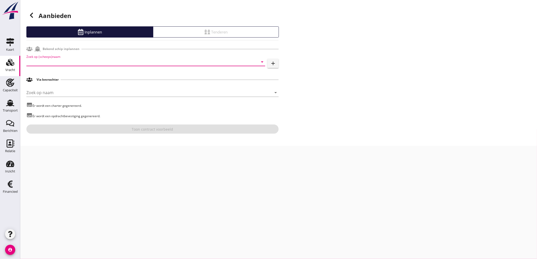
click at [173, 60] on input "Zoek op (scheeps)naam" at bounding box center [138, 62] width 225 height 8
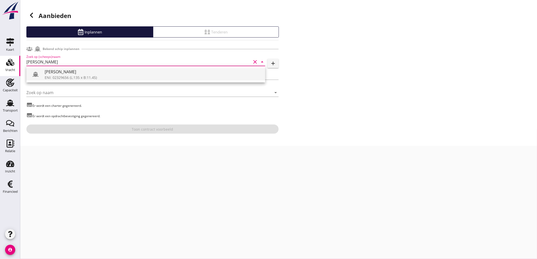
click at [115, 79] on div "ENI: 02329656 (L:135 x B:11.45)" at bounding box center [153, 77] width 216 height 5
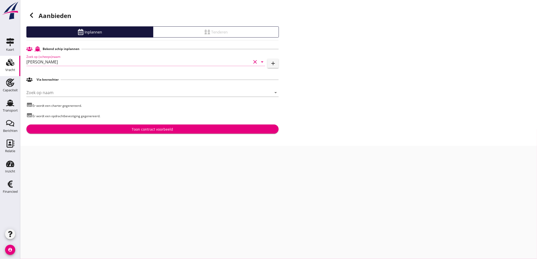
type input "[PERSON_NAME]"
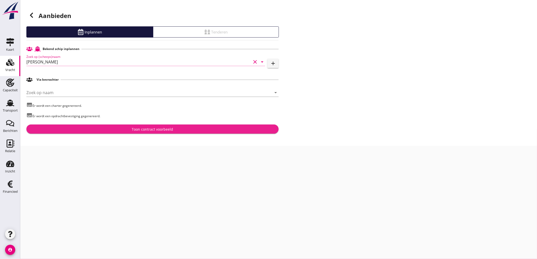
click at [125, 130] on div "Toon contract voorbeeld" at bounding box center [152, 129] width 244 height 5
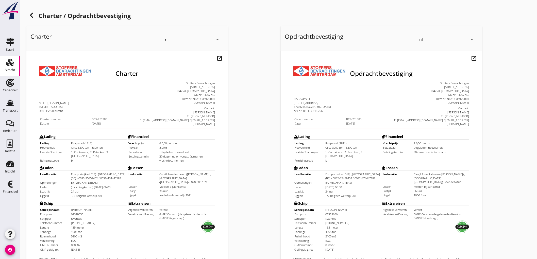
scroll to position [116, 0]
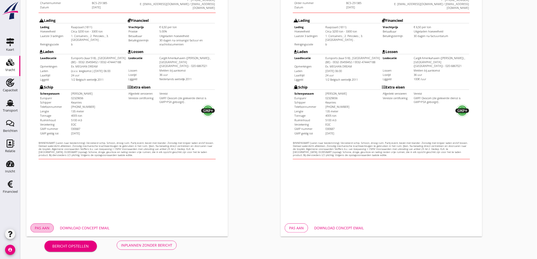
click at [44, 229] on div "Pas aan" at bounding box center [42, 227] width 15 height 5
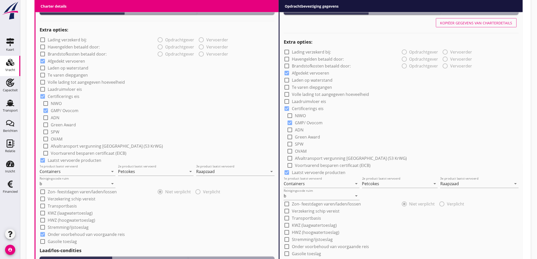
scroll to position [169, 0]
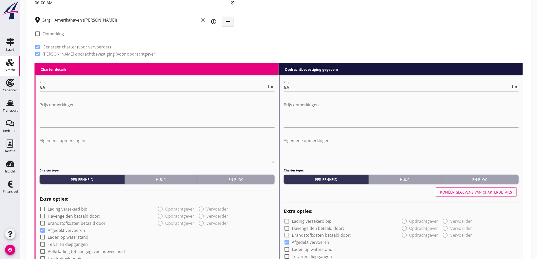
click at [140, 144] on textarea "Algemene opmerkingen" at bounding box center [157, 150] width 235 height 27
drag, startPoint x: 141, startPoint y: 153, endPoint x: 3, endPoint y: 139, distance: 138.5
click at [0, 144] on div "Kaart Kaart Vracht Vracht Capaciteit Capaciteit Transport Transport Berichten B…" at bounding box center [268, 258] width 537 height 855
type textarea "Schip mag vol laden onder de luiken"
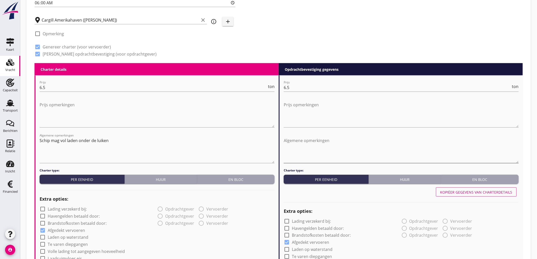
click at [318, 143] on textarea "Algemene opmerkingen" at bounding box center [401, 150] width 235 height 27
paste textarea "Schip mag vol laden onder de luiken"
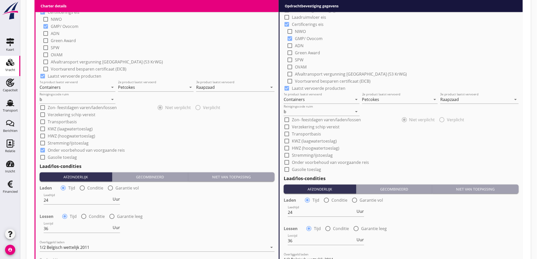
scroll to position [595, 0]
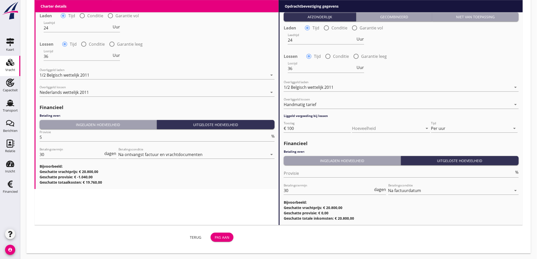
type textarea "Schip mag vol laden onder de luiken"
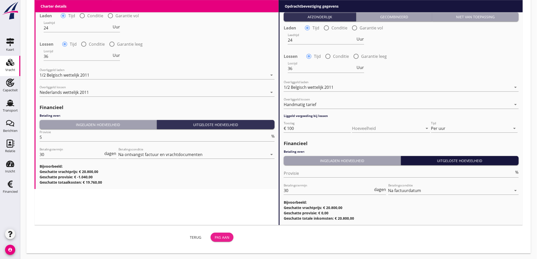
drag, startPoint x: 229, startPoint y: 233, endPoint x: 433, endPoint y: 166, distance: 214.6
click at [229, 233] on button "Pas aan" at bounding box center [222, 237] width 23 height 9
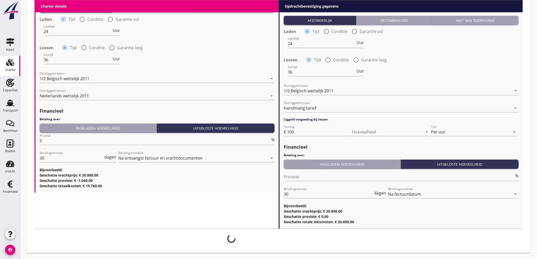
scroll to position [591, 0]
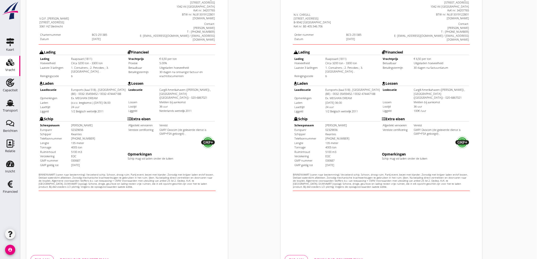
scroll to position [116, 0]
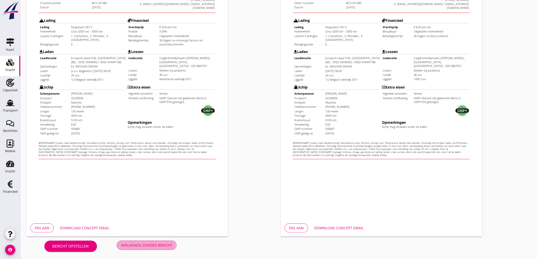
click at [157, 243] on div "Inplannen zonder bericht" at bounding box center [146, 245] width 51 height 5
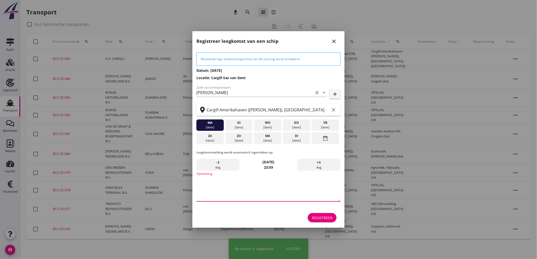
drag, startPoint x: 242, startPoint y: 182, endPoint x: 233, endPoint y: 180, distance: 8.9
click at [241, 182] on textarea "Opmerking" at bounding box center [268, 188] width 144 height 27
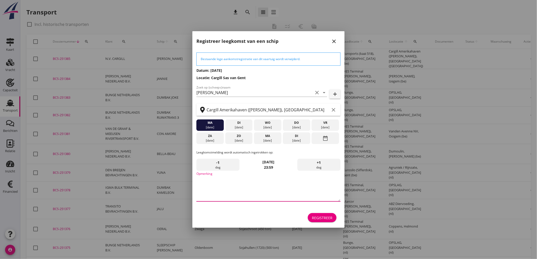
type textarea "S"
click at [325, 217] on div "Registreer" at bounding box center [322, 217] width 21 height 5
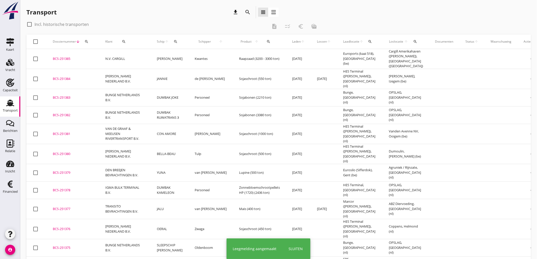
drag, startPoint x: 159, startPoint y: 61, endPoint x: 158, endPoint y: 67, distance: 6.1
click at [159, 62] on td "[PERSON_NAME]" at bounding box center [170, 59] width 38 height 20
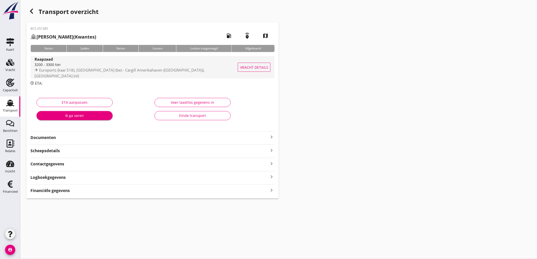
click at [188, 65] on div "3200 - 3300 ton" at bounding box center [137, 64] width 205 height 5
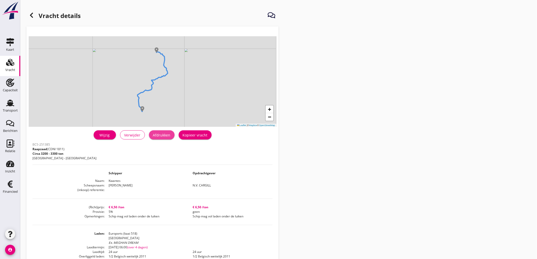
click at [157, 135] on div "Afdrukken" at bounding box center [162, 134] width 18 height 5
click at [28, 16] on icon at bounding box center [31, 15] width 6 height 6
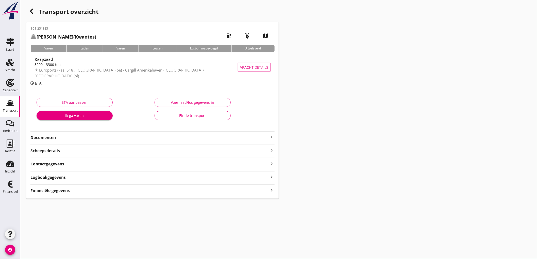
click at [67, 135] on strong "Documenten" at bounding box center [149, 138] width 238 height 6
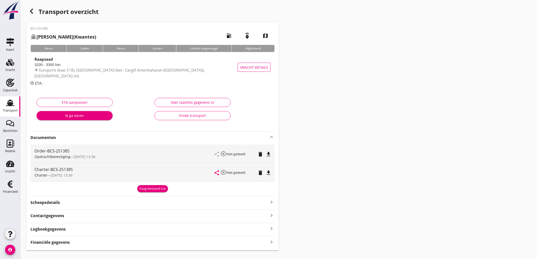
click at [267, 150] on div "share highlight_off Niet gedeeld delete file_download" at bounding box center [243, 154] width 56 height 18
click at [271, 156] on icon "file_download" at bounding box center [268, 154] width 6 height 6
click at [270, 172] on icon "file_download" at bounding box center [268, 173] width 6 height 6
click at [95, 244] on div "Financiële gegevens keyboard_arrow_right" at bounding box center [152, 242] width 244 height 7
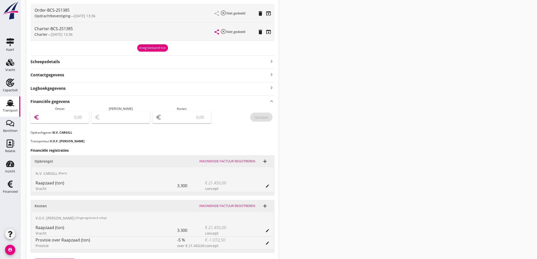
click at [75, 119] on input "number" at bounding box center [63, 117] width 45 height 8
type input "20800"
type input "20799.00"
type input "1"
type input "20781.00"
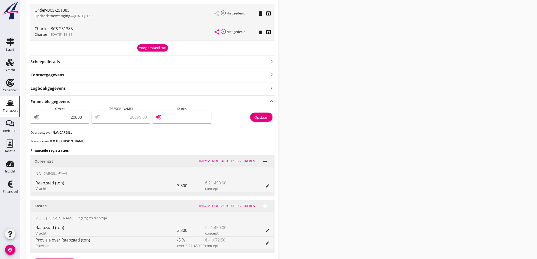
type input "19"
type input "20603.00"
type input "197"
type input "18824.00"
type input "1976"
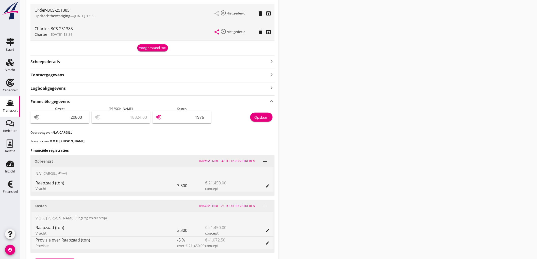
type input "1040.00"
type input "19760"
click at [259, 114] on button "Opslaan" at bounding box center [261, 117] width 22 height 9
click at [7, 107] on div "Transport" at bounding box center [10, 110] width 15 height 7
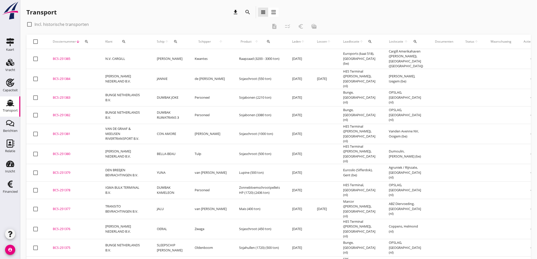
click at [174, 42] on icon "search" at bounding box center [176, 42] width 4 height 4
click at [192, 52] on div "Zoek op (scheeps)naam arrow_drop_down" at bounding box center [206, 57] width 67 height 16
click at [191, 54] on input "Zoek op (scheeps)naam" at bounding box center [199, 56] width 53 height 8
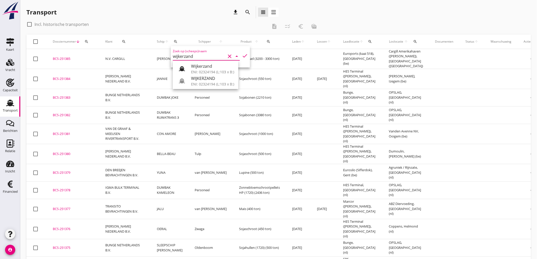
click at [194, 67] on div "Wijkerzand" at bounding box center [212, 66] width 43 height 6
click at [197, 58] on input "Wijkerzand" at bounding box center [199, 56] width 53 height 8
click at [199, 80] on div "WIJKERZAND" at bounding box center [212, 78] width 43 height 6
click at [244, 57] on icon "check" at bounding box center [245, 56] width 6 height 6
type input "WIJKERZAND"
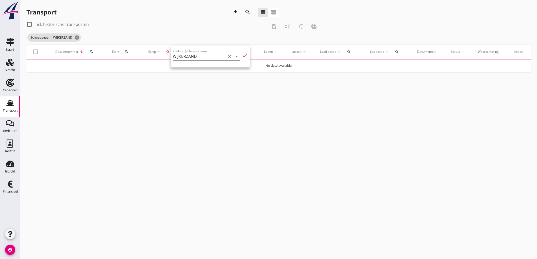
click at [68, 24] on label "Incl. historische transporten" at bounding box center [62, 24] width 54 height 5
checkbox input "true"
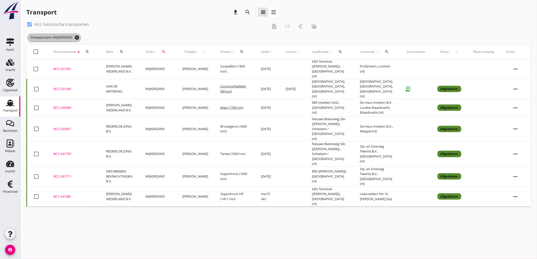
click at [77, 37] on icon "cancel" at bounding box center [76, 37] width 5 height 5
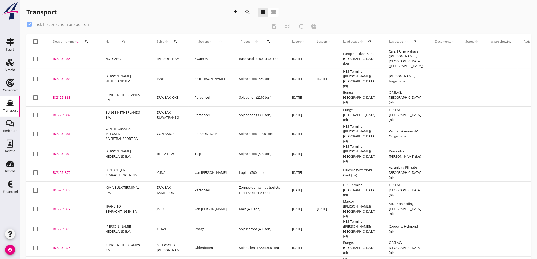
click at [11, 109] on div "Transport" at bounding box center [10, 110] width 15 height 3
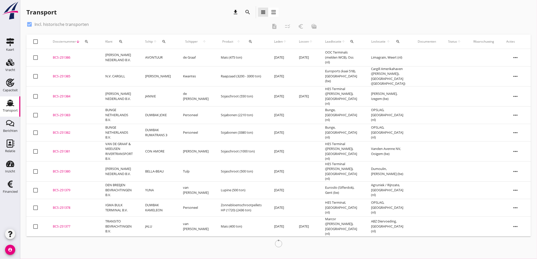
click at [165, 55] on td "AVONTUUR" at bounding box center [158, 58] width 38 height 18
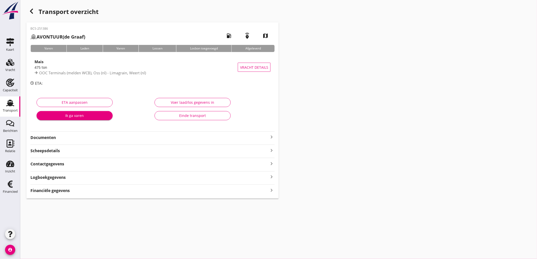
click at [55, 192] on strong "Financiële gegevens" at bounding box center [49, 191] width 39 height 6
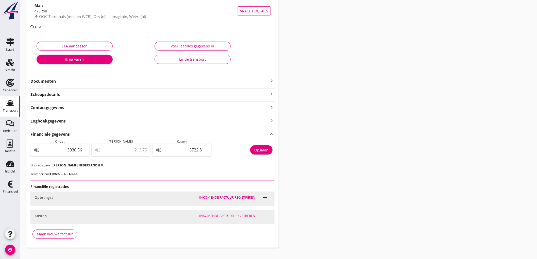
scroll to position [63, 0]
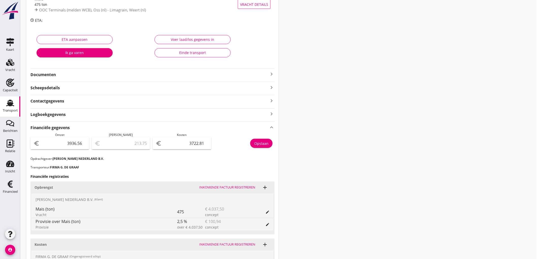
click at [0, 108] on link "Transport Transport" at bounding box center [10, 106] width 20 height 20
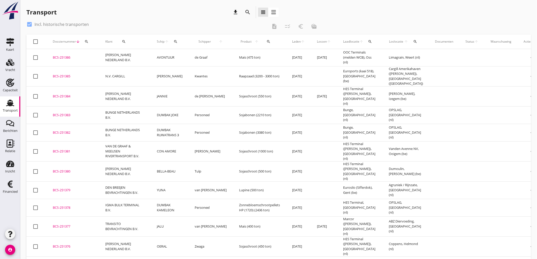
click at [113, 11] on div "Transport download search view_headline view_agenda" at bounding box center [152, 12] width 252 height 12
click at [0, 104] on link "Transport Transport" at bounding box center [10, 106] width 20 height 20
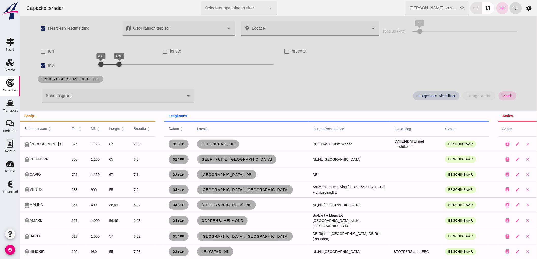
scroll to position [590, 0]
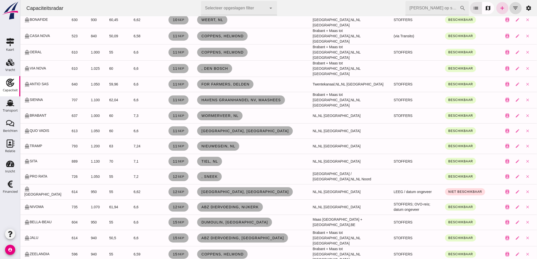
click at [438, 9] on input "[PERSON_NAME] op scheepsnaam" at bounding box center [432, 8] width 54 height 14
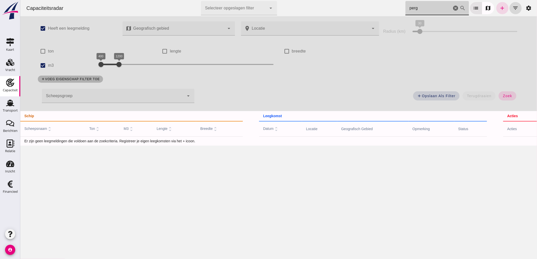
scroll to position [0, 0]
type input "perg"
drag, startPoint x: 49, startPoint y: 66, endPoint x: 54, endPoint y: 65, distance: 5.0
click at [49, 66] on label "m3" at bounding box center [51, 65] width 6 height 14
click at [48, 66] on input "m3" at bounding box center [43, 65] width 10 height 10
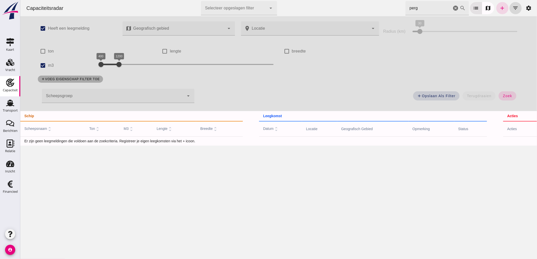
checkbox input "false"
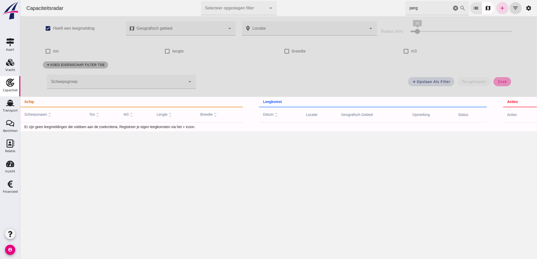
click at [503, 83] on span "zoek" at bounding box center [501, 82] width 9 height 4
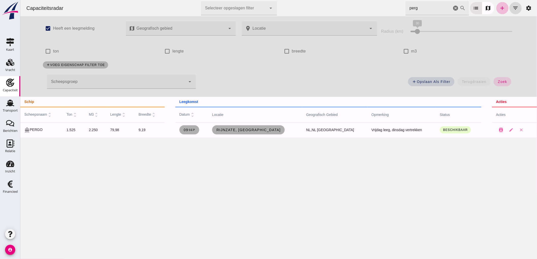
click at [452, 7] on icon "cancel" at bounding box center [455, 8] width 6 height 6
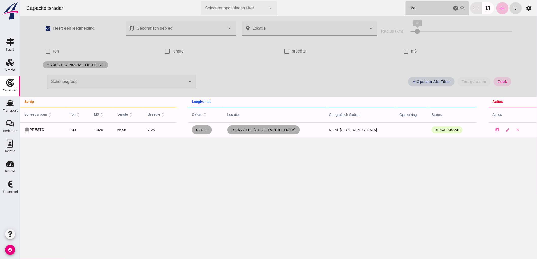
type input "pre"
click at [452, 8] on icon "cancel" at bounding box center [455, 8] width 6 height 6
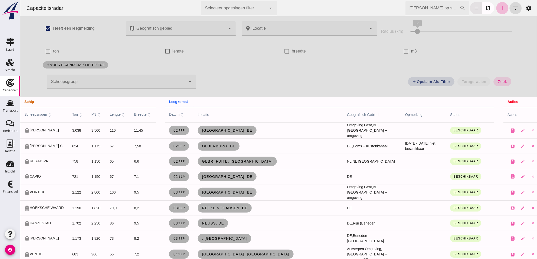
click at [437, 49] on div "check_box_outline_blank m3" at bounding box center [455, 51] width 109 height 14
click at [403, 49] on input "m3" at bounding box center [406, 51] width 10 height 10
checkbox input "true"
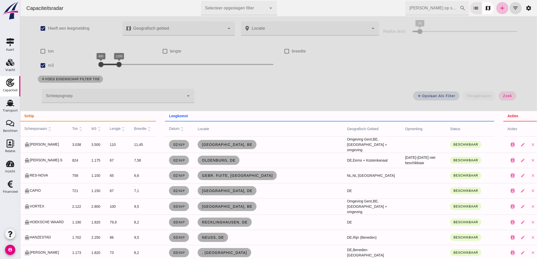
drag, startPoint x: 117, startPoint y: 64, endPoint x: 122, endPoint y: 63, distance: 5.1
click at [122, 63] on div at bounding box center [119, 64] width 10 height 10
drag, startPoint x: 101, startPoint y: 63, endPoint x: 107, endPoint y: 69, distance: 9.0
click at [107, 69] on div at bounding box center [107, 64] width 10 height 10
click at [119, 65] on div at bounding box center [123, 64] width 10 height 10
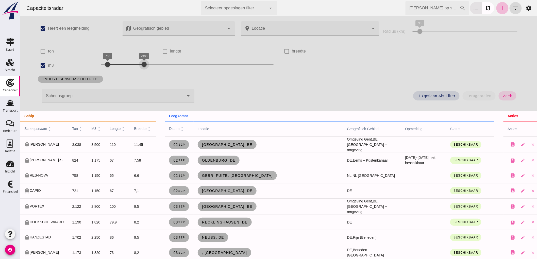
drag, startPoint x: 120, startPoint y: 60, endPoint x: 140, endPoint y: 64, distance: 20.5
click at [141, 64] on div "2300" at bounding box center [143, 64] width 5 height 5
click at [502, 97] on span "zoek" at bounding box center [506, 96] width 9 height 4
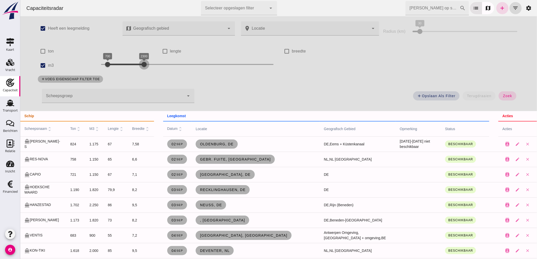
drag, startPoint x: 140, startPoint y: 66, endPoint x: 146, endPoint y: 68, distance: 6.7
click at [146, 68] on div at bounding box center [144, 64] width 10 height 10
drag, startPoint x: 560, startPoint y: 90, endPoint x: 510, endPoint y: 99, distance: 50.9
click at [510, 99] on button "zoek" at bounding box center [507, 95] width 18 height 9
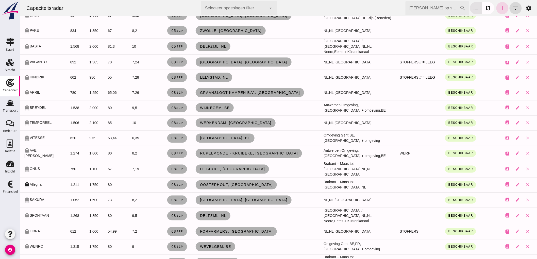
scroll to position [338, 0]
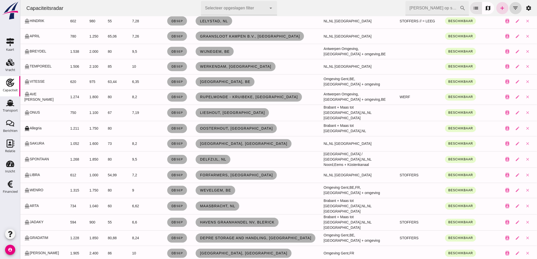
click at [175, 151] on td "[DATE]" at bounding box center [177, 159] width 29 height 16
click at [183, 156] on link "[DATE]" at bounding box center [177, 159] width 20 height 9
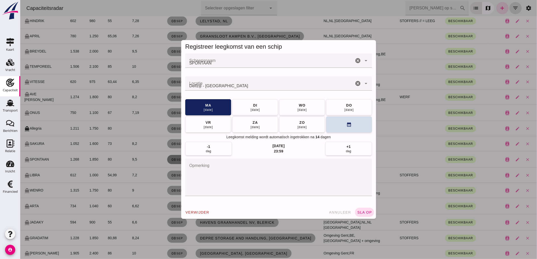
scroll to position [0, 0]
click at [345, 213] on span "annuleer" at bounding box center [340, 212] width 22 height 4
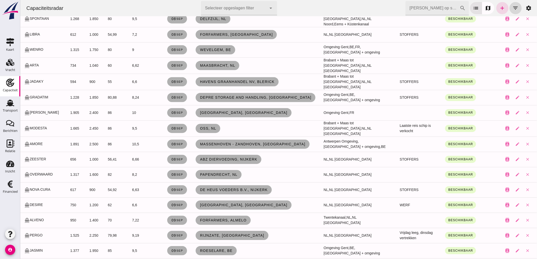
scroll to position [508, 0]
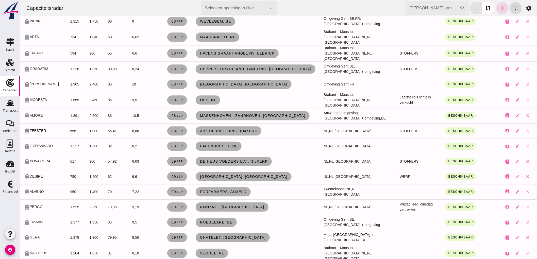
click at [434, 9] on input "[PERSON_NAME] op scheepsnaam" at bounding box center [432, 8] width 54 height 14
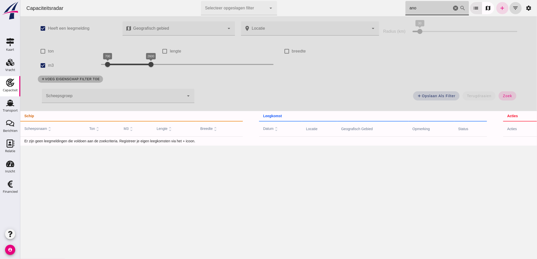
scroll to position [0, 0]
type input "ano"
click at [499, 8] on icon "add" at bounding box center [502, 8] width 6 height 6
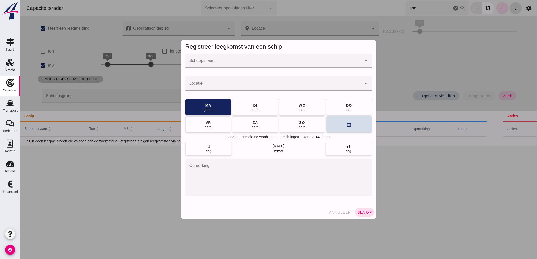
click at [254, 57] on div at bounding box center [273, 61] width 177 height 14
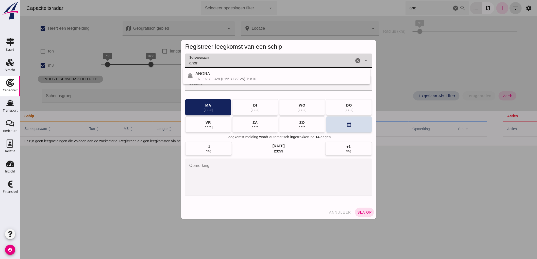
type input "ANORA"
click at [249, 85] on input "Locatie" at bounding box center [273, 86] width 177 height 6
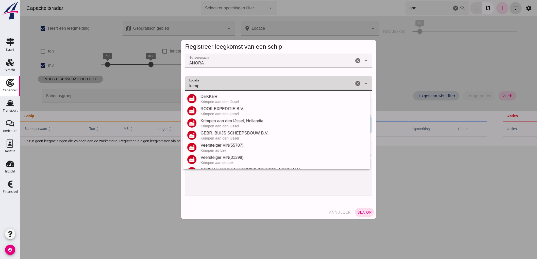
scroll to position [84, 0]
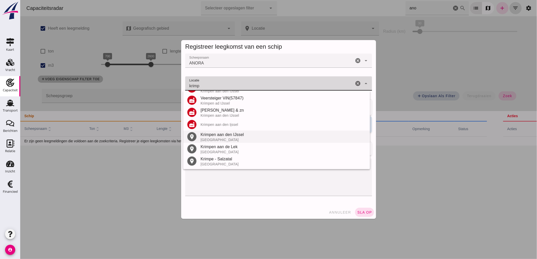
click at [224, 140] on div "[GEOGRAPHIC_DATA]" at bounding box center [282, 140] width 165 height 4
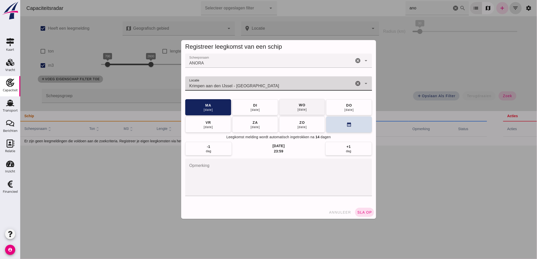
type input "Krimpen aan den IJssel - [GEOGRAPHIC_DATA]"
click at [297, 108] on div "[DATE]" at bounding box center [302, 110] width 10 height 4
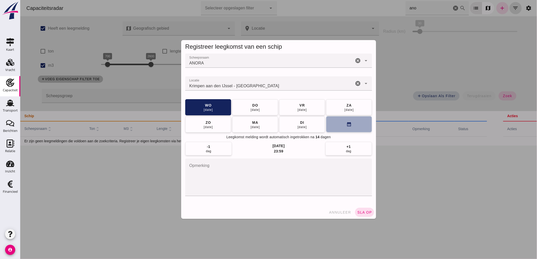
click at [343, 126] on button "calendar_month" at bounding box center [349, 124] width 46 height 16
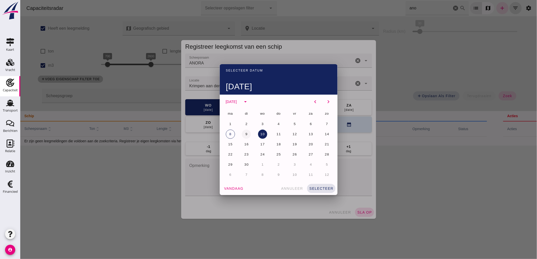
click at [245, 135] on span "9" at bounding box center [246, 134] width 3 height 4
drag, startPoint x: 310, startPoint y: 188, endPoint x: 317, endPoint y: 193, distance: 8.7
click at [311, 188] on span "selecteer" at bounding box center [321, 189] width 24 height 4
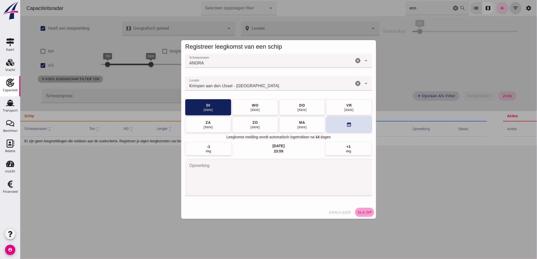
click at [361, 212] on span "sla op" at bounding box center [364, 212] width 15 height 4
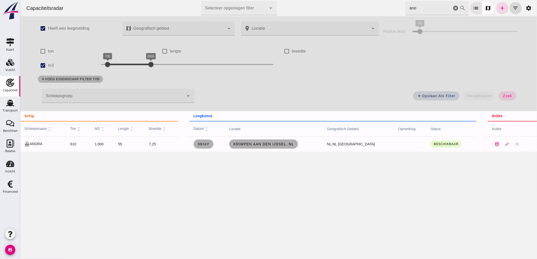
click at [452, 7] on icon "cancel" at bounding box center [455, 8] width 6 height 6
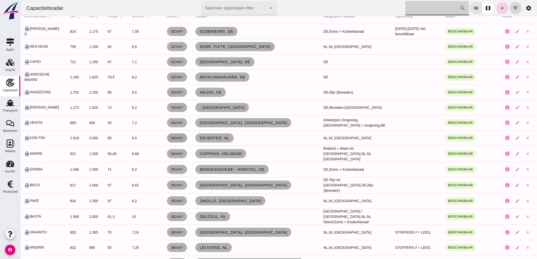
scroll to position [0, 0]
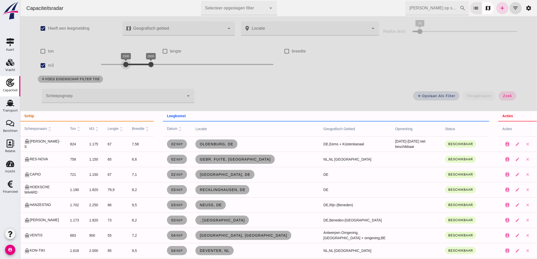
drag, startPoint x: 103, startPoint y: 62, endPoint x: 122, endPoint y: 75, distance: 22.6
click at [122, 75] on div "check_box Heeft een leegmelding map Geografisch gebied Geografisch gebied cance…" at bounding box center [278, 63] width 492 height 95
click at [148, 67] on div at bounding box center [151, 64] width 10 height 10
drag, startPoint x: 127, startPoint y: 66, endPoint x: 133, endPoint y: 70, distance: 7.7
click at [133, 70] on div "1800 2600 1800 2600" at bounding box center [187, 65] width 183 height 14
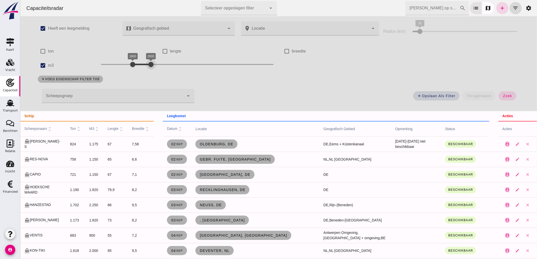
drag, startPoint x: 143, startPoint y: 65, endPoint x: 149, endPoint y: 70, distance: 7.5
click at [149, 70] on div "1800 2600 1800 2600" at bounding box center [187, 65] width 183 height 14
click at [508, 96] on span "zoek" at bounding box center [506, 96] width 9 height 4
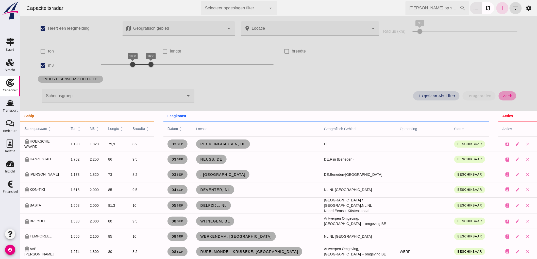
drag, startPoint x: 504, startPoint y: 95, endPoint x: 496, endPoint y: 95, distance: 8.1
click at [503, 95] on span "zoek" at bounding box center [506, 96] width 9 height 4
click at [504, 97] on span "zoek" at bounding box center [506, 96] width 9 height 4
click at [5, 42] on div "Kaart" at bounding box center [10, 42] width 12 height 8
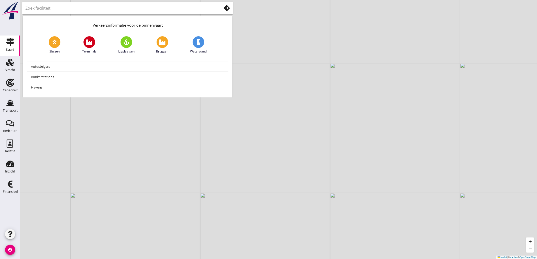
click at [222, 9] on div at bounding box center [226, 8] width 8 height 6
click at [226, 9] on use at bounding box center [227, 8] width 6 height 6
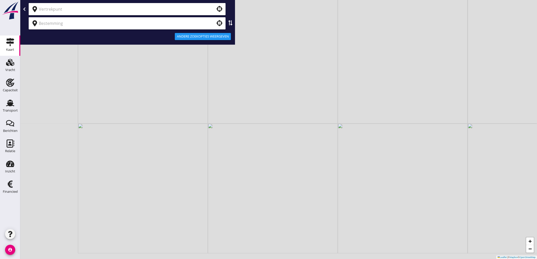
drag, startPoint x: 131, startPoint y: 174, endPoint x: 234, endPoint y: 164, distance: 103.9
click at [234, 164] on div "+ − Leaflet | © Mapbox © OpenStreetMap" at bounding box center [278, 129] width 517 height 259
click at [10, 110] on div "Transport" at bounding box center [10, 110] width 15 height 3
click at [6, 83] on icon "Capaciteit" at bounding box center [10, 83] width 8 height 8
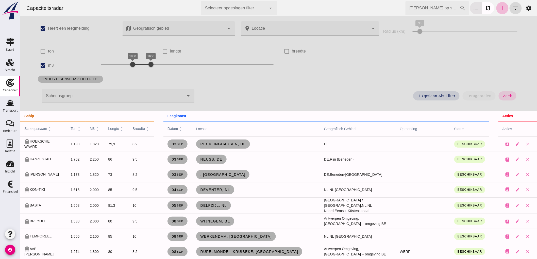
click at [430, 8] on input "[PERSON_NAME] op scheepsnaam" at bounding box center [432, 8] width 54 height 14
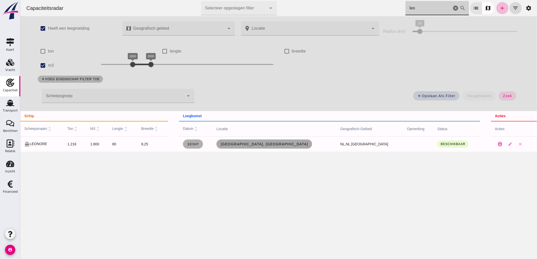
type input "leo"
click at [277, 143] on span "[GEOGRAPHIC_DATA], [GEOGRAPHIC_DATA]" at bounding box center [264, 144] width 88 height 4
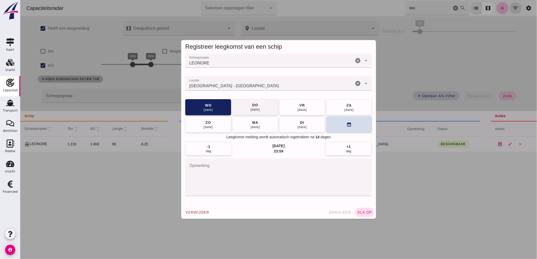
click at [260, 110] on button "[DATE]" at bounding box center [255, 107] width 46 height 16
click at [368, 212] on span "sla op" at bounding box center [364, 212] width 15 height 4
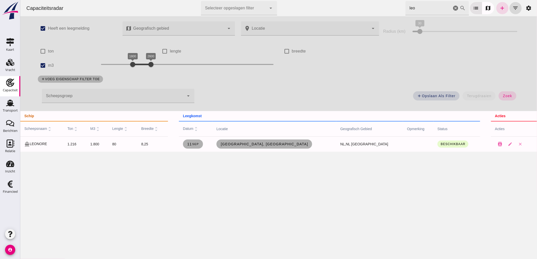
click at [302, 97] on div "add Opslaan als filter terugdraaien zoek" at bounding box center [359, 97] width 325 height 18
